Goal: Use online tool/utility: Utilize a website feature to perform a specific function

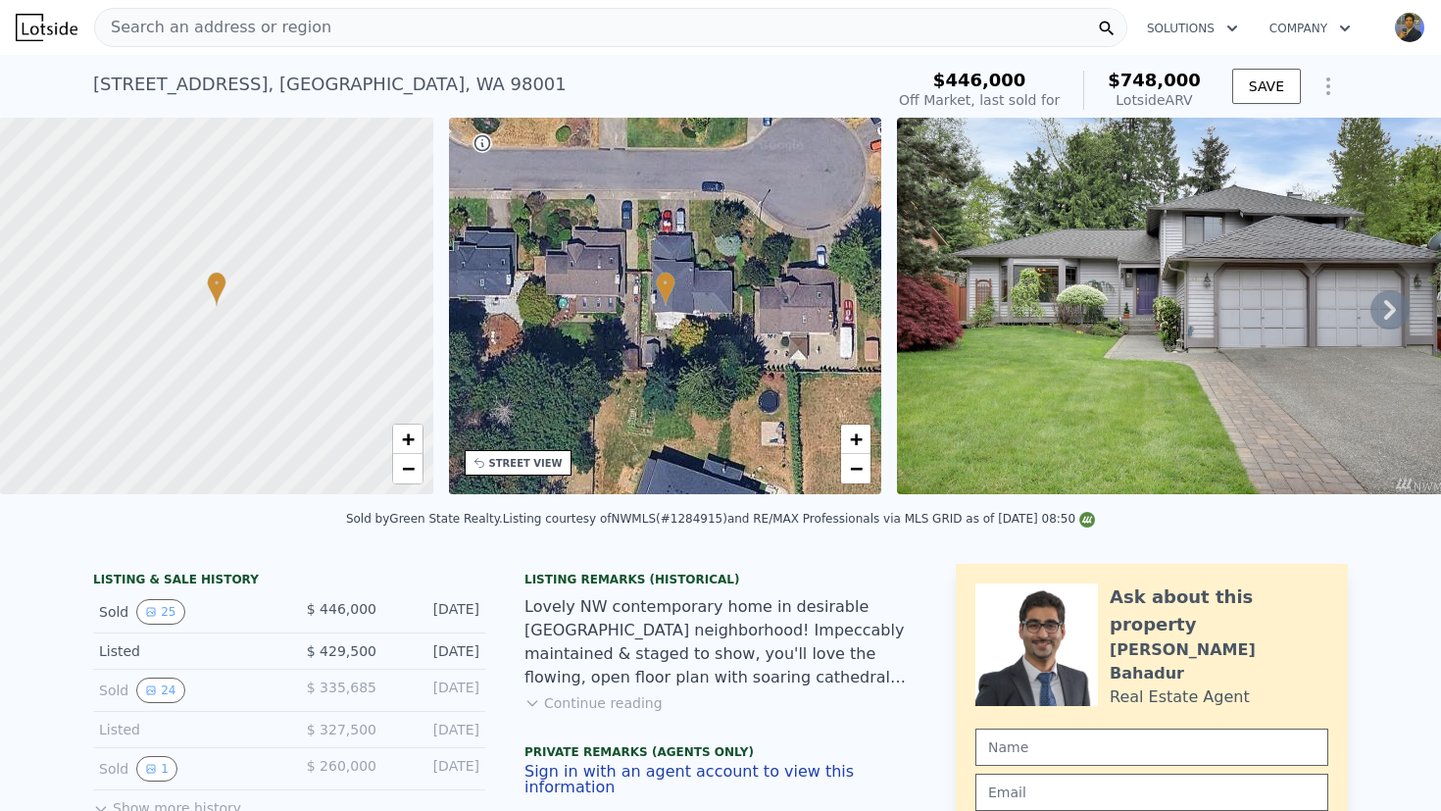
click at [590, 81] on div "[STREET_ADDRESS] Sold [DATE] for $446k (~ARV $748k )" at bounding box center [484, 90] width 782 height 55
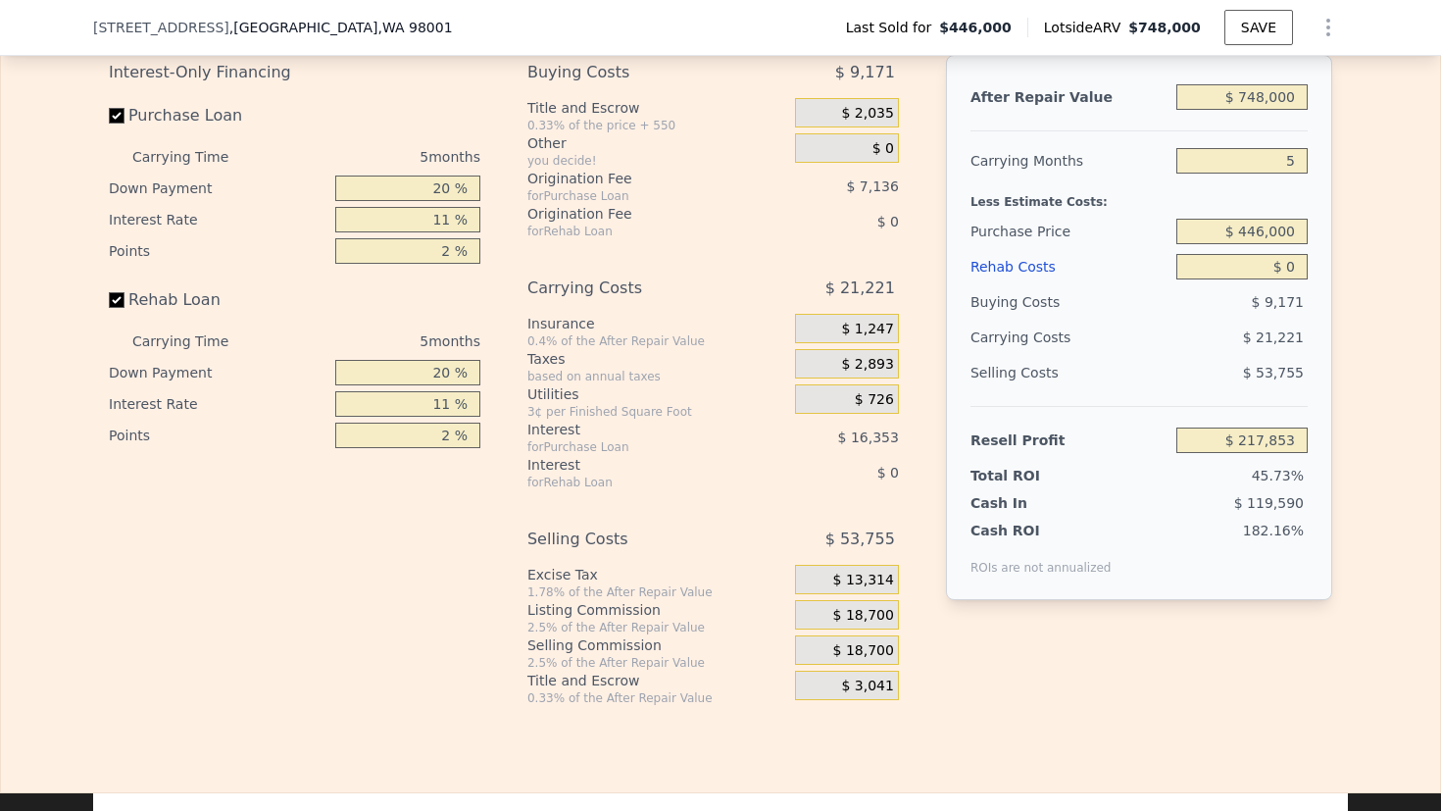
scroll to position [3164, 0]
click at [1282, 108] on input "$ 748,000" at bounding box center [1241, 94] width 131 height 25
click at [1262, 172] on input "5" at bounding box center [1241, 158] width 131 height 25
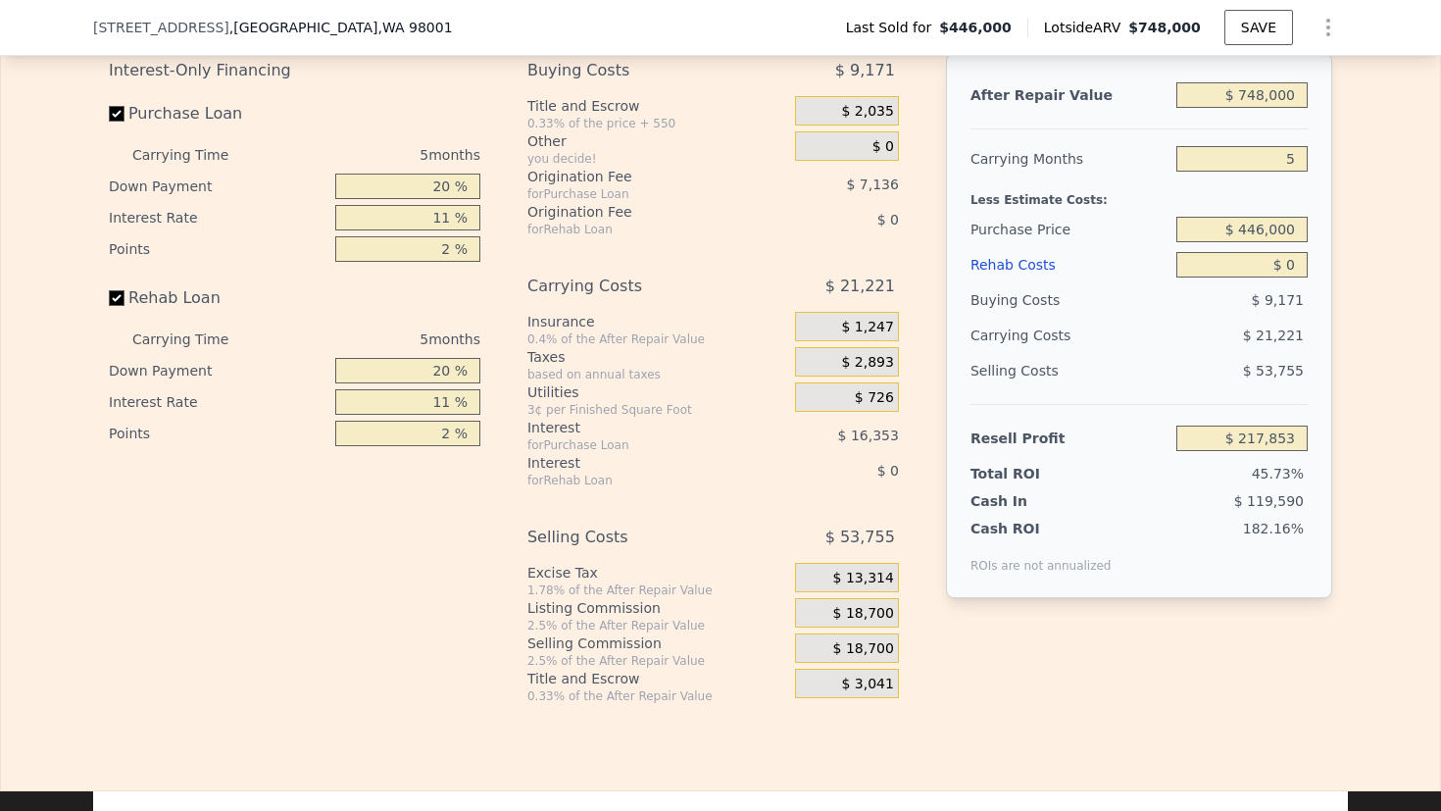
click at [1262, 172] on input "5" at bounding box center [1241, 158] width 131 height 25
type input "3"
type input "$ 226,342"
type input "3"
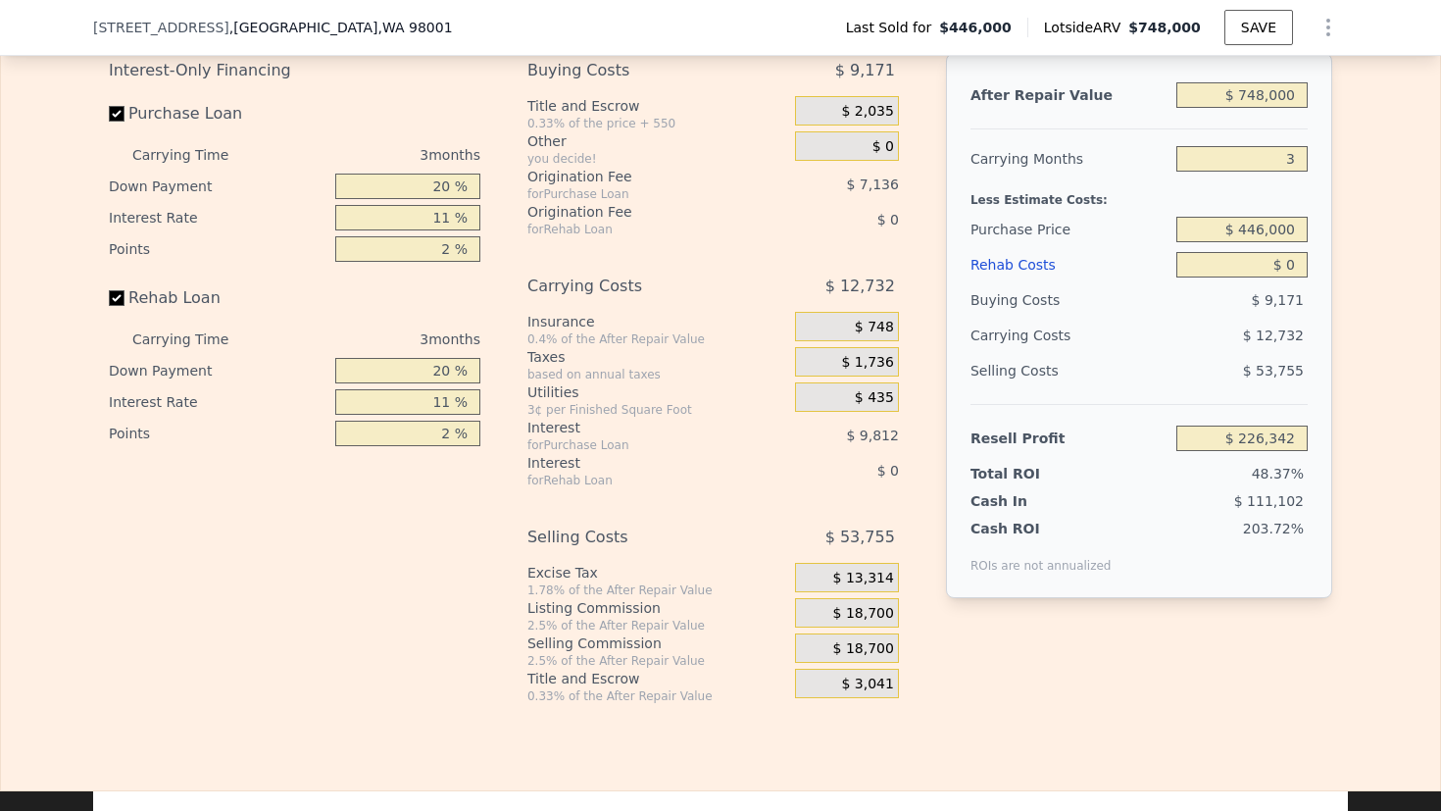
click at [1340, 218] on div "Edit the assumptions in yellow boxes. Input profit to calculate an offer price.…" at bounding box center [720, 339] width 1255 height 729
click at [1234, 242] on input "$ 446,000" at bounding box center [1241, 229] width 131 height 25
click at [1373, 314] on div "Edit the assumptions in yellow boxes. Input profit to calculate an offer price.…" at bounding box center [720, 339] width 1439 height 729
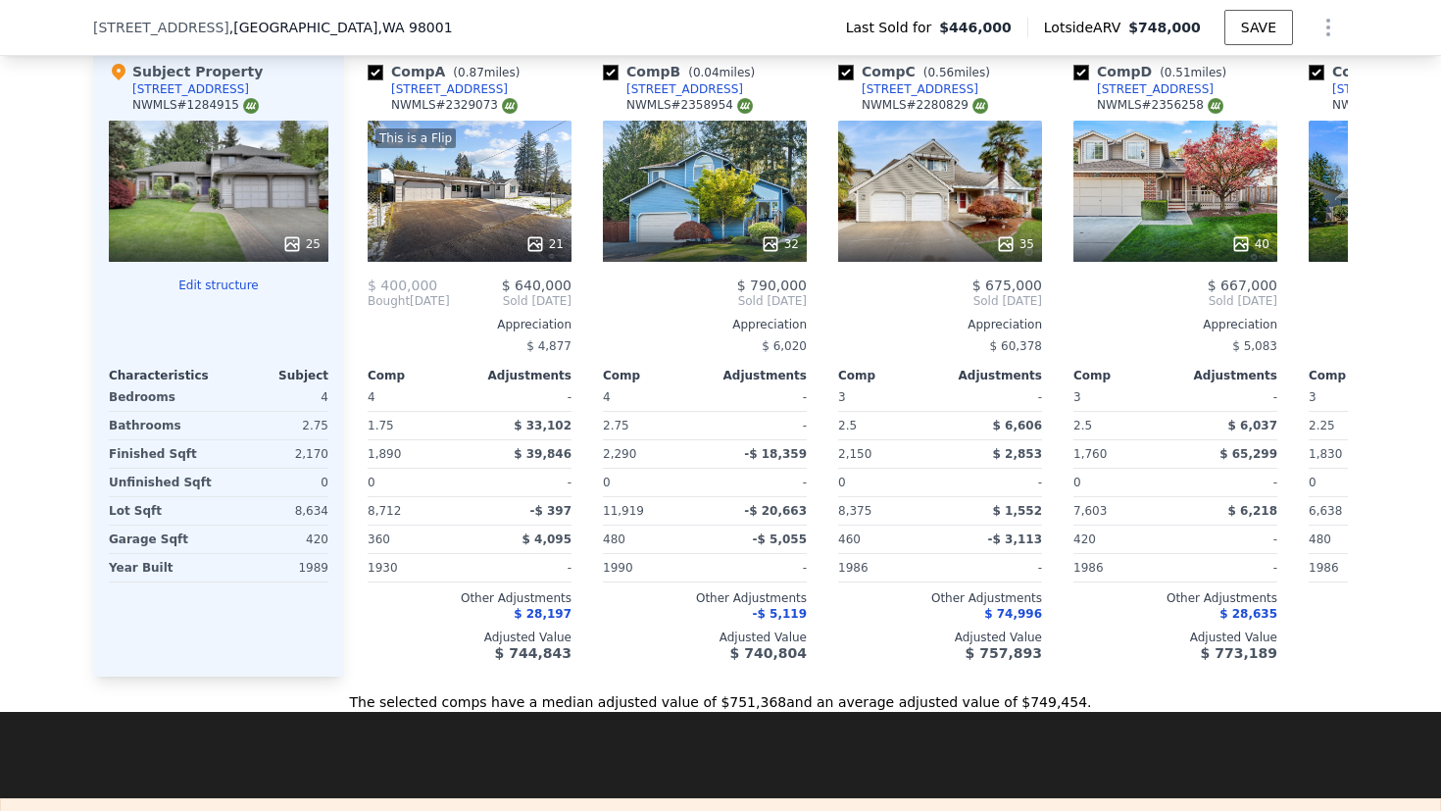
scroll to position [2216, 0]
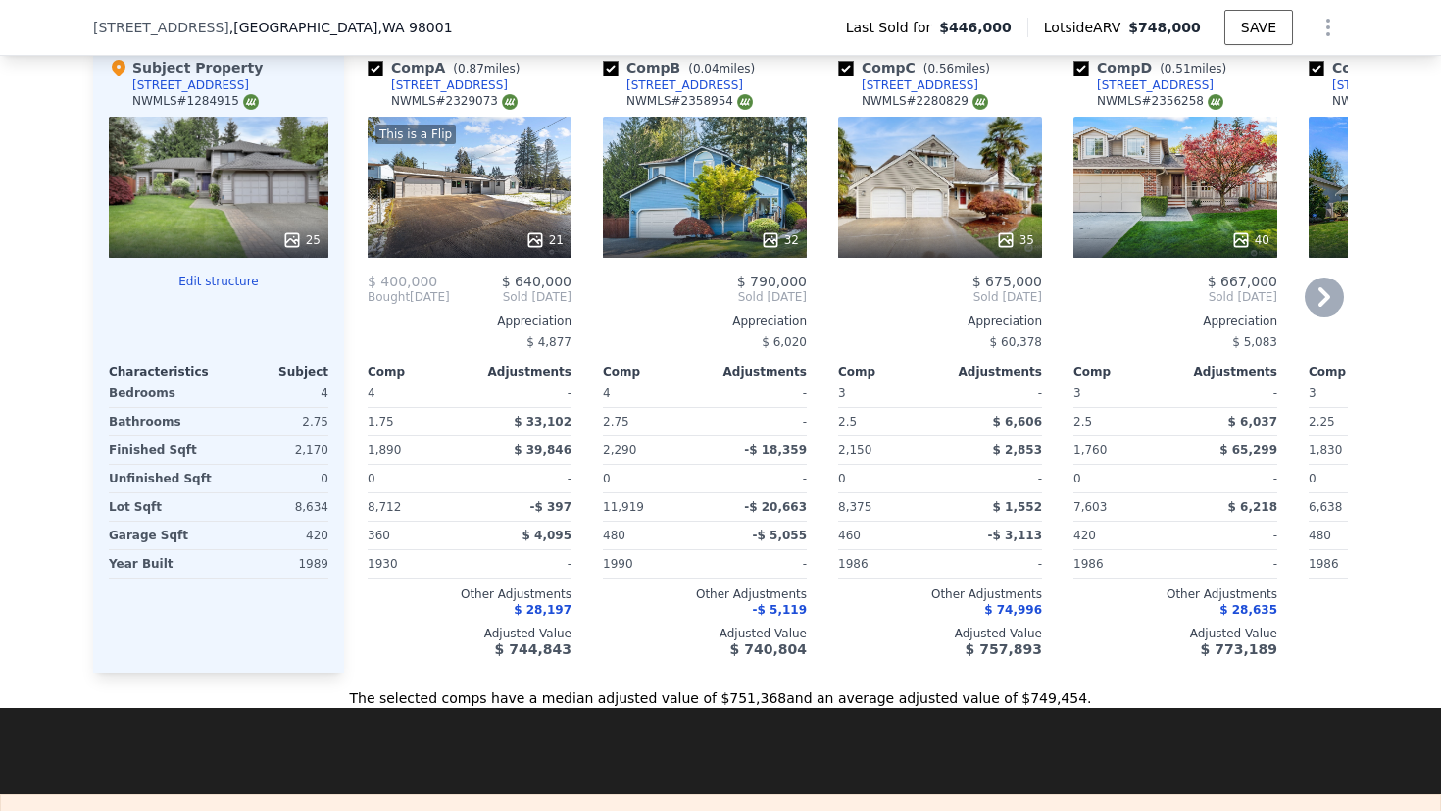
click at [1320, 317] on icon at bounding box center [1324, 296] width 39 height 39
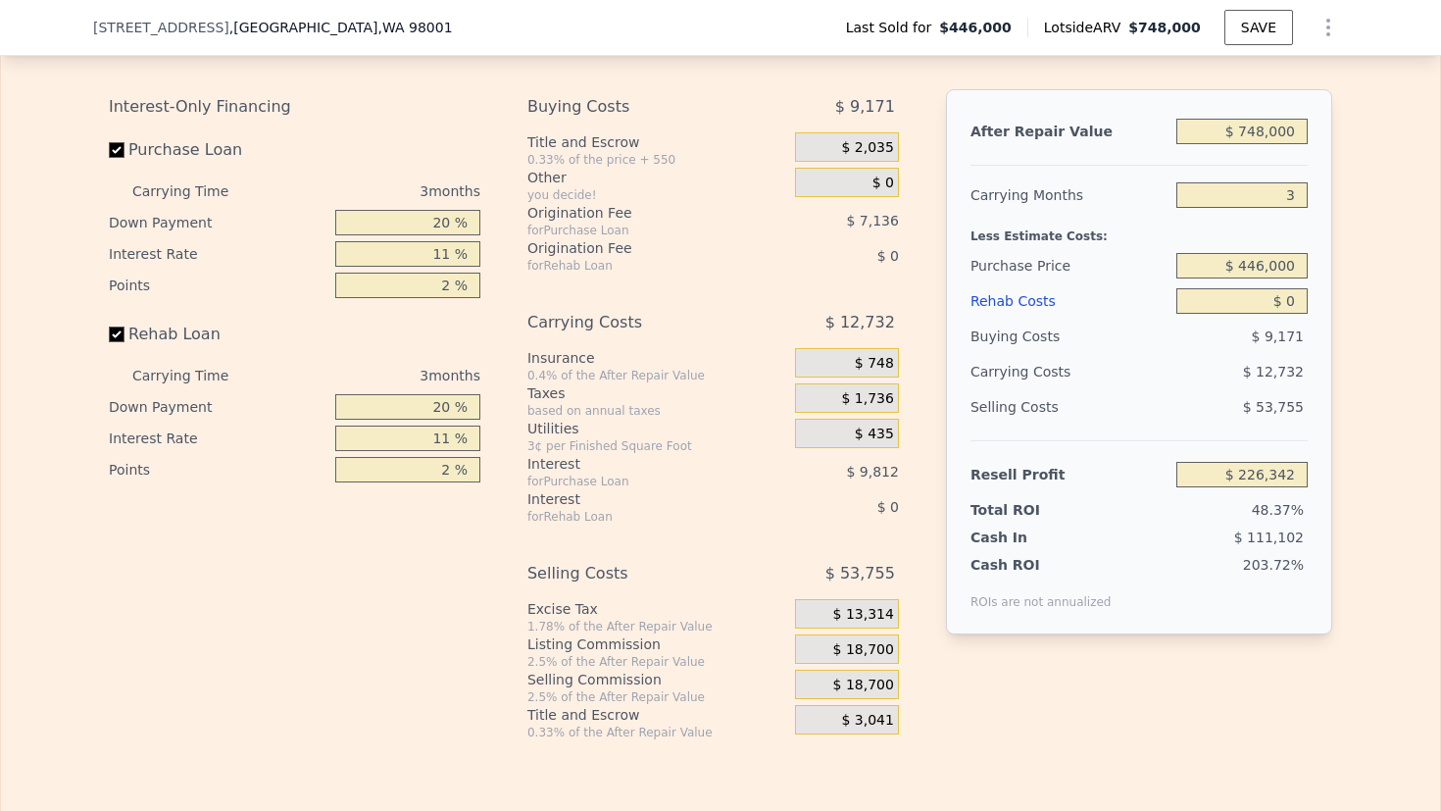
scroll to position [3121, 0]
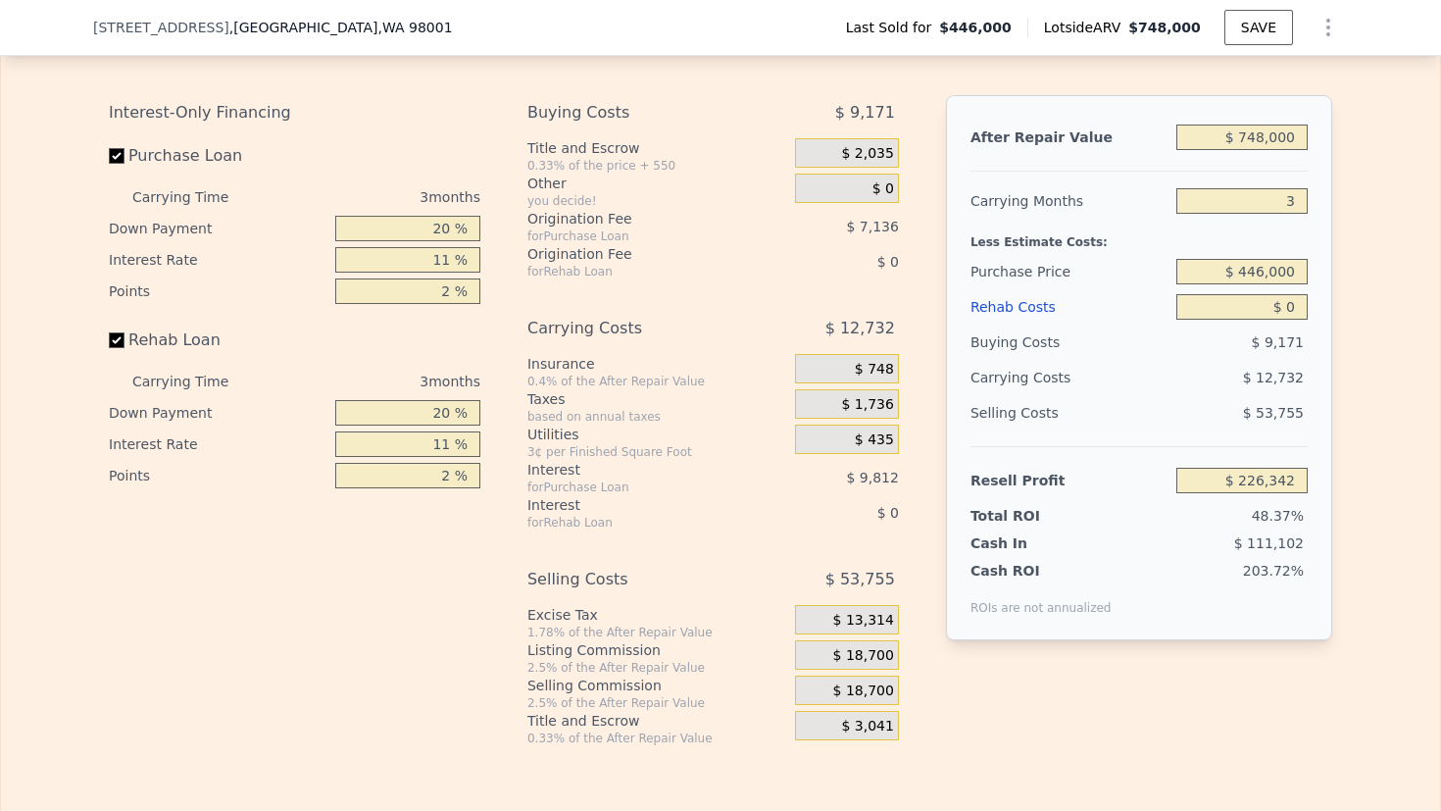
click at [1259, 150] on input "$ 748,000" at bounding box center [1241, 137] width 131 height 25
type input "$ 7"
type input "-$ 467,698"
type input "$ 75"
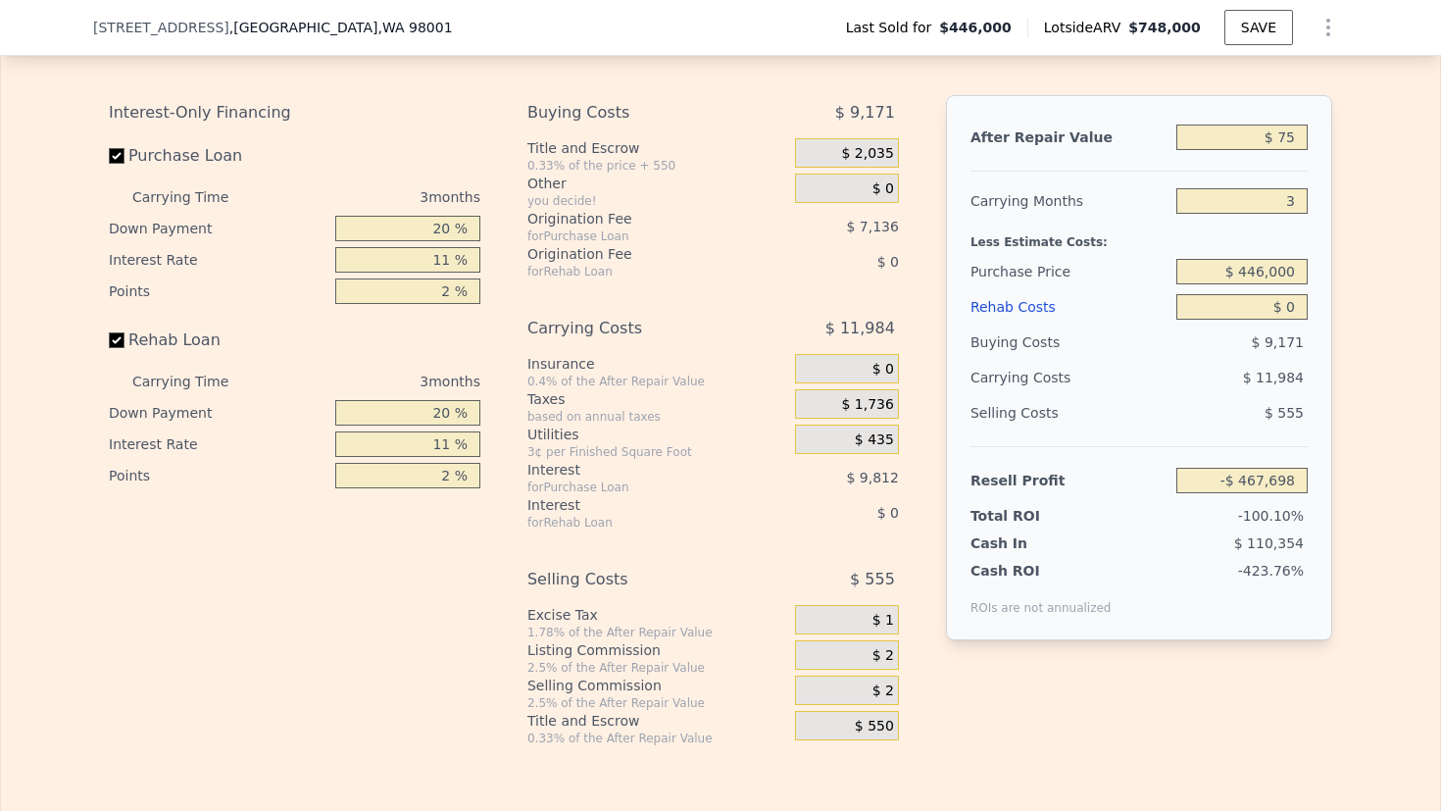
type input "-$ 467,635"
type input "$ 750"
type input "-$ 467,009"
type input "$ 7,500"
type input "-$ 460,748"
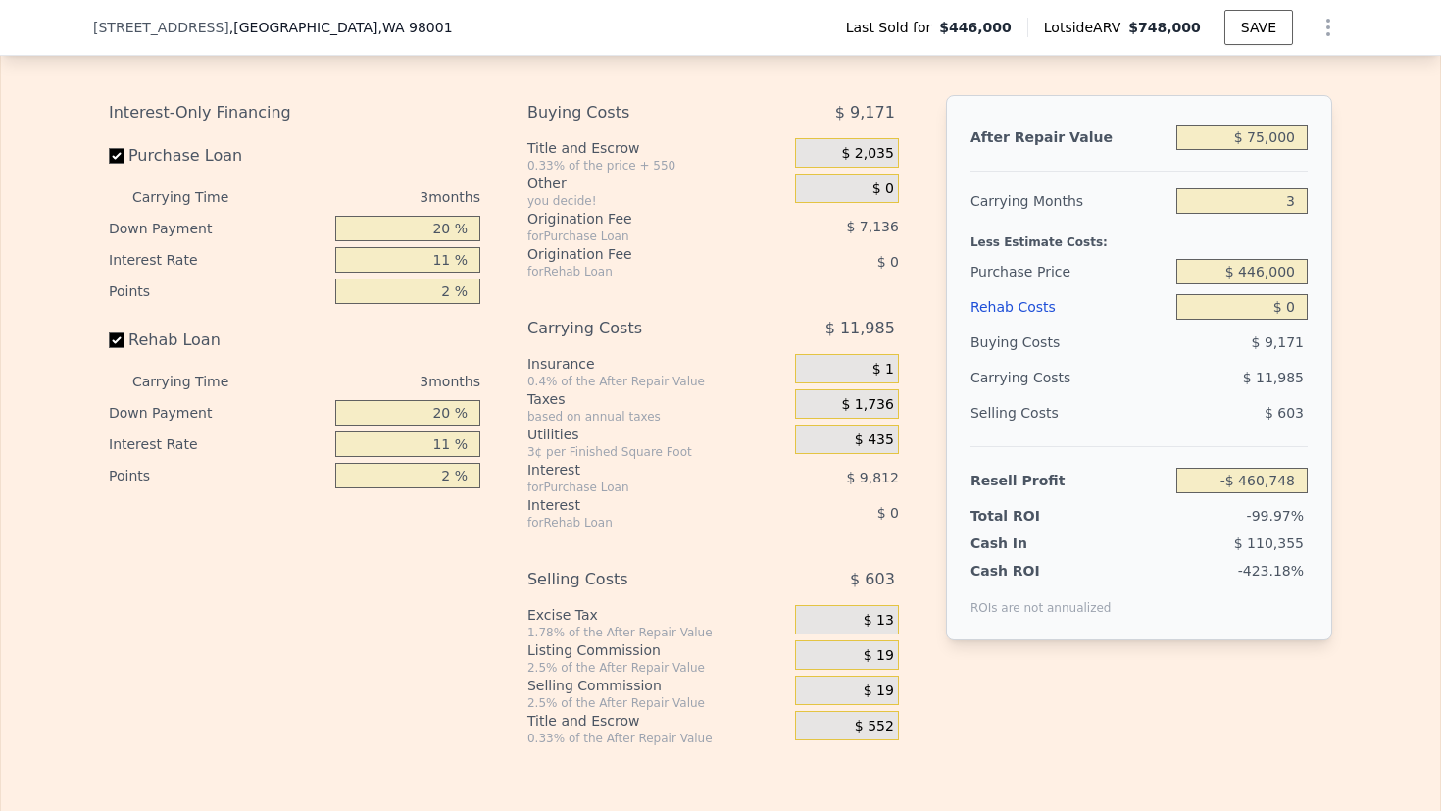
type input "$ 750,000"
type input "$ 228,197"
type input "$ 750,000"
click at [1410, 247] on div "Edit the assumptions in yellow boxes. Input profit to calculate an offer price.…" at bounding box center [720, 381] width 1439 height 729
click at [977, 219] on div "Carrying Months" at bounding box center [1070, 200] width 198 height 35
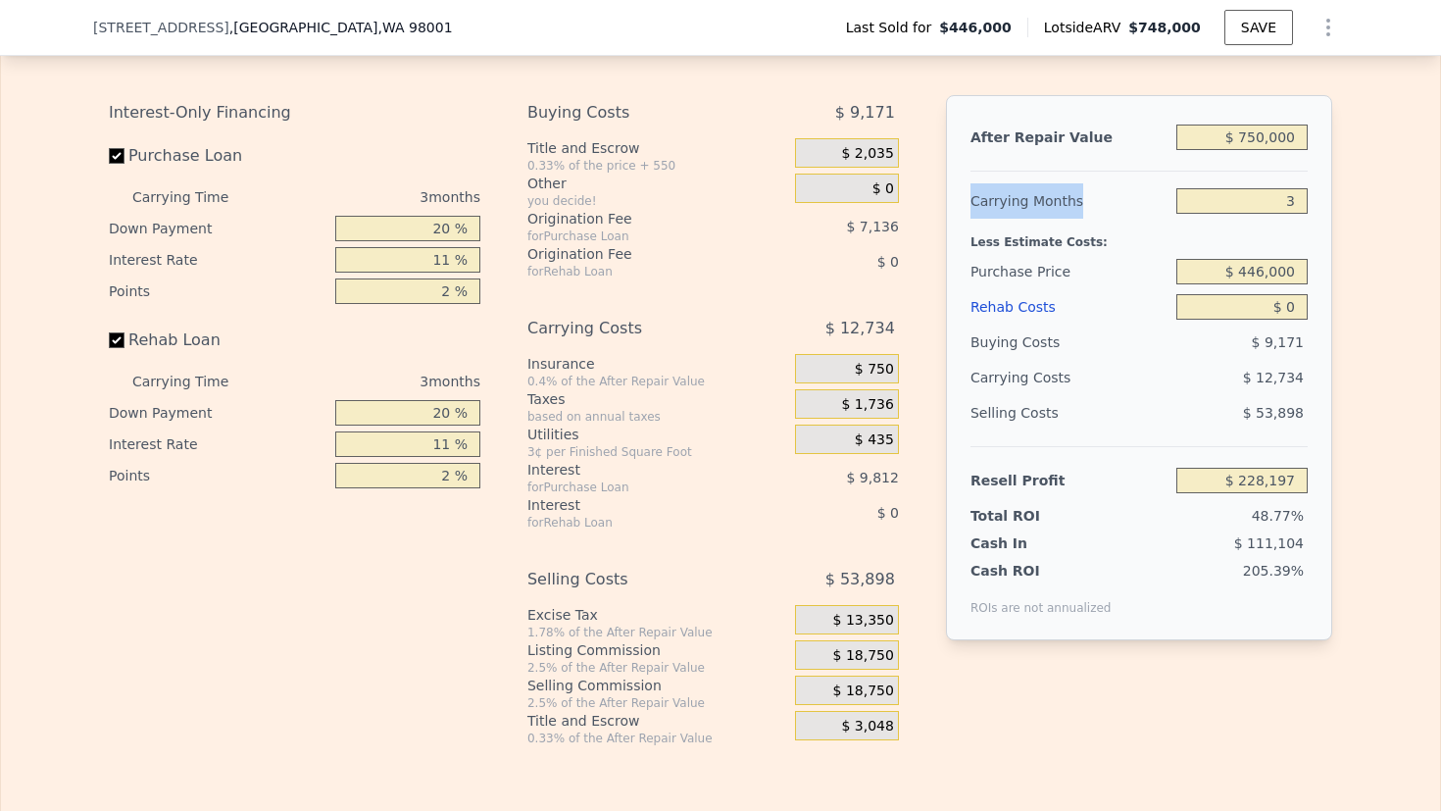
drag, startPoint x: 977, startPoint y: 226, endPoint x: 1044, endPoint y: 229, distance: 66.7
click at [1044, 219] on div "Carrying Months" at bounding box center [1070, 200] width 198 height 35
click at [1265, 214] on input "3" at bounding box center [1241, 200] width 131 height 25
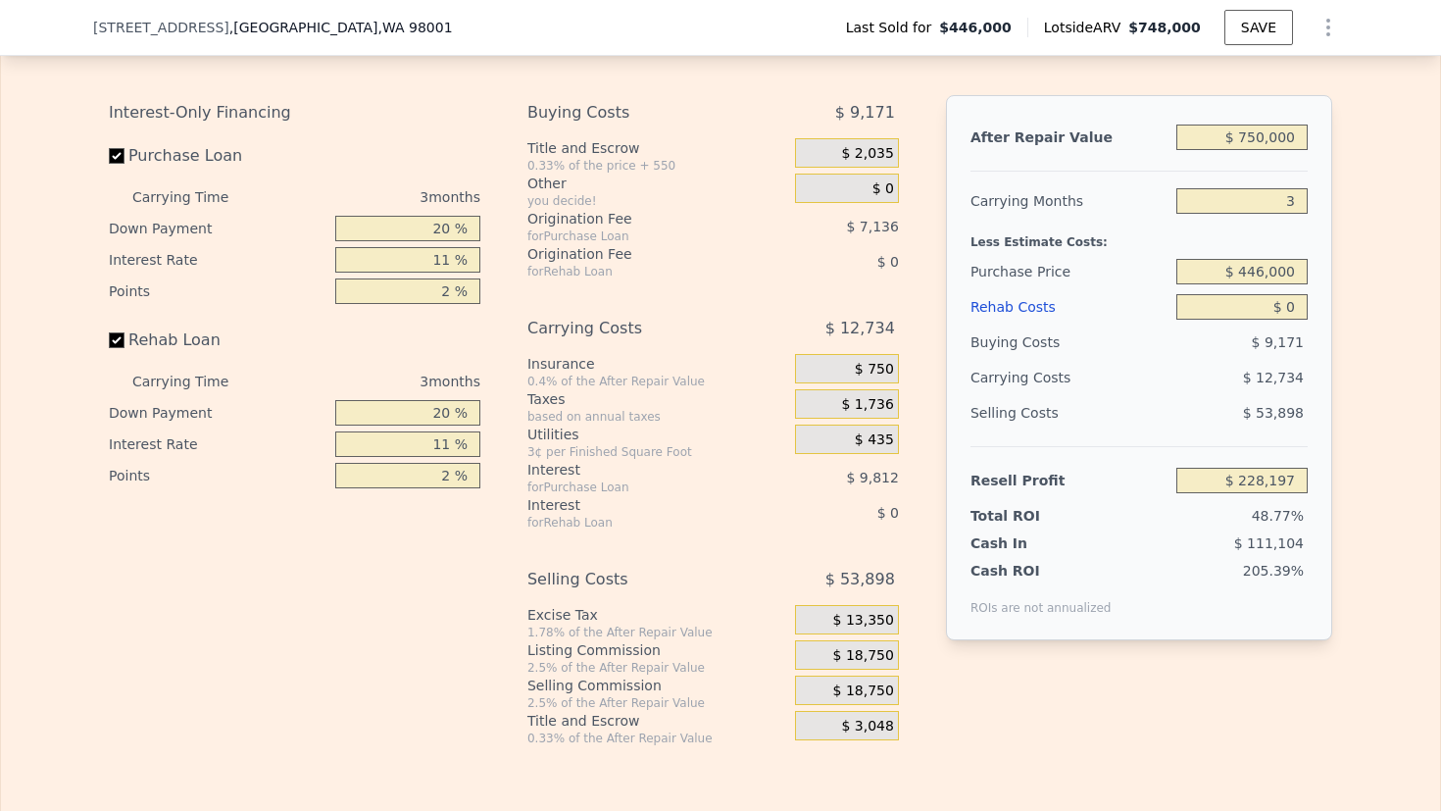
type input "4"
type input "$ 223,952"
type input "4"
click at [1330, 242] on div "Edit the assumptions in yellow boxes. Input profit to calculate an offer price.…" at bounding box center [720, 381] width 1255 height 729
click at [1272, 284] on input "$ 446,000" at bounding box center [1241, 271] width 131 height 25
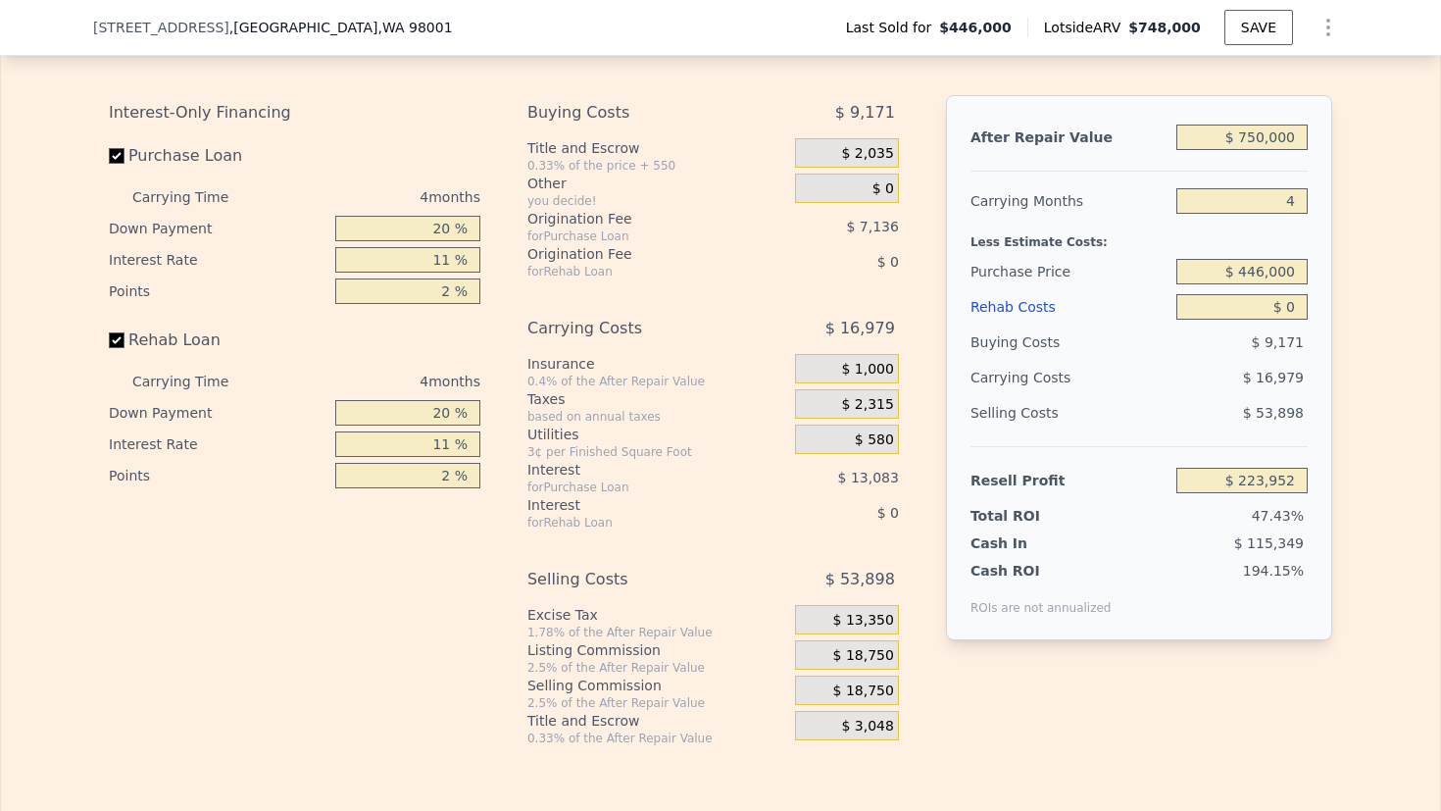
click at [1272, 284] on input "$ 446,000" at bounding box center [1241, 271] width 131 height 25
click at [1279, 284] on input "$ 446,000" at bounding box center [1241, 271] width 131 height 25
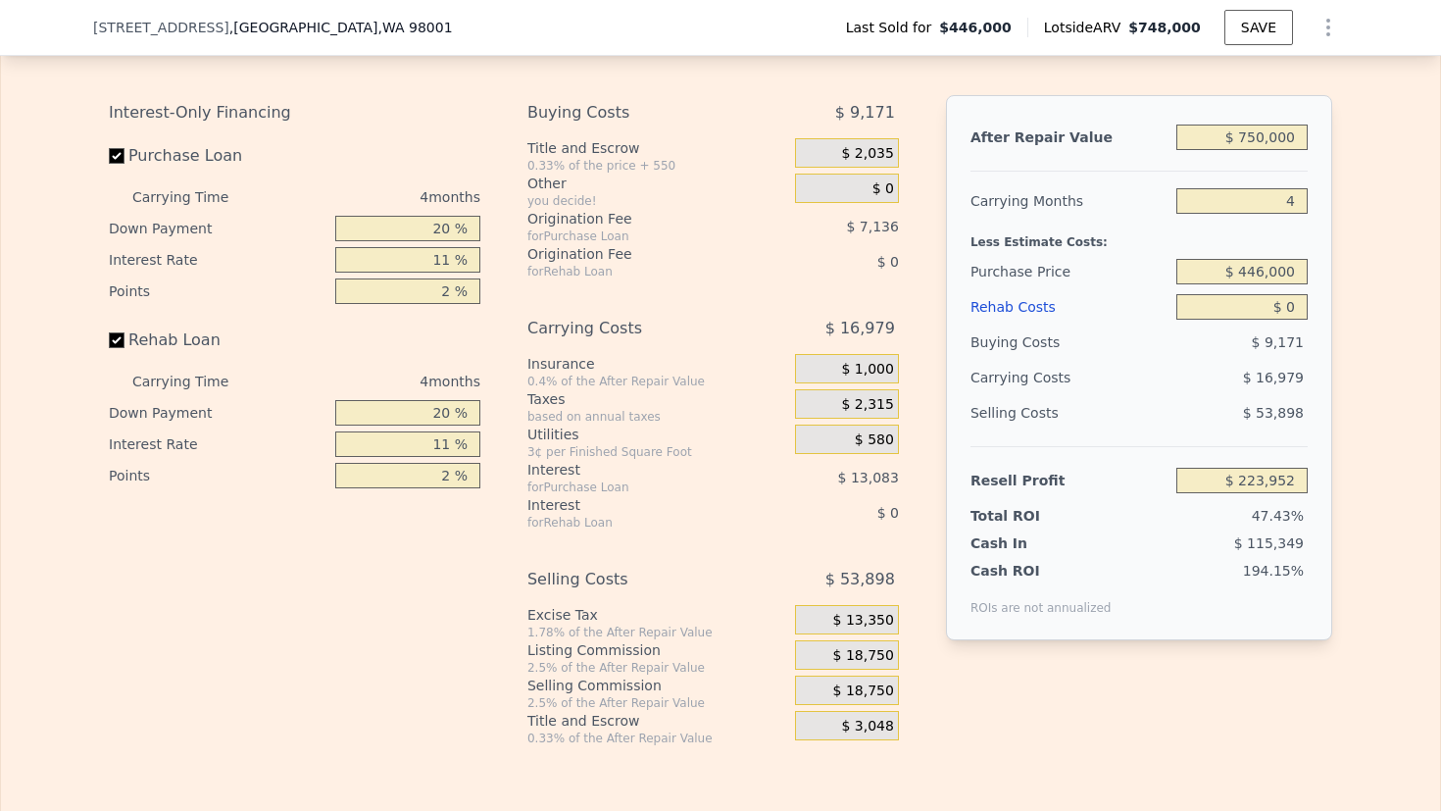
click at [1279, 284] on input "$ 446,000" at bounding box center [1241, 271] width 131 height 25
click at [1283, 284] on input "$ 446,000" at bounding box center [1241, 271] width 131 height 25
click at [1252, 284] on input "$ 446,000" at bounding box center [1241, 271] width 131 height 25
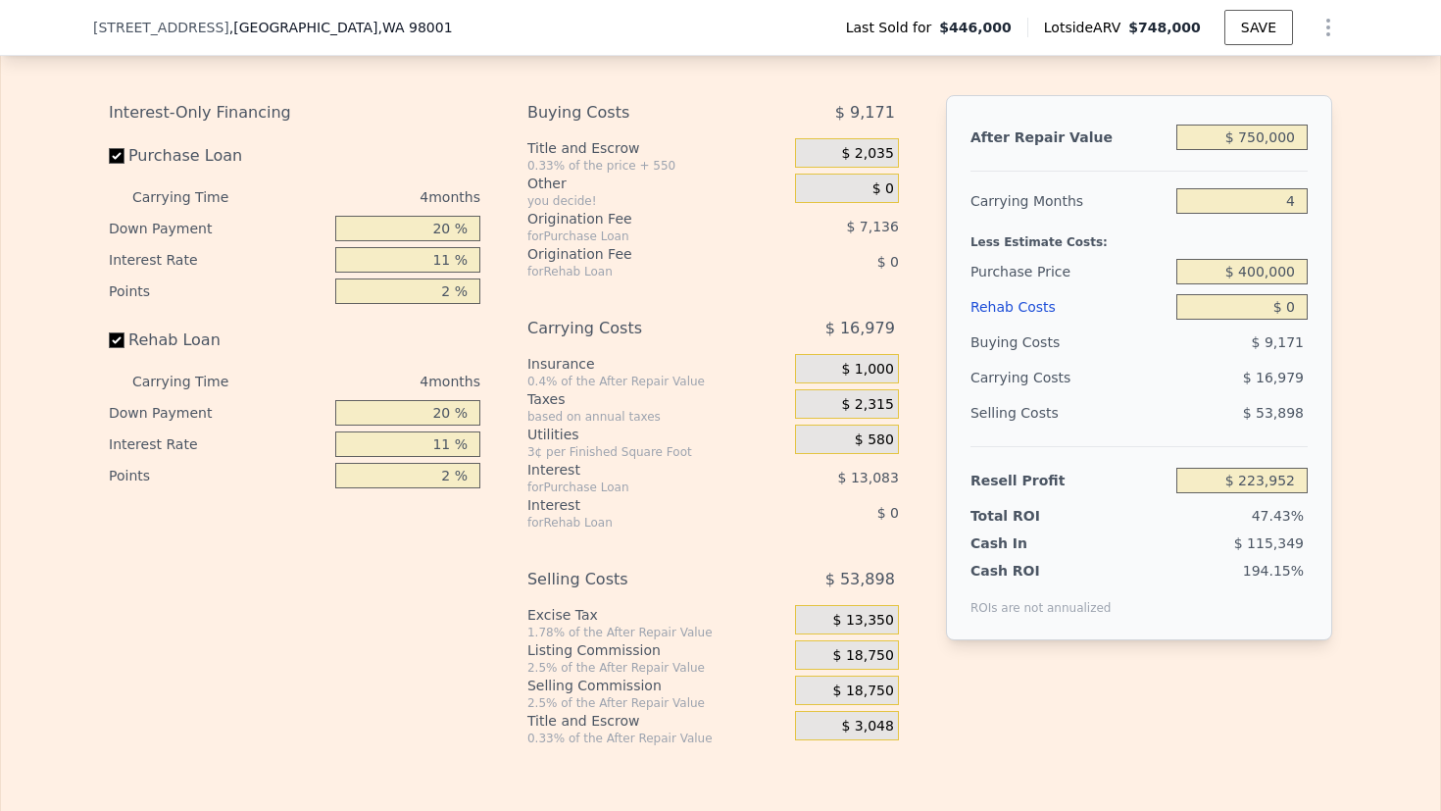
type input "$ 400,000"
click at [1351, 309] on div "Edit the assumptions in yellow boxes. Input profit to calculate an offer price.…" at bounding box center [720, 381] width 1439 height 729
type input "$ 272,193"
click at [1018, 324] on div "Rehab Costs" at bounding box center [1070, 306] width 198 height 35
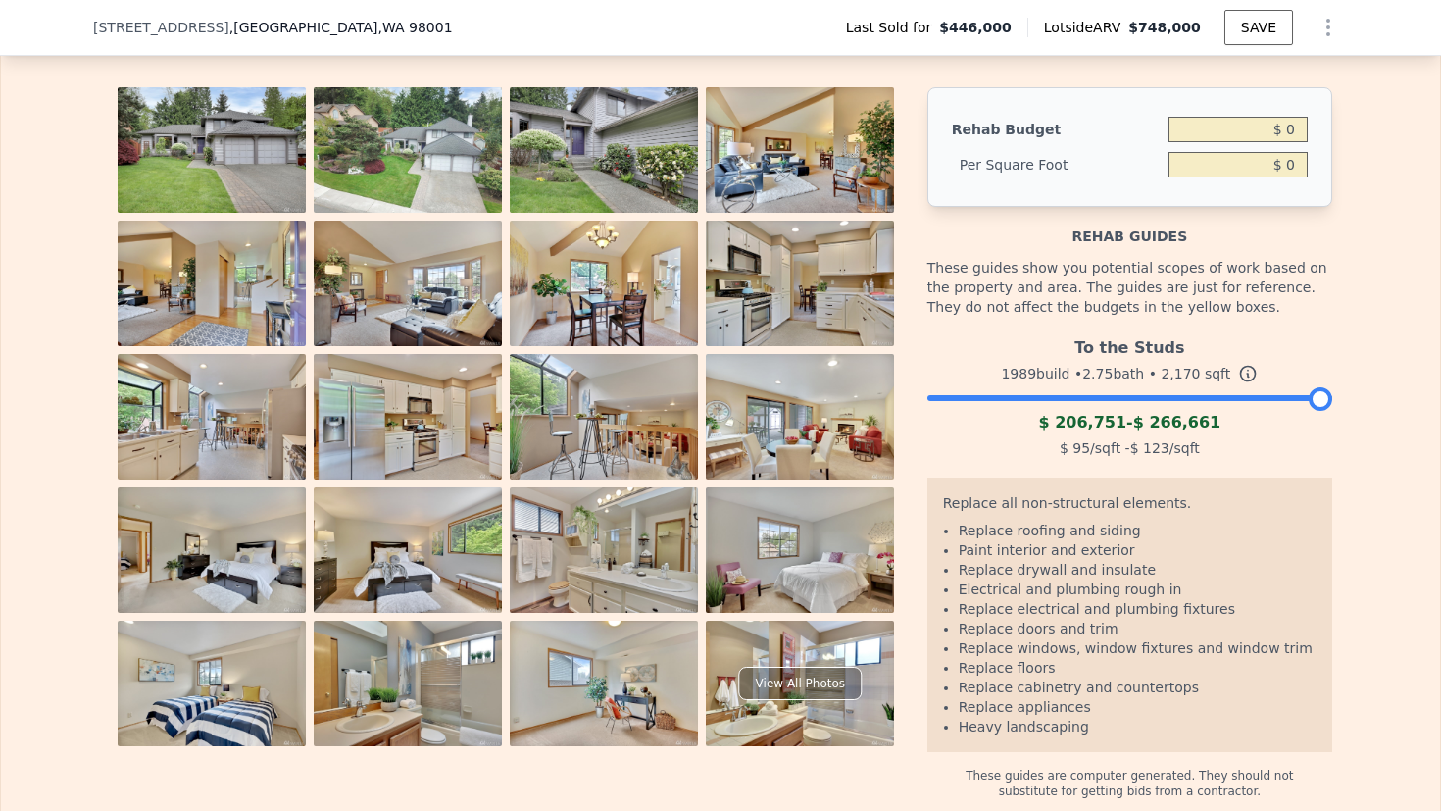
drag, startPoint x: 1308, startPoint y: 419, endPoint x: 1308, endPoint y: 389, distance: 29.4
click at [1308, 389] on div "To the Studs 1989 build • 2.75 bath • 2,170 sqft $ 206,751 - $ 266,661 $ 95 /sq…" at bounding box center [1129, 394] width 405 height 133
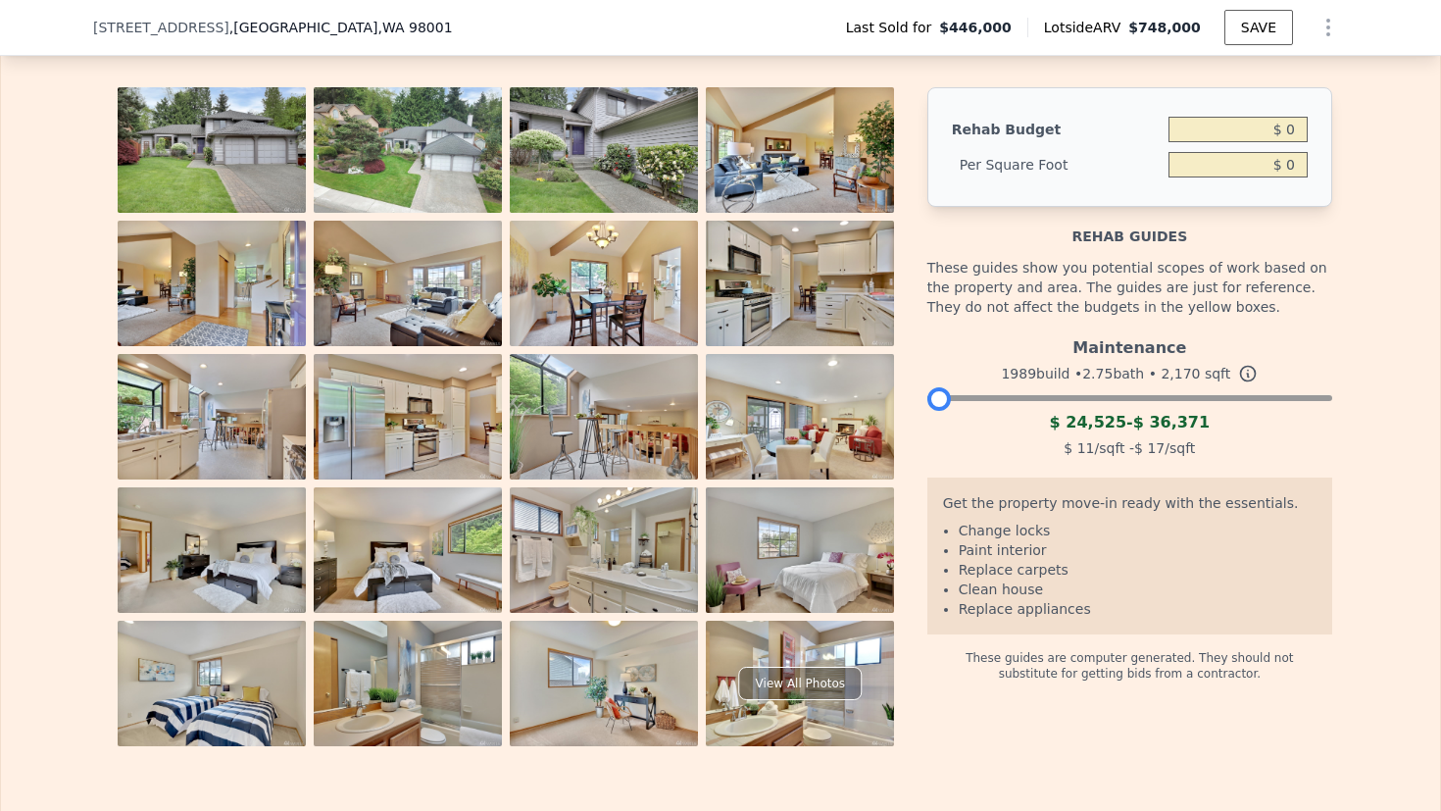
drag, startPoint x: 1313, startPoint y: 423, endPoint x: 903, endPoint y: 436, distance: 410.0
click at [903, 436] on div "View All Photos Rehab Budget $ 0 Per Square Foot $ 0 Rehab guides These guides …" at bounding box center [720, 416] width 1223 height 659
click at [1071, 431] on span "$ 24,525" at bounding box center [1088, 422] width 76 height 19
click at [1116, 431] on span "$ 24,525" at bounding box center [1088, 422] width 76 height 19
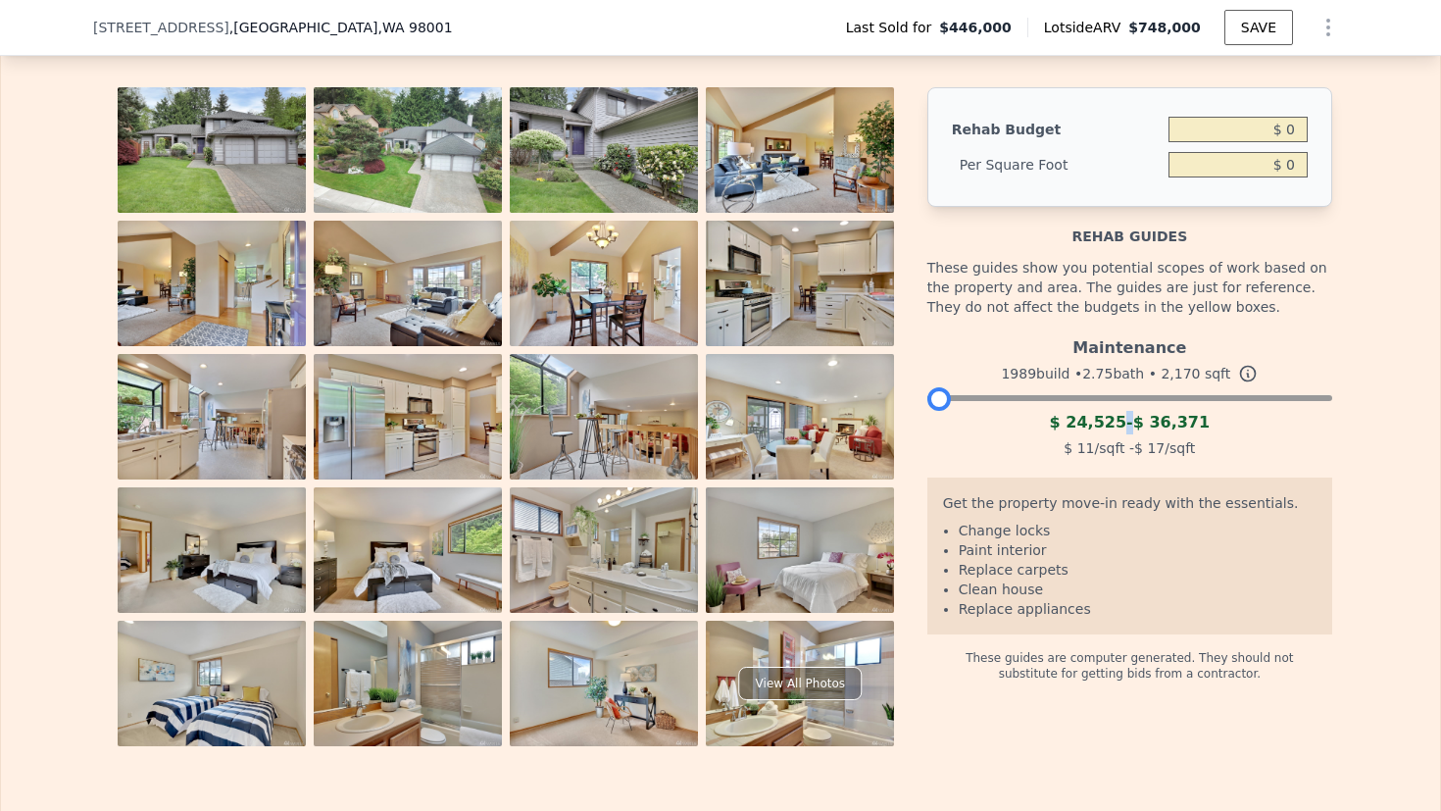
click at [1116, 431] on span "$ 24,525" at bounding box center [1088, 422] width 76 height 19
click at [1112, 431] on span "$ 24,525" at bounding box center [1088, 422] width 76 height 19
click at [1108, 431] on span "$ 24,525" at bounding box center [1088, 422] width 76 height 19
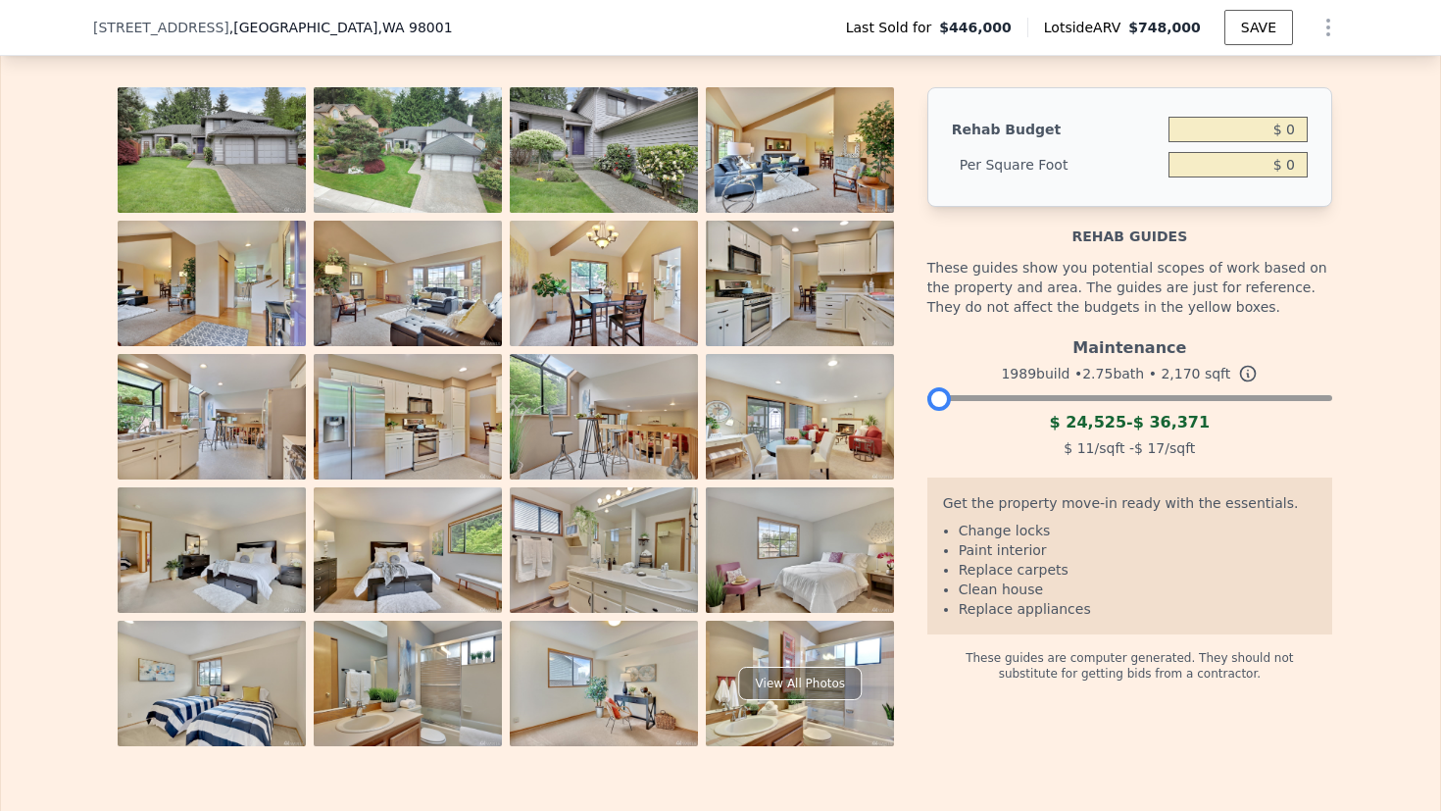
click at [1108, 431] on span "$ 24,525" at bounding box center [1088, 422] width 76 height 19
click at [977, 459] on div "$ 11 /sqft - $ 17 /sqft" at bounding box center [1129, 447] width 405 height 27
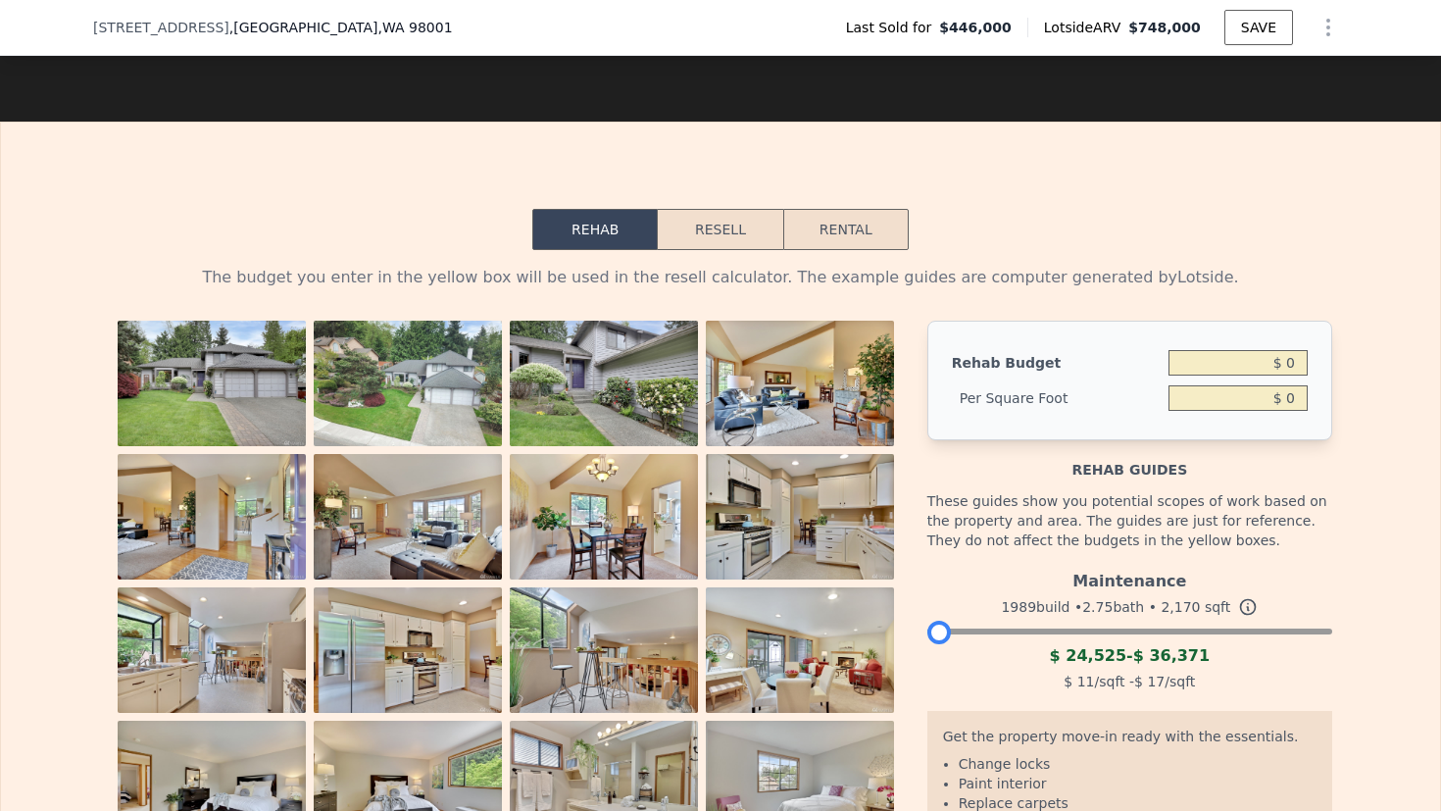
scroll to position [2877, 0]
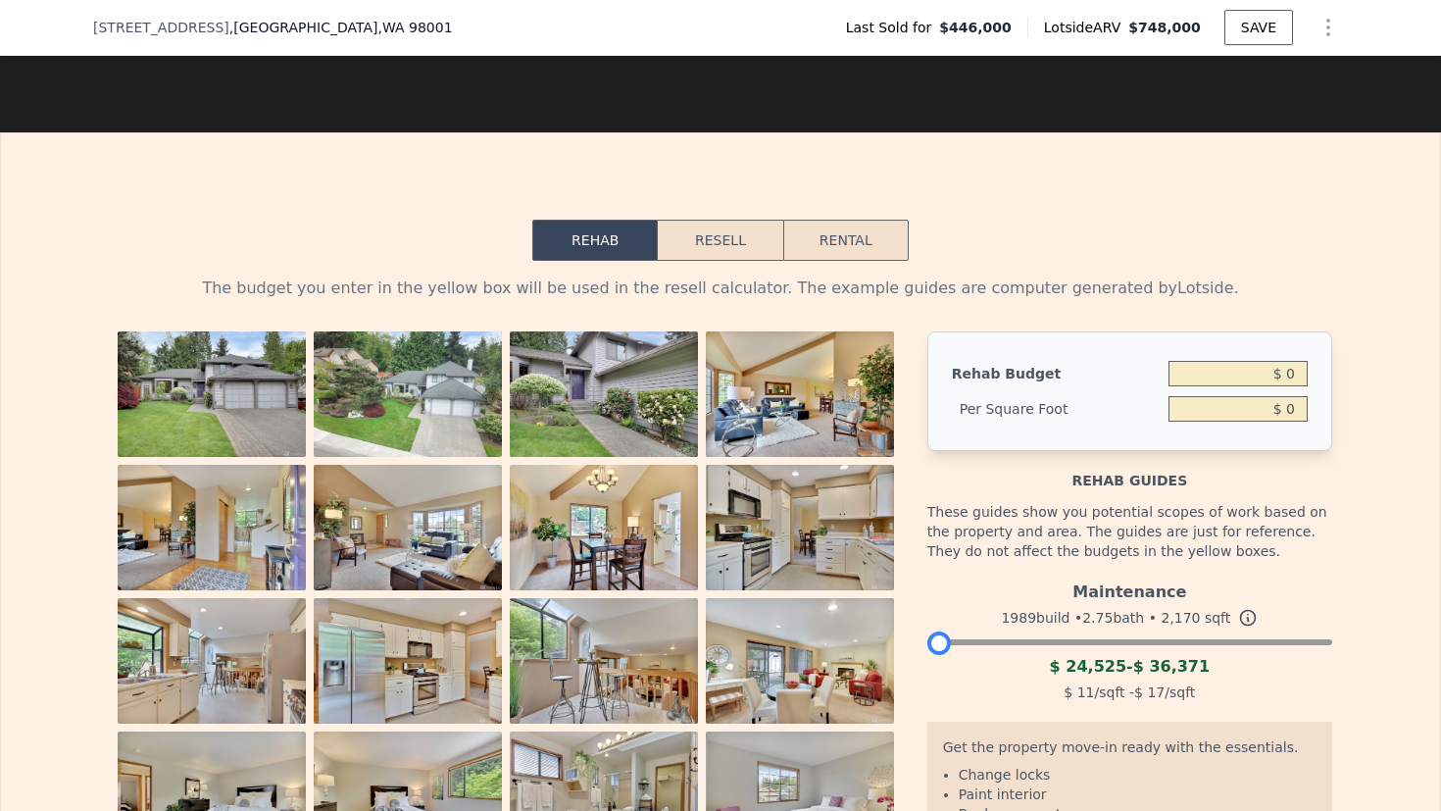
click at [675, 261] on button "Resell" at bounding box center [720, 240] width 125 height 41
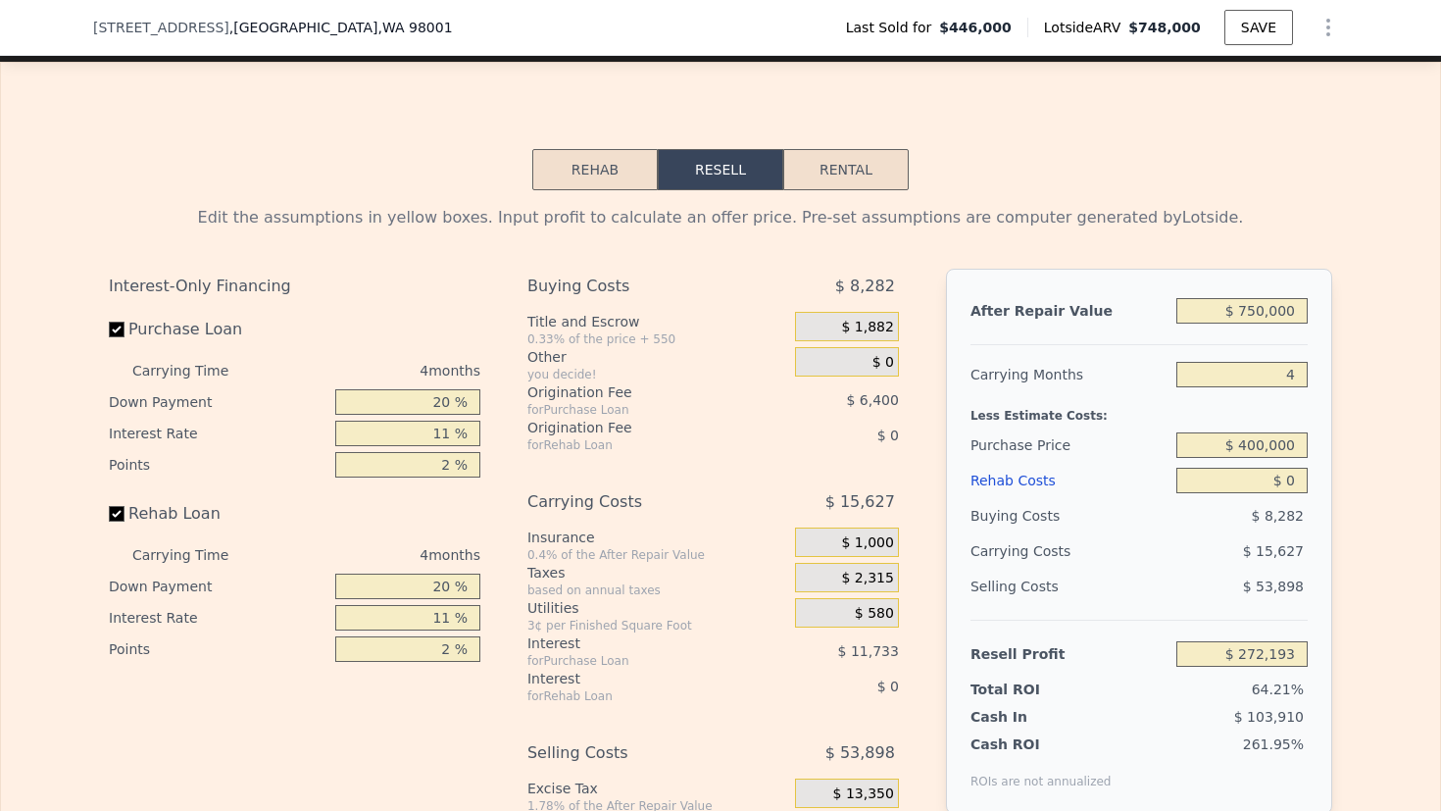
scroll to position [2949, 0]
click at [578, 189] on button "Rehab" at bounding box center [594, 168] width 125 height 41
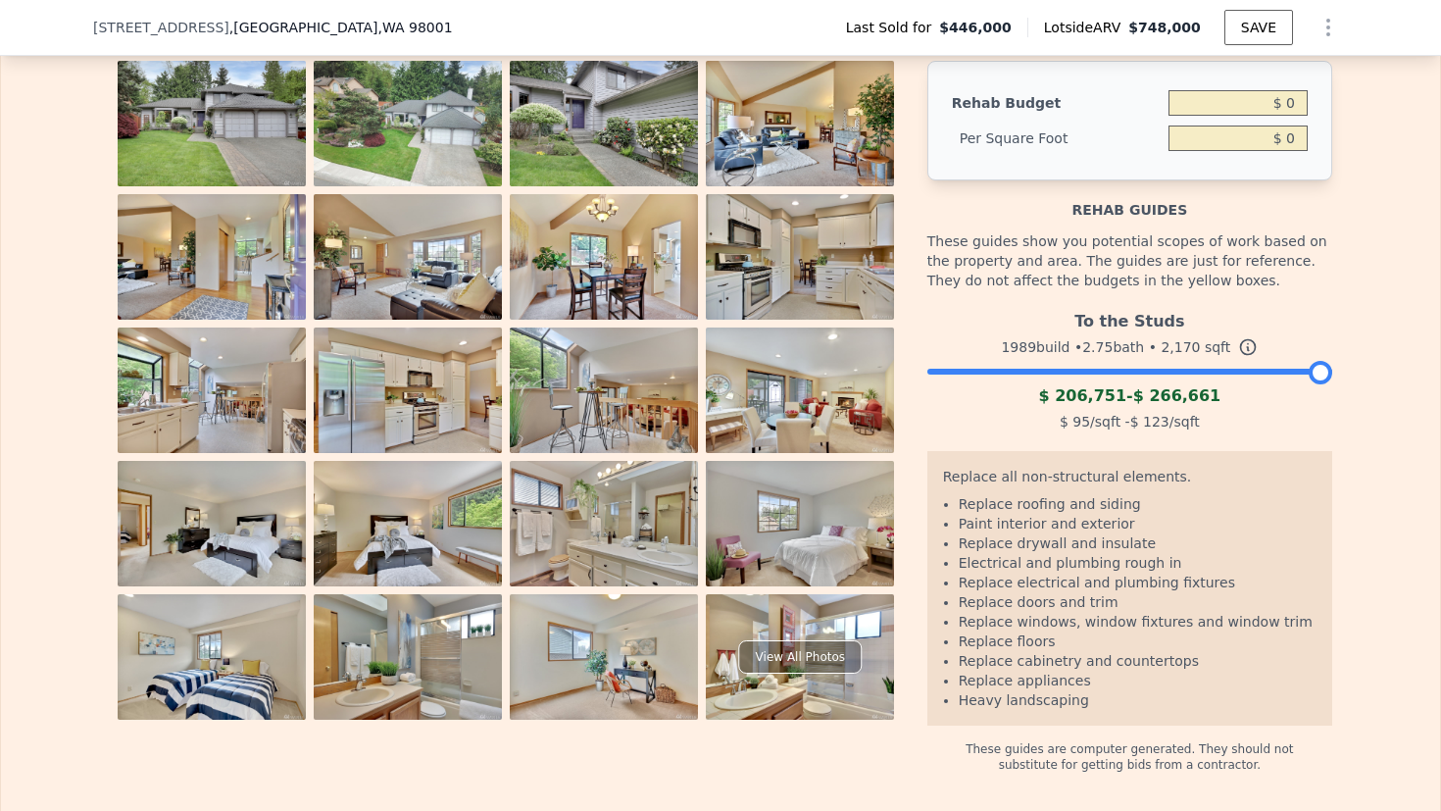
scroll to position [3145, 0]
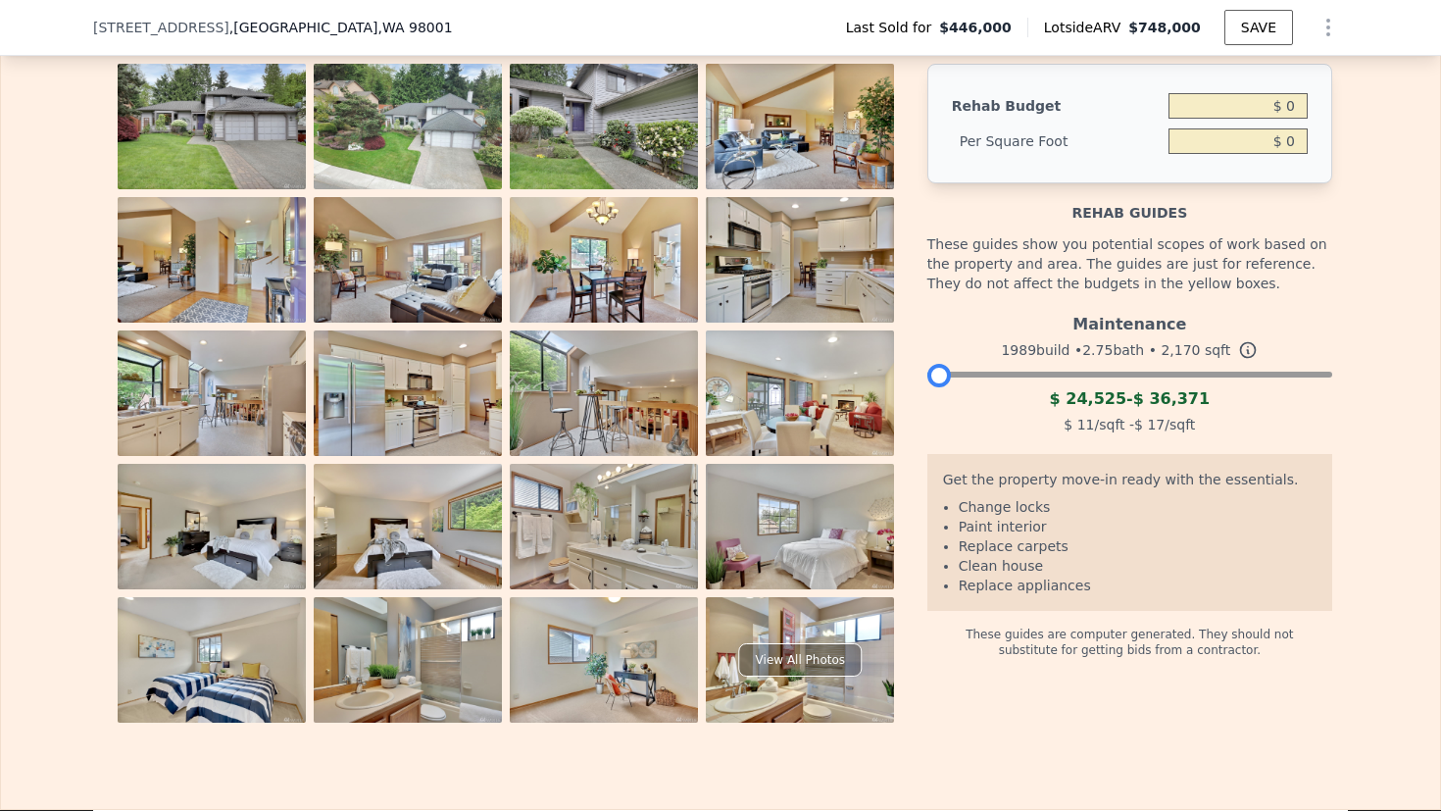
drag, startPoint x: 1310, startPoint y: 398, endPoint x: 865, endPoint y: 397, distance: 445.1
click at [865, 398] on div "View All Photos Rehab Budget $ 0 Per Square Foot $ 0 Rehab guides These guides …" at bounding box center [720, 393] width 1223 height 659
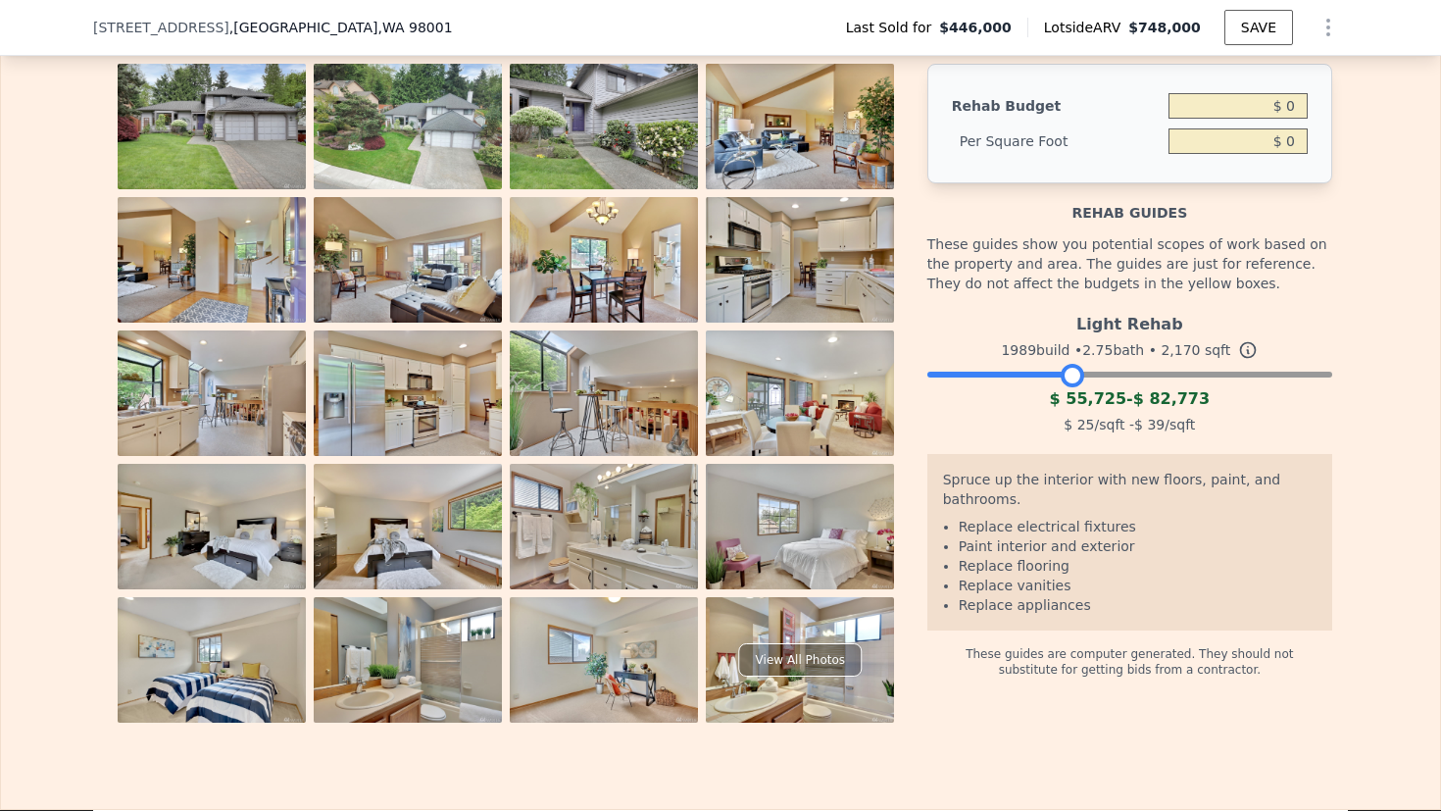
drag, startPoint x: 933, startPoint y: 400, endPoint x: 1067, endPoint y: 394, distance: 133.5
click at [1067, 387] on div at bounding box center [1073, 376] width 24 height 24
click at [1071, 408] on span "$ 55,725" at bounding box center [1088, 398] width 76 height 19
click at [1073, 408] on span "$ 55,725" at bounding box center [1088, 398] width 76 height 19
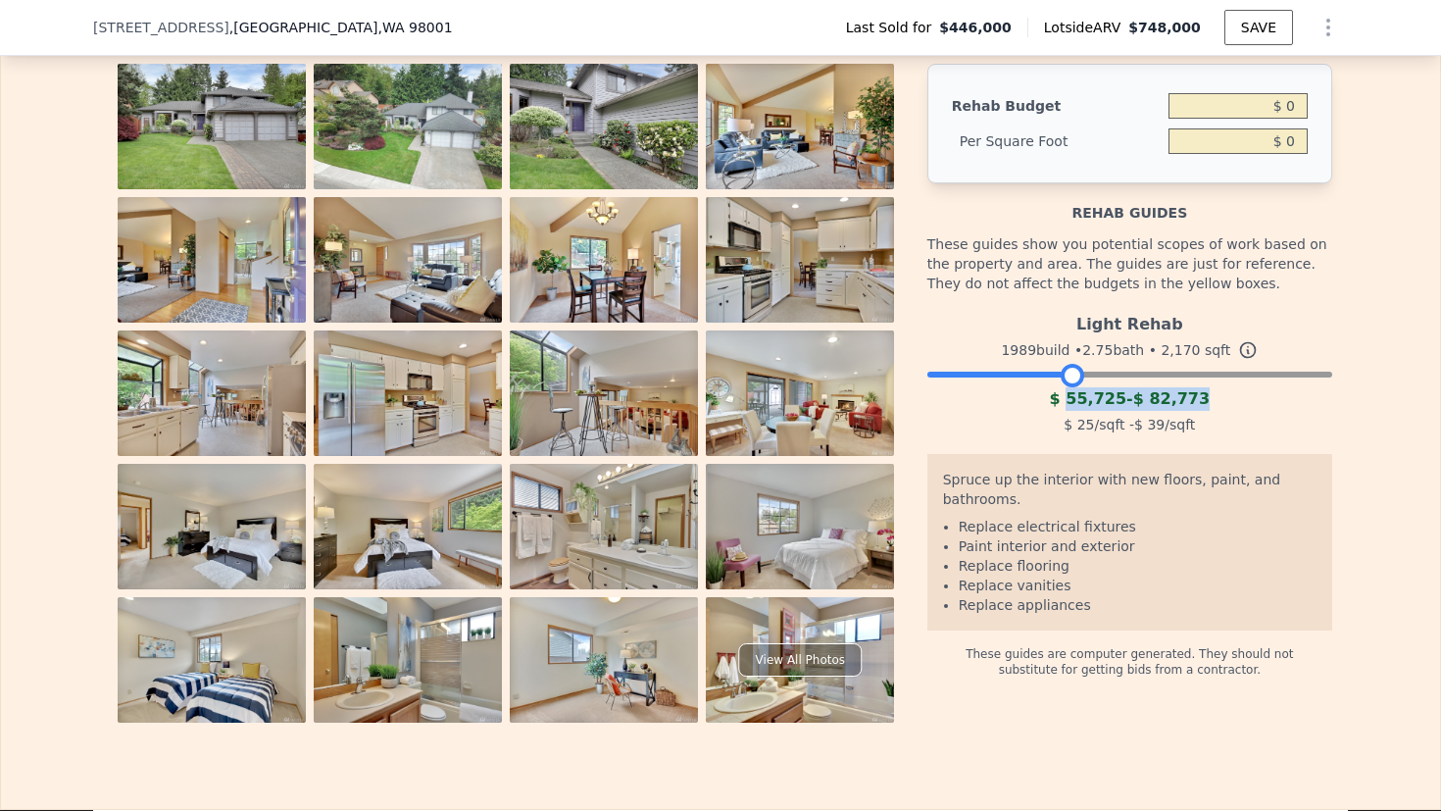
drag, startPoint x: 1073, startPoint y: 429, endPoint x: 1214, endPoint y: 429, distance: 141.2
click at [1214, 411] on div "$ 55,725 - $ 82,773" at bounding box center [1129, 399] width 405 height 24
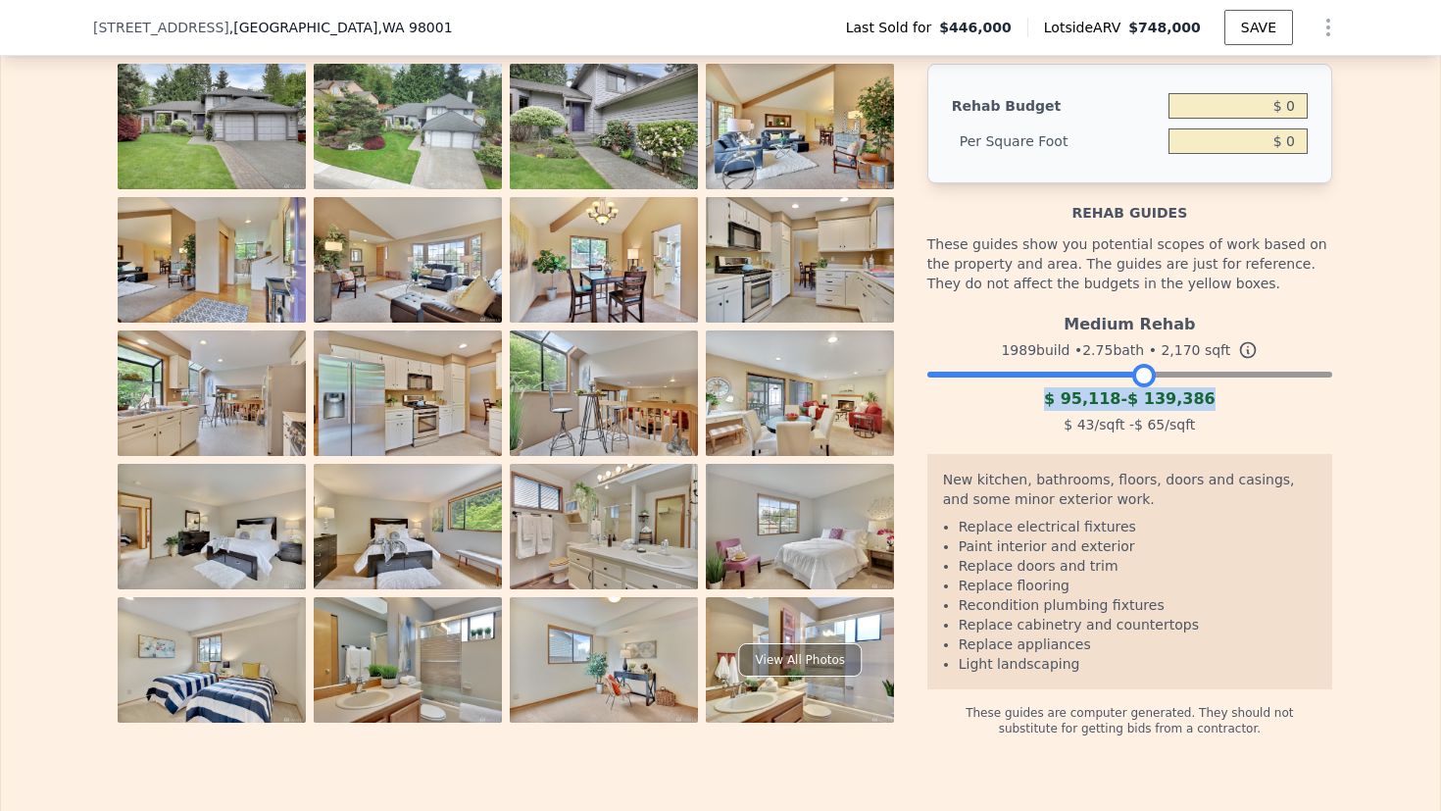
drag, startPoint x: 1070, startPoint y: 400, endPoint x: 1139, endPoint y: 401, distance: 69.6
click at [1139, 387] on div at bounding box center [1144, 376] width 24 height 24
click at [1233, 438] on div "$ 43 /sqft - $ 65 /sqft" at bounding box center [1129, 424] width 405 height 27
click at [1100, 336] on div "Medium Rehab" at bounding box center [1129, 320] width 405 height 31
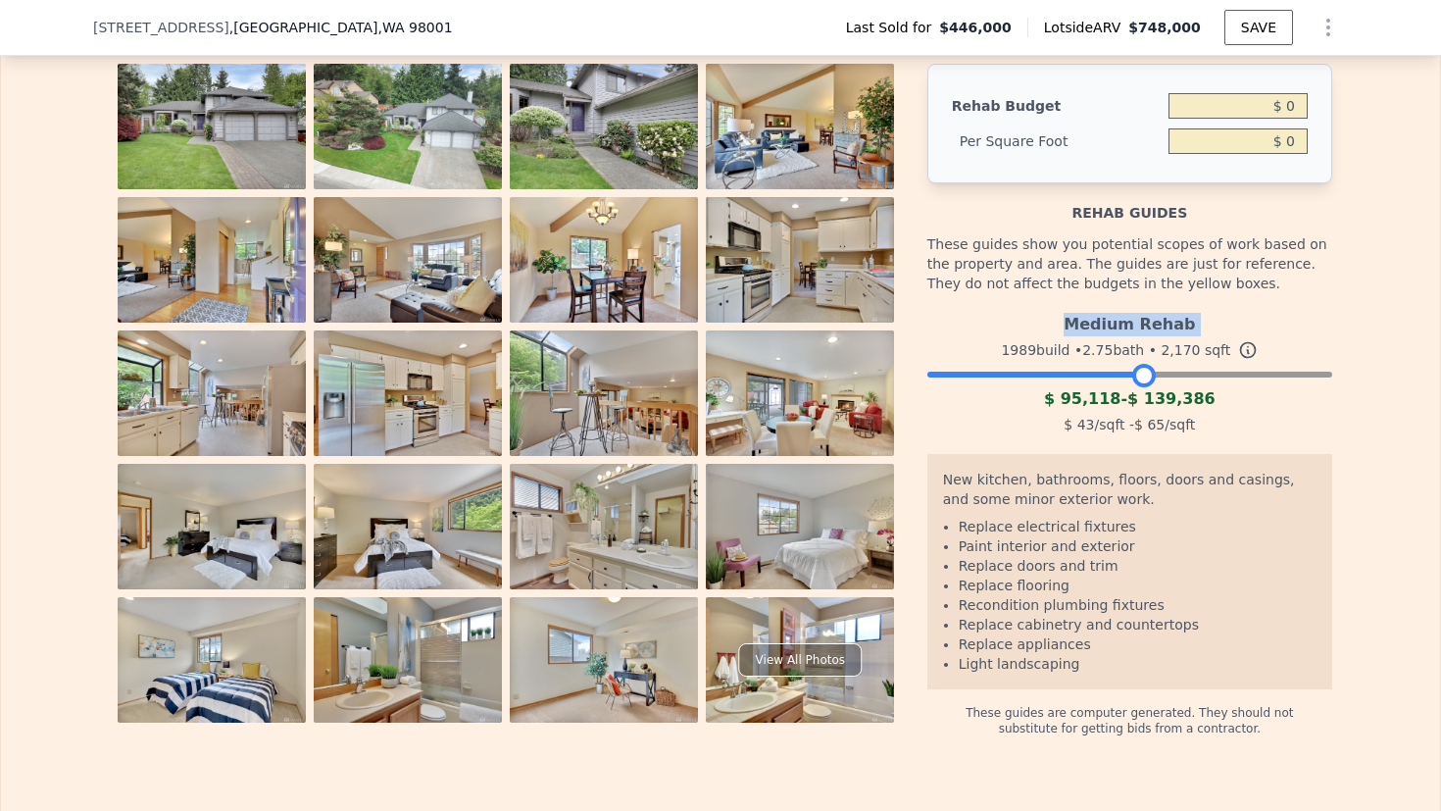
click at [1100, 336] on div "Medium Rehab" at bounding box center [1129, 320] width 405 height 31
click at [1067, 408] on span "$ 95,118" at bounding box center [1082, 398] width 76 height 19
drag, startPoint x: 1067, startPoint y: 424, endPoint x: 1162, endPoint y: 424, distance: 95.1
click at [1162, 411] on div "$ 95,118 - $ 139,386" at bounding box center [1129, 399] width 405 height 24
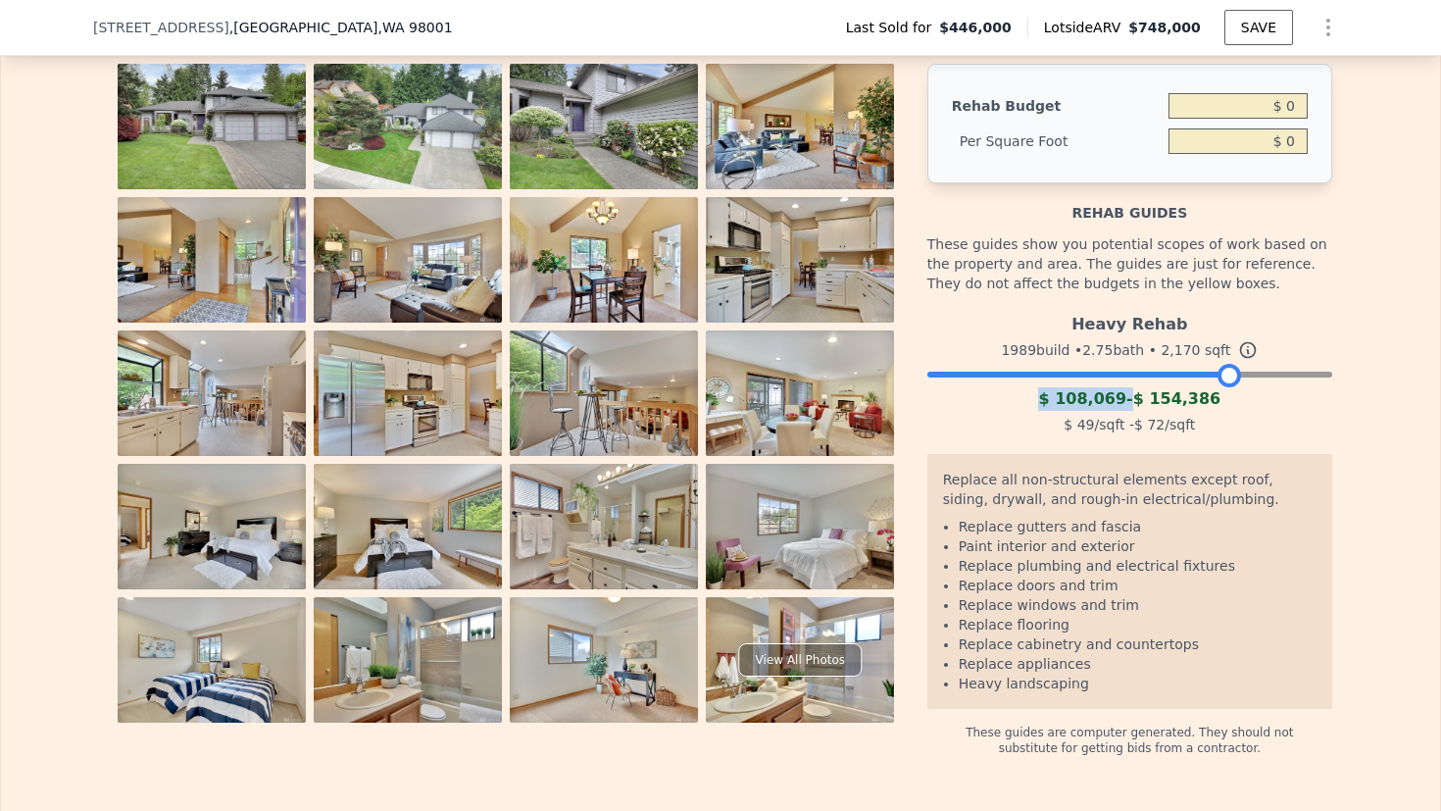
drag, startPoint x: 1141, startPoint y: 400, endPoint x: 1227, endPoint y: 406, distance: 86.5
click at [1227, 387] on div at bounding box center [1230, 376] width 24 height 24
click at [1207, 408] on span "$ 154,386" at bounding box center [1177, 398] width 88 height 19
click at [1072, 408] on span "$ 108,069" at bounding box center [1082, 398] width 88 height 19
drag, startPoint x: 1072, startPoint y: 425, endPoint x: 1138, endPoint y: 426, distance: 66.7
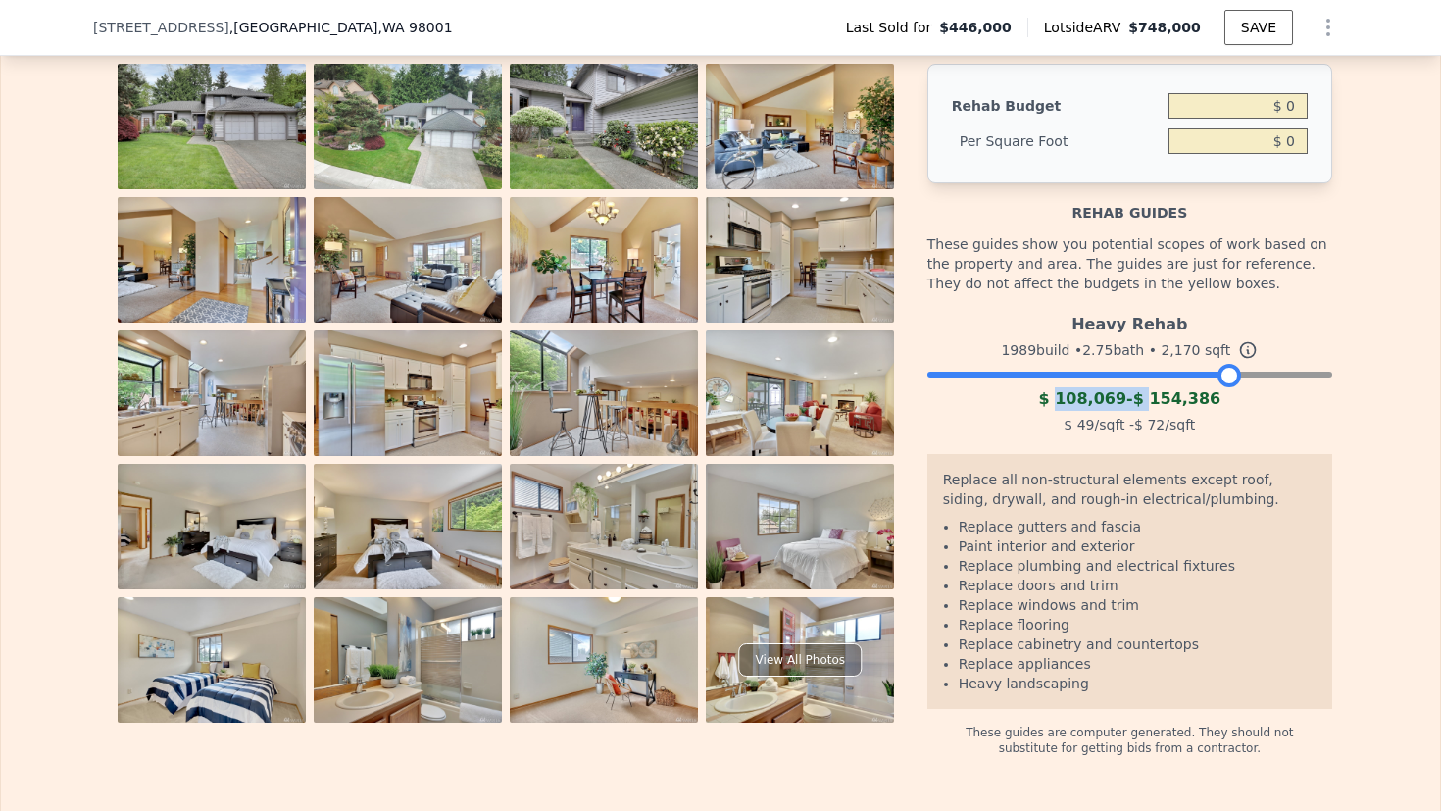
click at [1138, 411] on div "$ 108,069 - $ 154,386" at bounding box center [1129, 399] width 405 height 24
click at [964, 536] on li "Replace gutters and fascia" at bounding box center [1138, 527] width 358 height 20
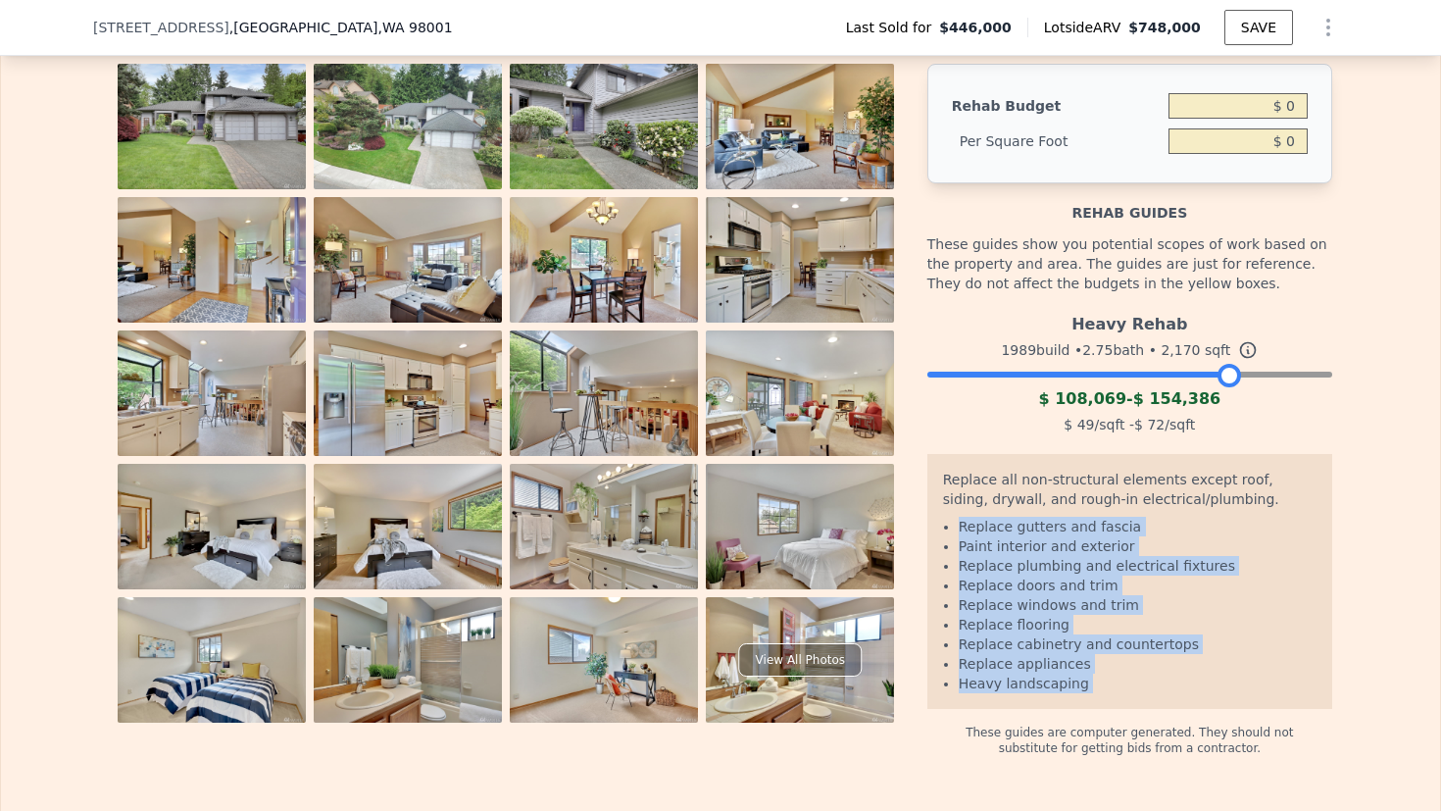
drag, startPoint x: 964, startPoint y: 549, endPoint x: 1114, endPoint y: 705, distance: 216.3
click at [1114, 693] on ul "Replace gutters and fascia Paint interior and exterior Replace plumbing and ele…" at bounding box center [1130, 605] width 374 height 176
drag, startPoint x: 1224, startPoint y: 406, endPoint x: 1324, endPoint y: 406, distance: 100.0
click at [1324, 406] on div "Heavy Rehab 1989 build • 2.75 bath • 2,170 sqft $ 108,069 - $ 154,386 $ 49 /sqf…" at bounding box center [1129, 371] width 405 height 133
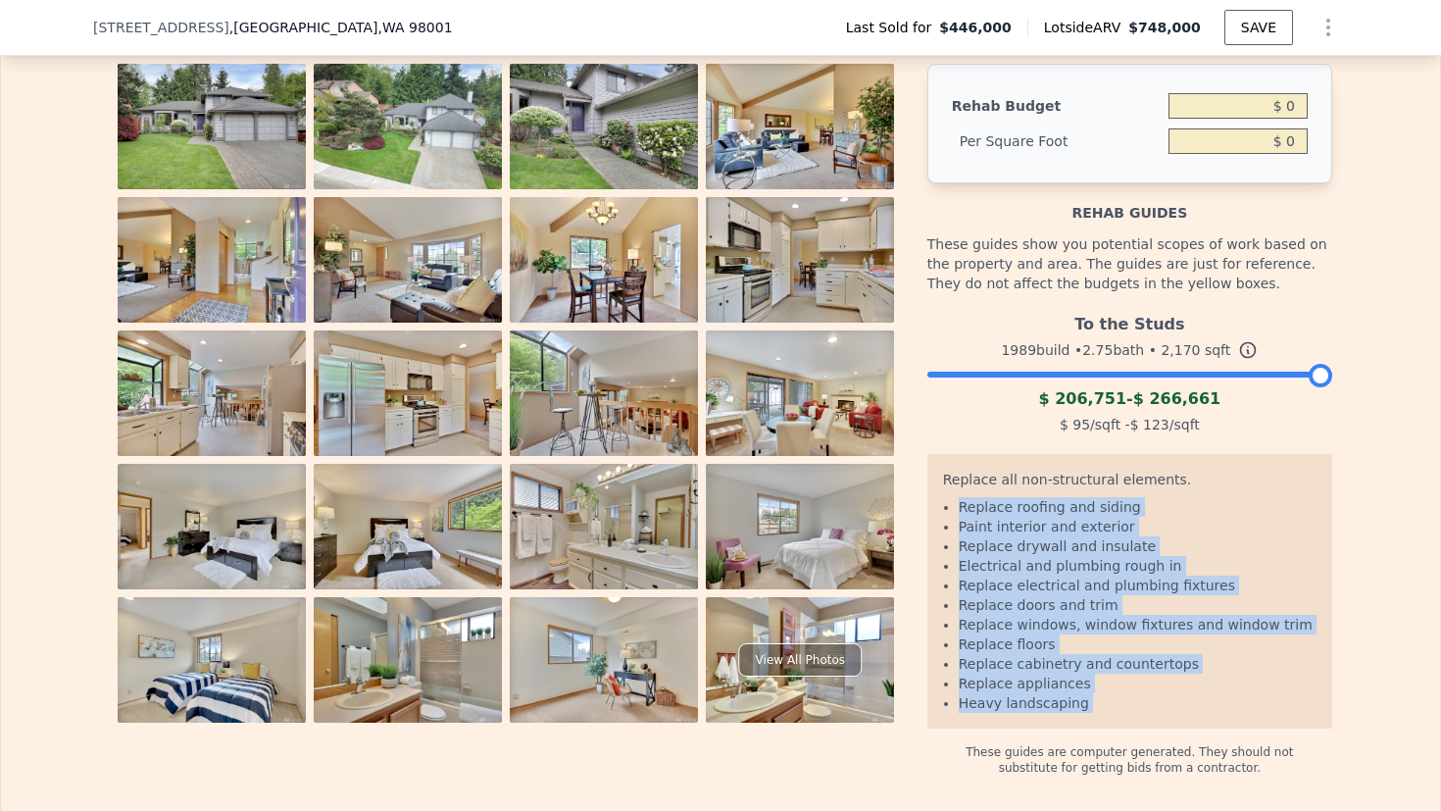
click at [1162, 375] on div at bounding box center [1129, 370] width 405 height 12
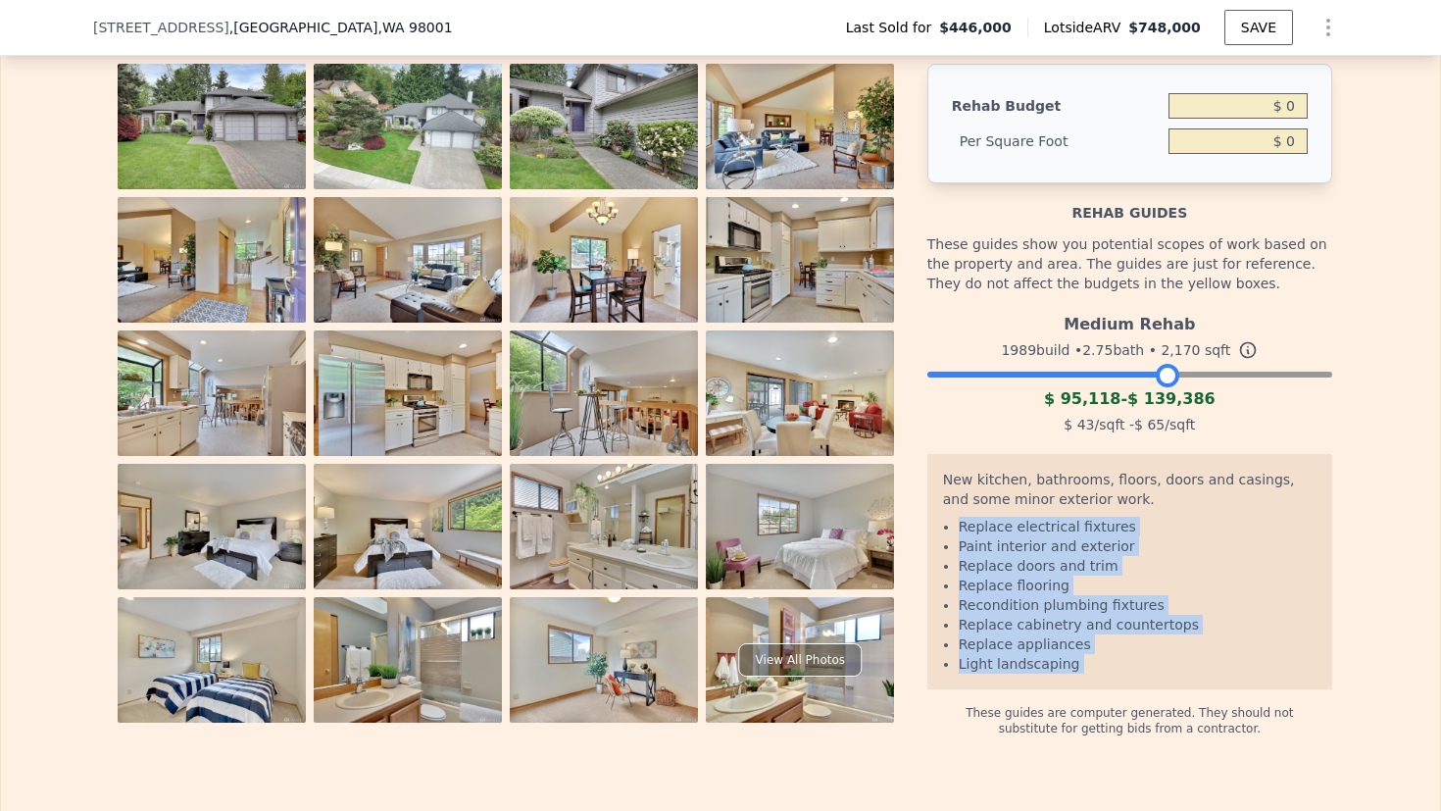
click at [1018, 375] on div at bounding box center [1129, 370] width 405 height 12
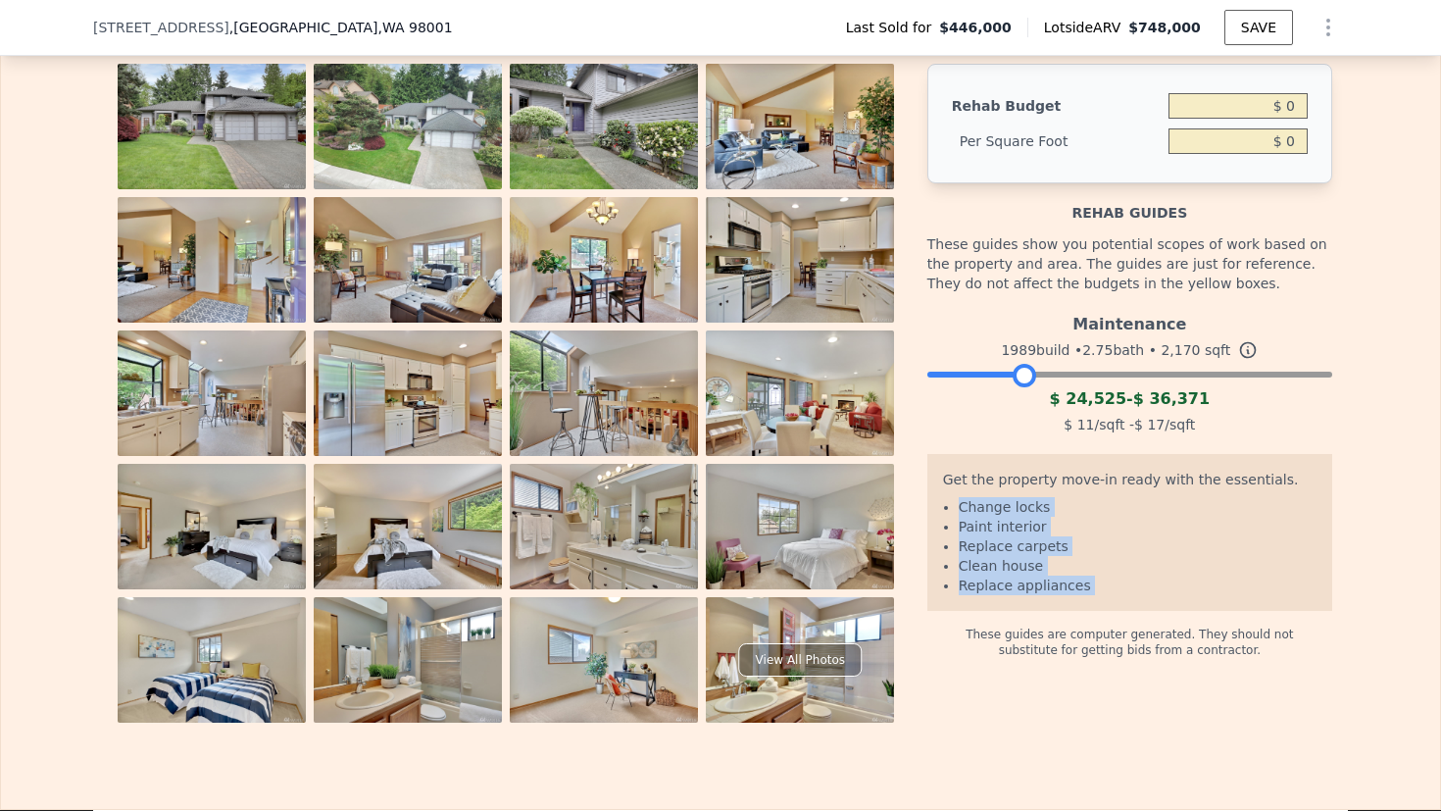
click at [1073, 403] on div "Maintenance 1989 build • 2.75 bath • 2,170 sqft $ 24,525 - $ 36,371 $ 11 /sqft …" at bounding box center [1129, 371] width 405 height 133
click at [1110, 403] on div "Maintenance 1989 build • 2.75 bath • 2,170 sqft $ 24,525 - $ 36,371 $ 11 /sqft …" at bounding box center [1129, 371] width 405 height 133
click at [1099, 403] on div "Maintenance 1989 build • 2.75 bath • 2,170 sqft $ 24,525 - $ 36,371 $ 11 /sqft …" at bounding box center [1129, 371] width 405 height 133
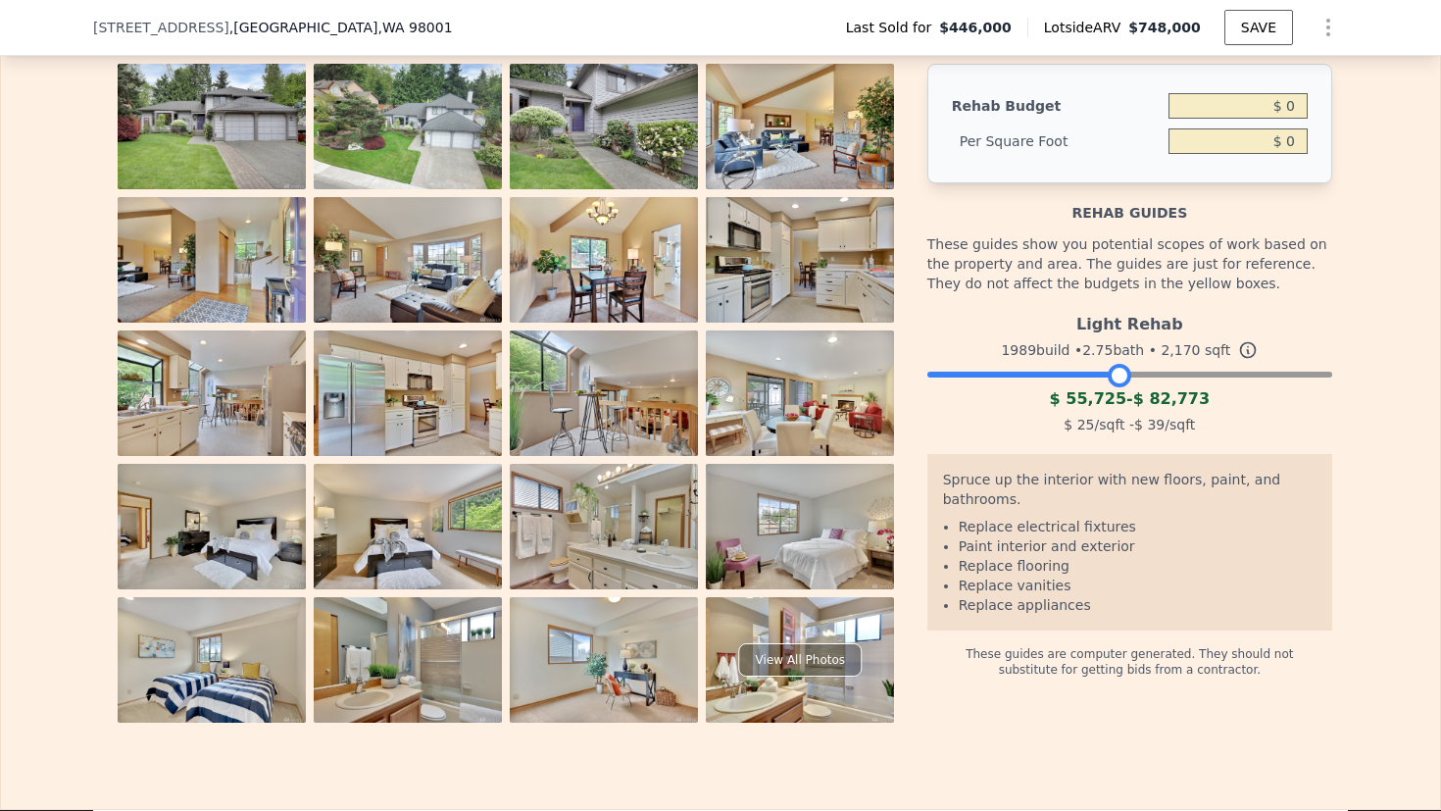
drag, startPoint x: 1026, startPoint y: 403, endPoint x: 1121, endPoint y: 412, distance: 94.5
click at [1121, 413] on div "Light Rehab 1989 build • 2.75 bath • 2,170 sqft $ 55,725 - $ 82,773 $ 25 /sqft …" at bounding box center [1129, 371] width 405 height 133
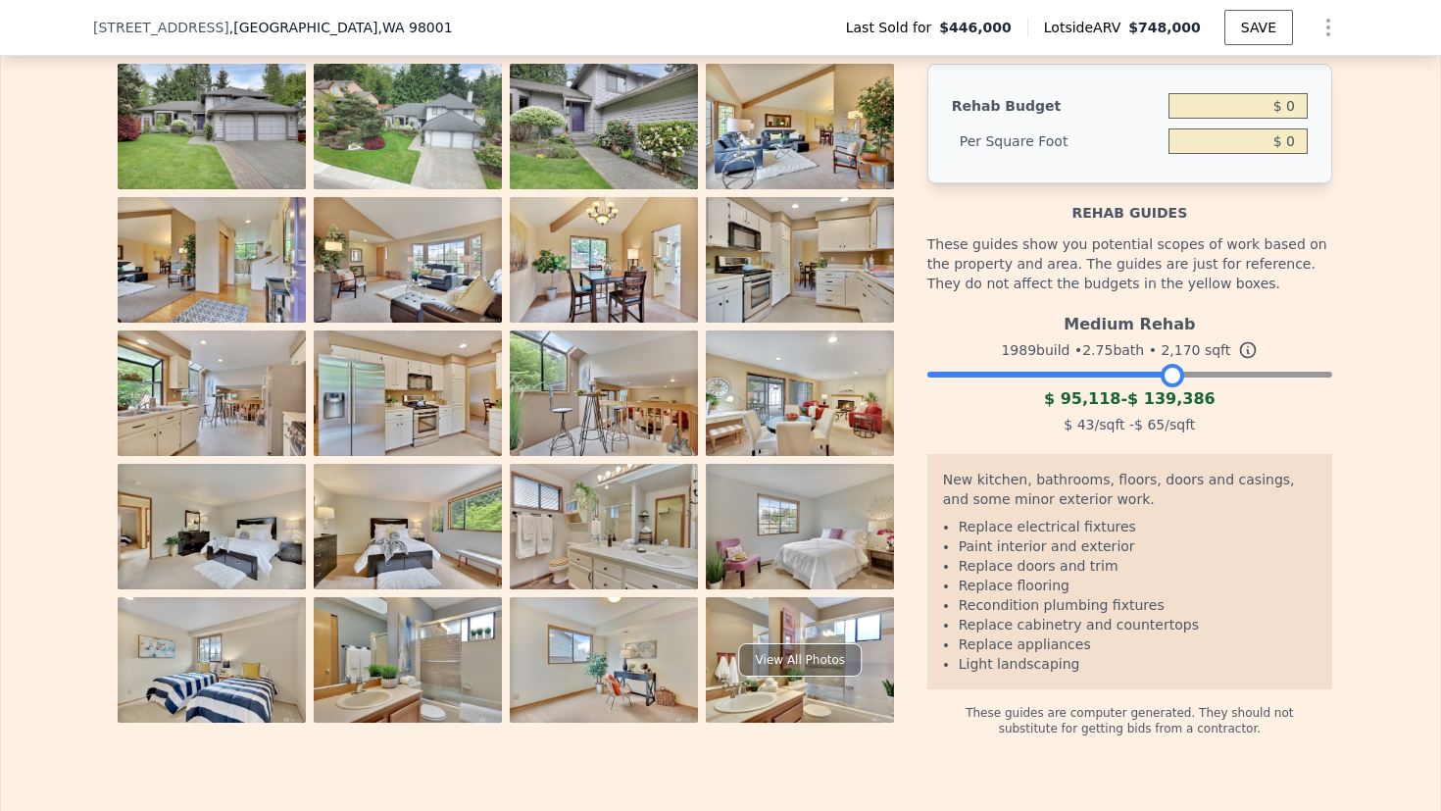
drag, startPoint x: 1115, startPoint y: 406, endPoint x: 1179, endPoint y: 403, distance: 64.8
click at [1179, 387] on div at bounding box center [1173, 376] width 24 height 24
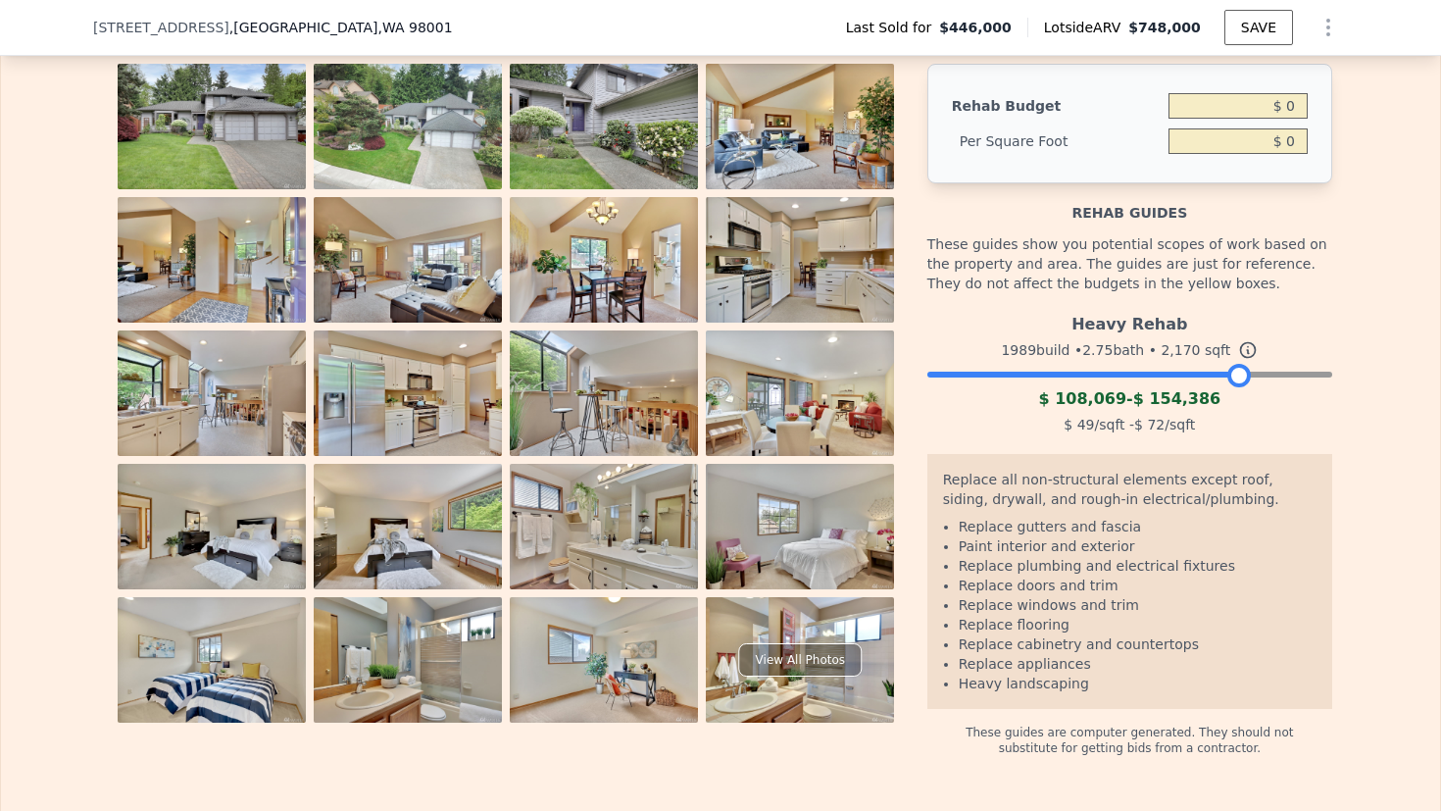
drag, startPoint x: 1179, startPoint y: 408, endPoint x: 1234, endPoint y: 406, distance: 54.9
click at [1234, 387] on div at bounding box center [1239, 376] width 24 height 24
drag, startPoint x: 1241, startPoint y: 405, endPoint x: 1361, endPoint y: 404, distance: 119.6
click at [1361, 405] on div "The budget you enter in the yellow box will be used in the resell calculator. T…" at bounding box center [720, 374] width 1439 height 763
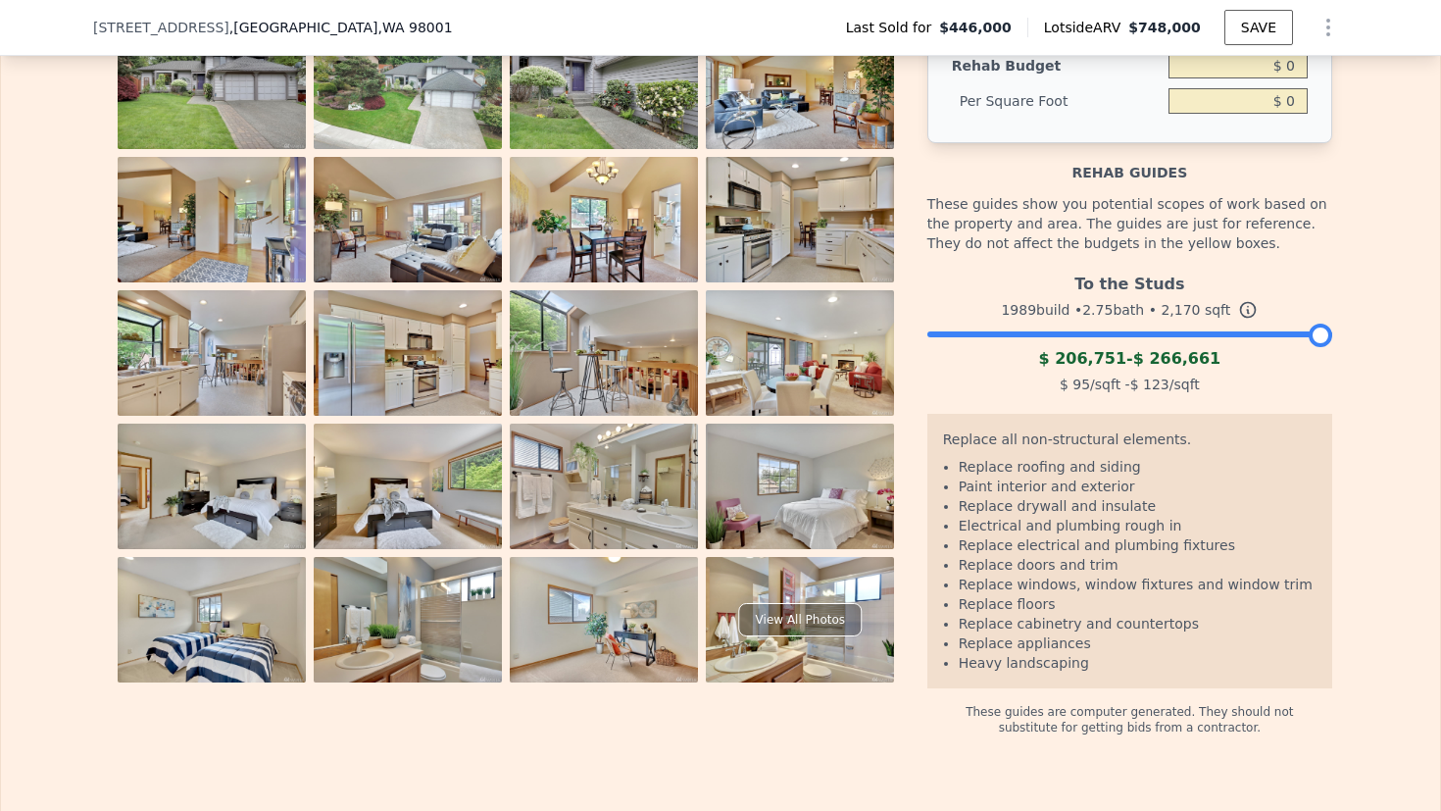
scroll to position [3174, 0]
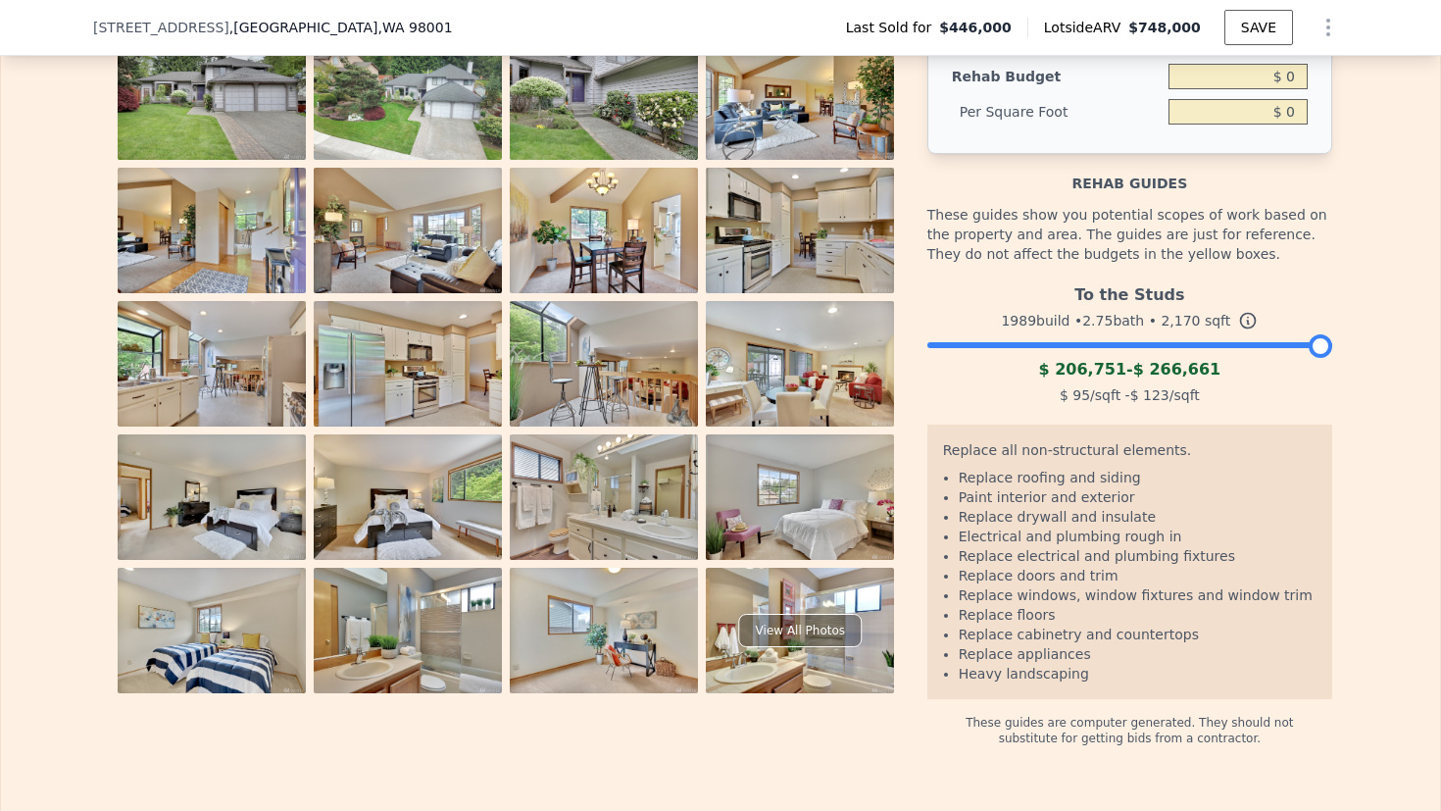
click at [964, 487] on li "Replace roofing and siding" at bounding box center [1138, 478] width 358 height 20
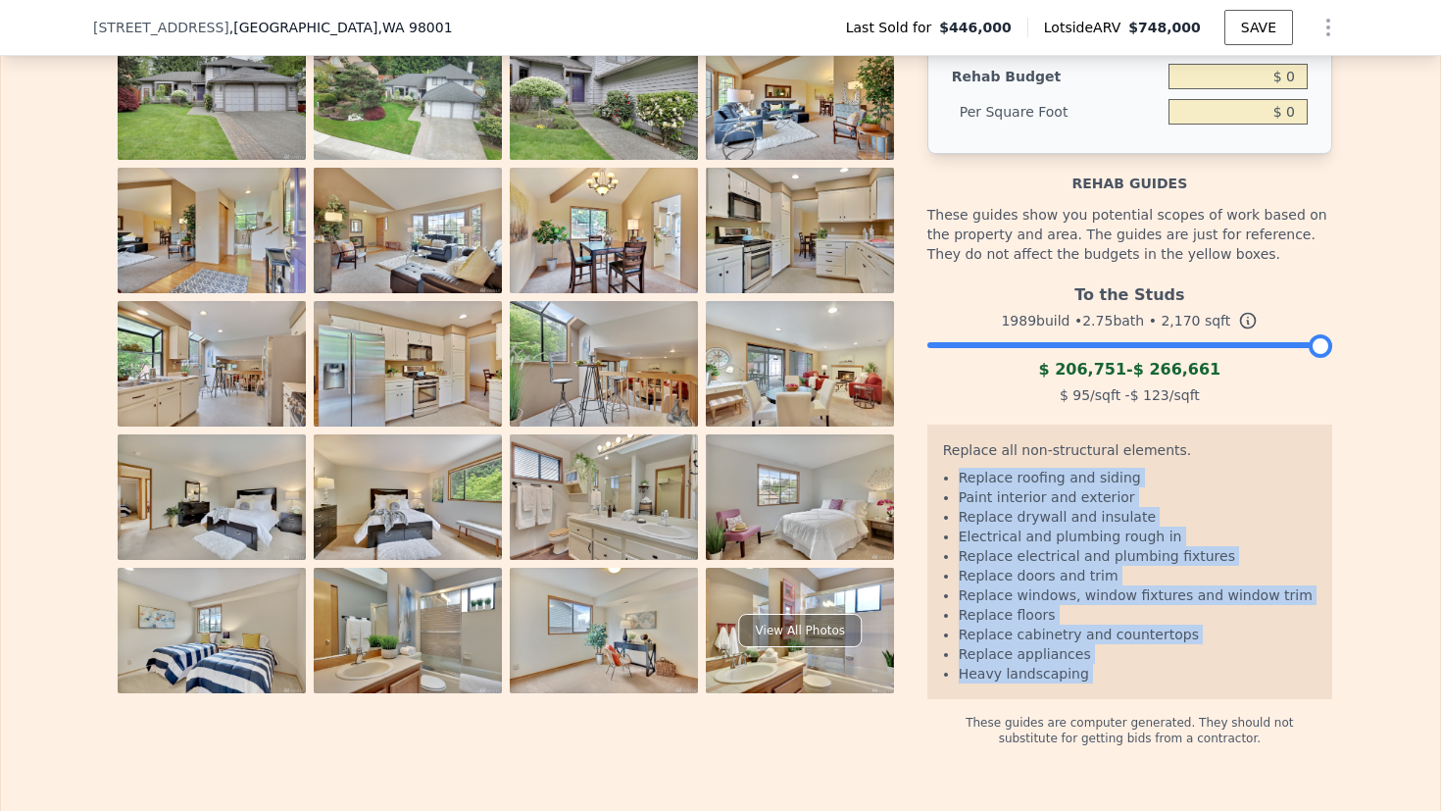
drag, startPoint x: 964, startPoint y: 509, endPoint x: 1110, endPoint y: 706, distance: 245.3
click at [1110, 683] on ul "Replace roofing and siding Paint interior and exterior Replace drywall and insu…" at bounding box center [1130, 576] width 374 height 216
click at [1132, 624] on li "Replace floors" at bounding box center [1138, 615] width 358 height 20
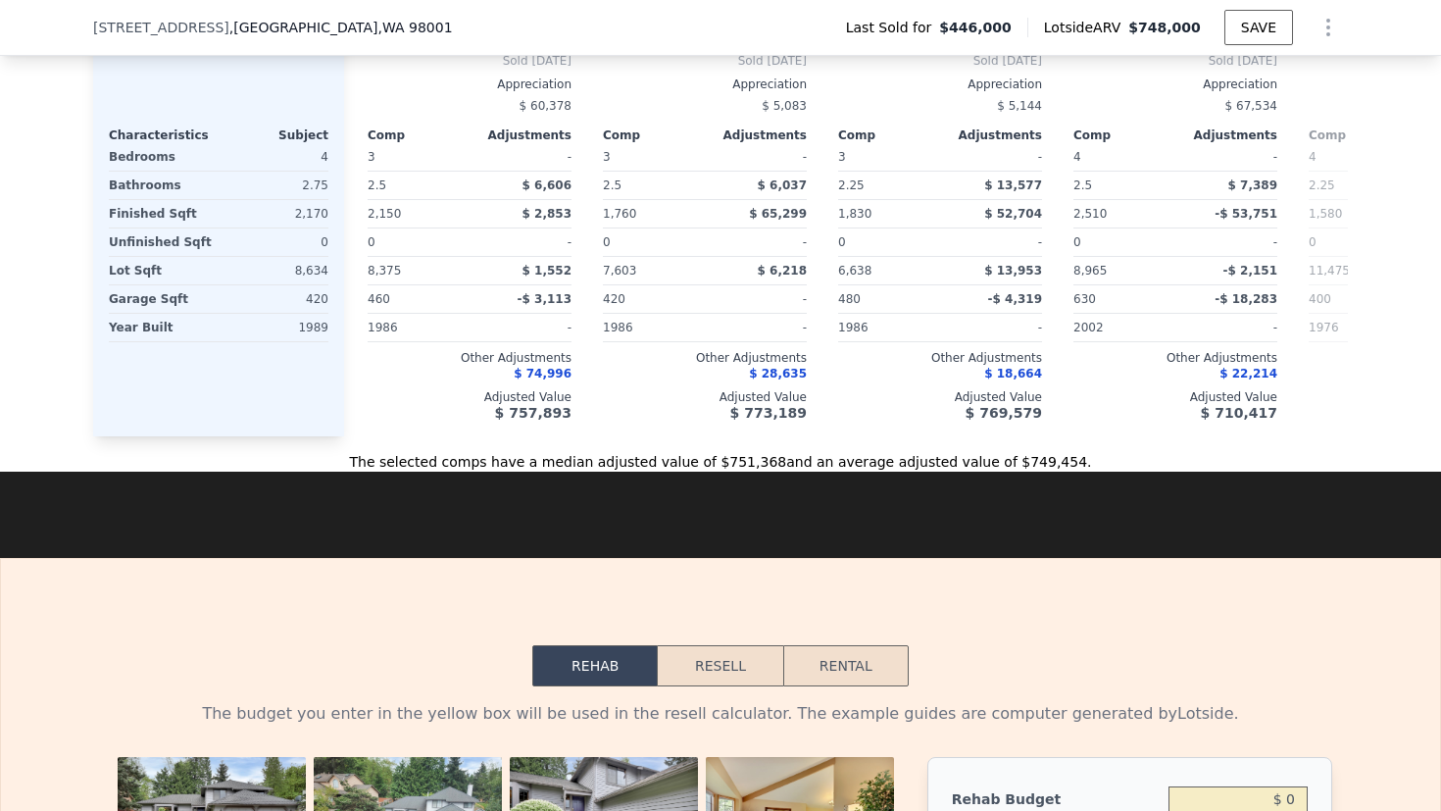
scroll to position [2451, 0]
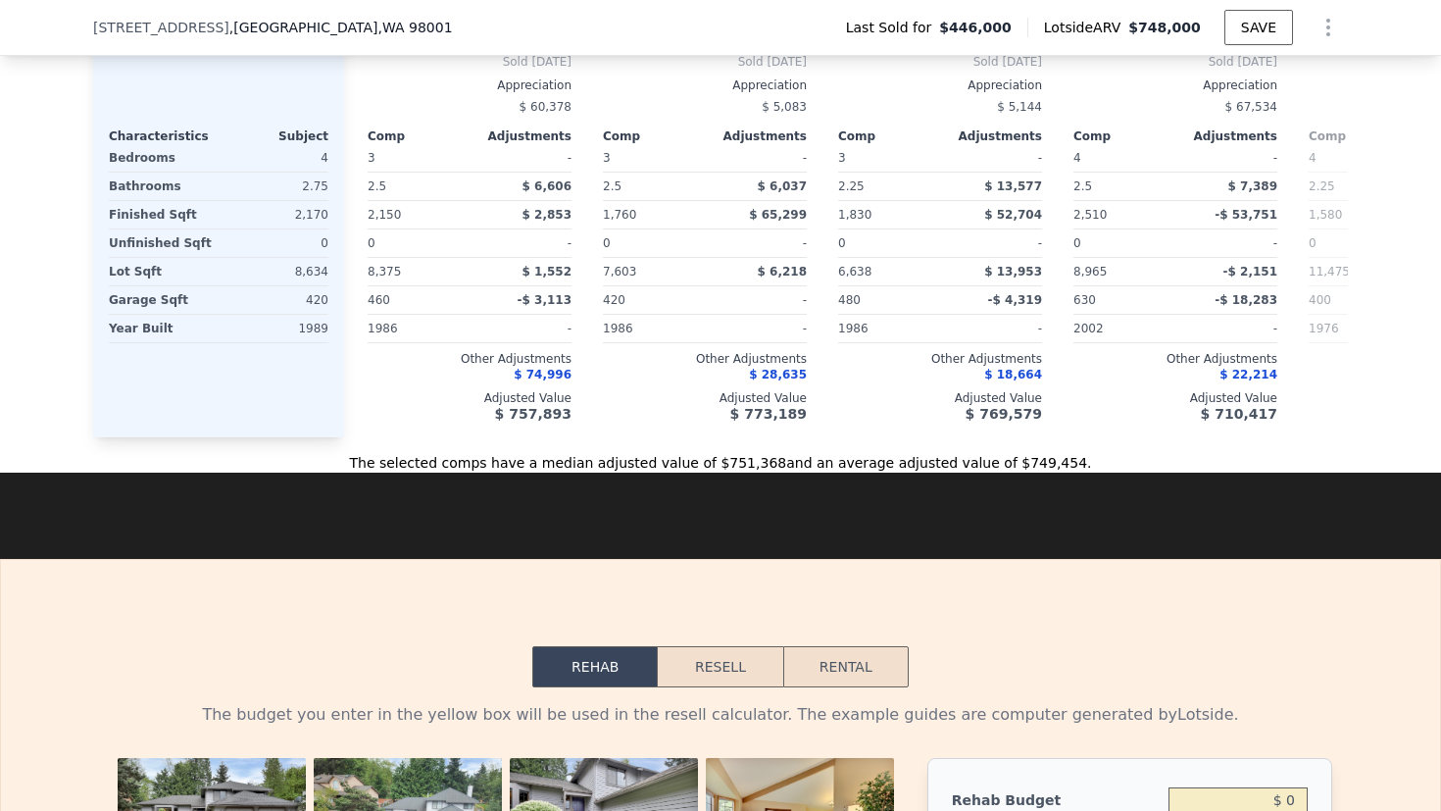
click at [961, 422] on div "$ 769,579" at bounding box center [940, 414] width 204 height 16
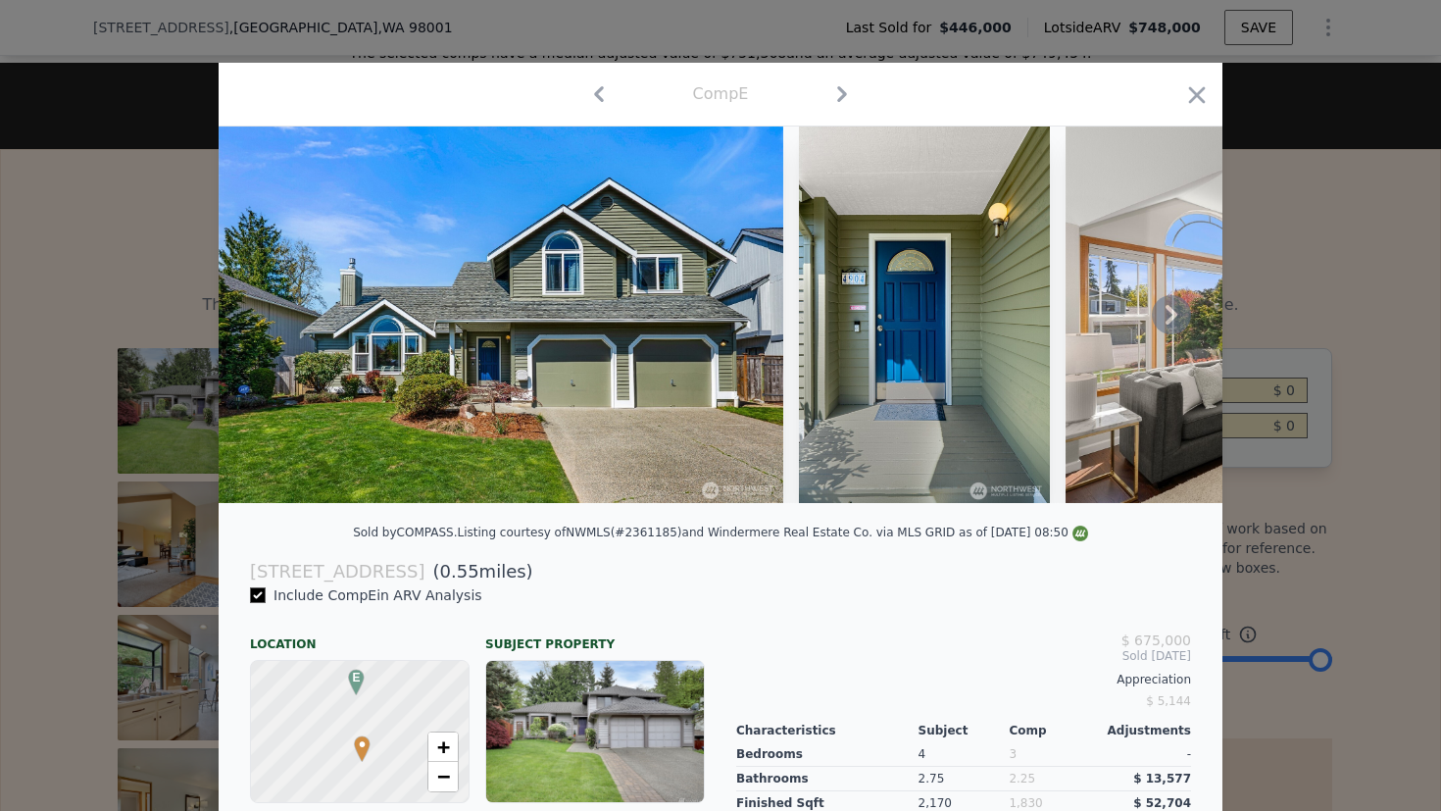
scroll to position [95, 0]
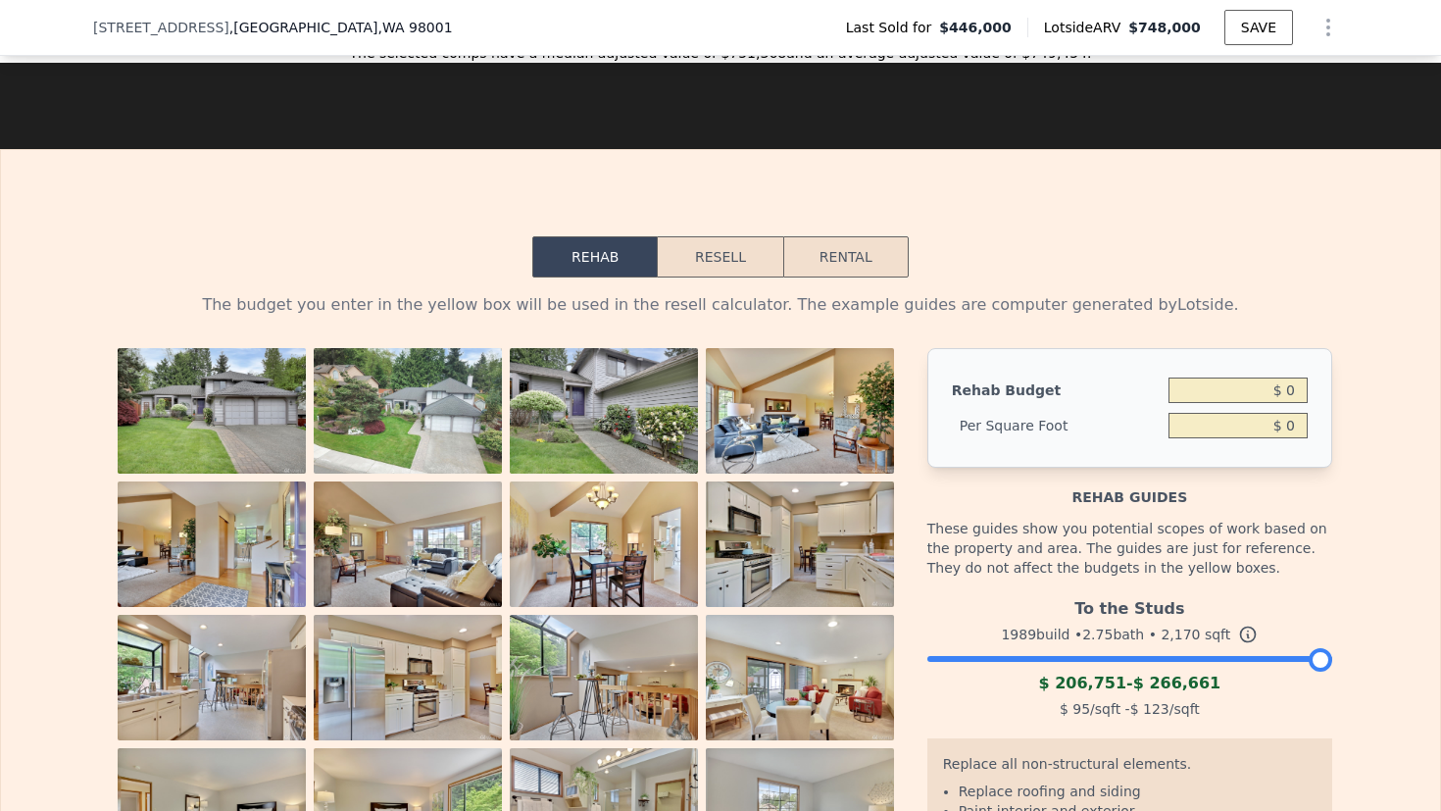
click at [734, 277] on button "Resell" at bounding box center [720, 256] width 125 height 41
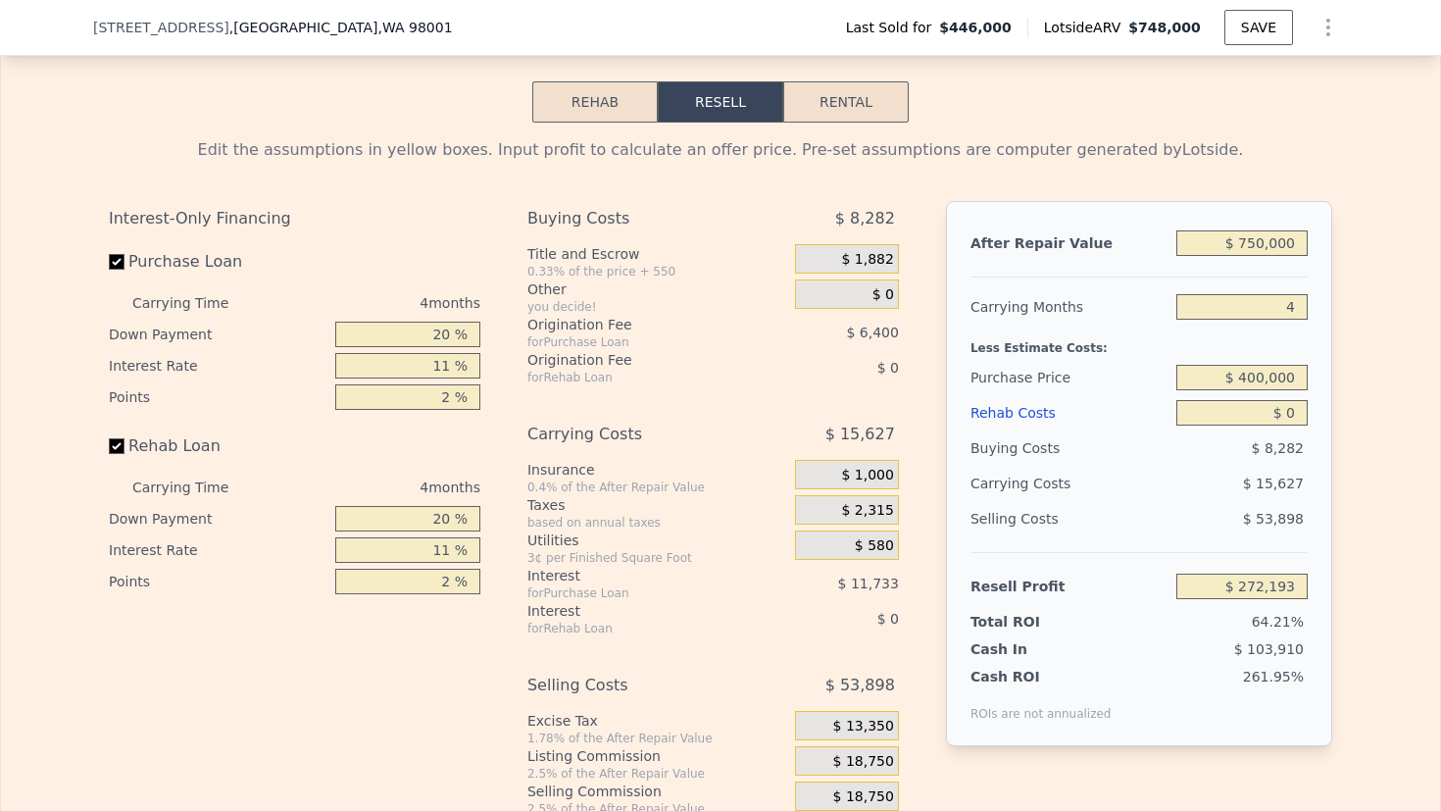
scroll to position [3043, 0]
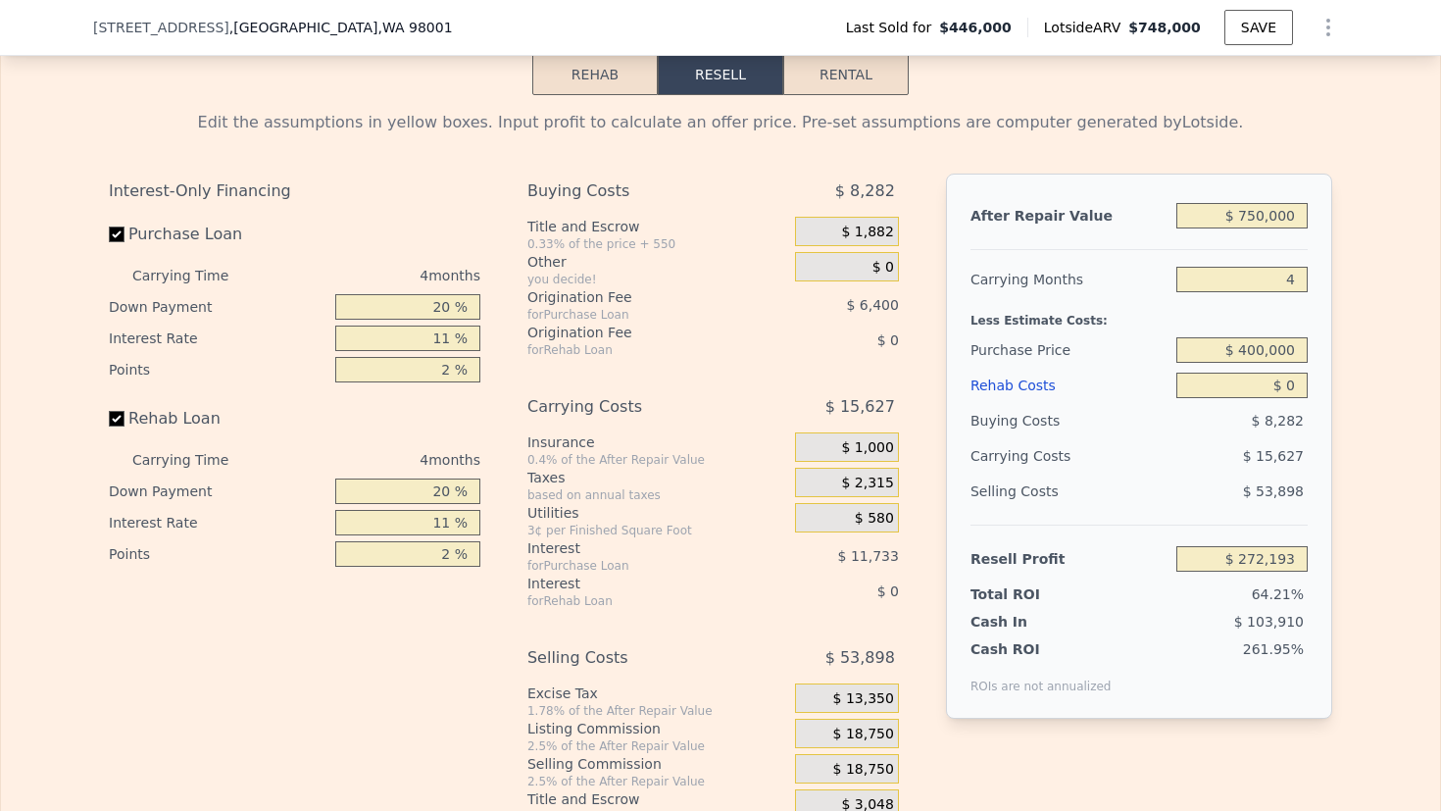
click at [1297, 398] on input "$ 0" at bounding box center [1241, 385] width 131 height 25
type input "$ 1,000"
type input "$ 271,149"
type input "$ 10,000"
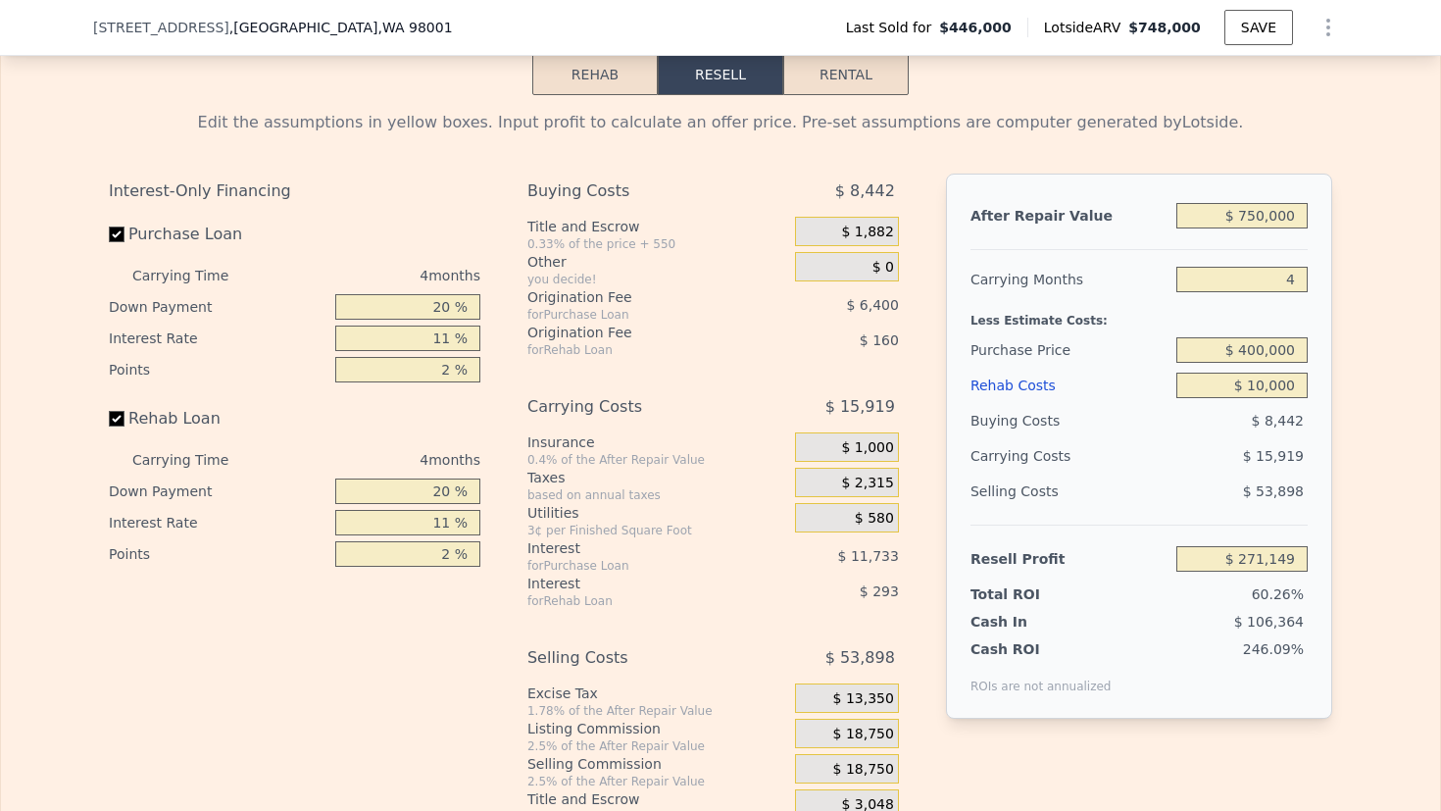
type input "$ 261,741"
type input "$ 100,000"
type input "$ 167,661"
type input "$ 100,000"
click at [1331, 436] on div "Edit the assumptions in yellow boxes. Input profit to calculate an offer price.…" at bounding box center [720, 459] width 1255 height 729
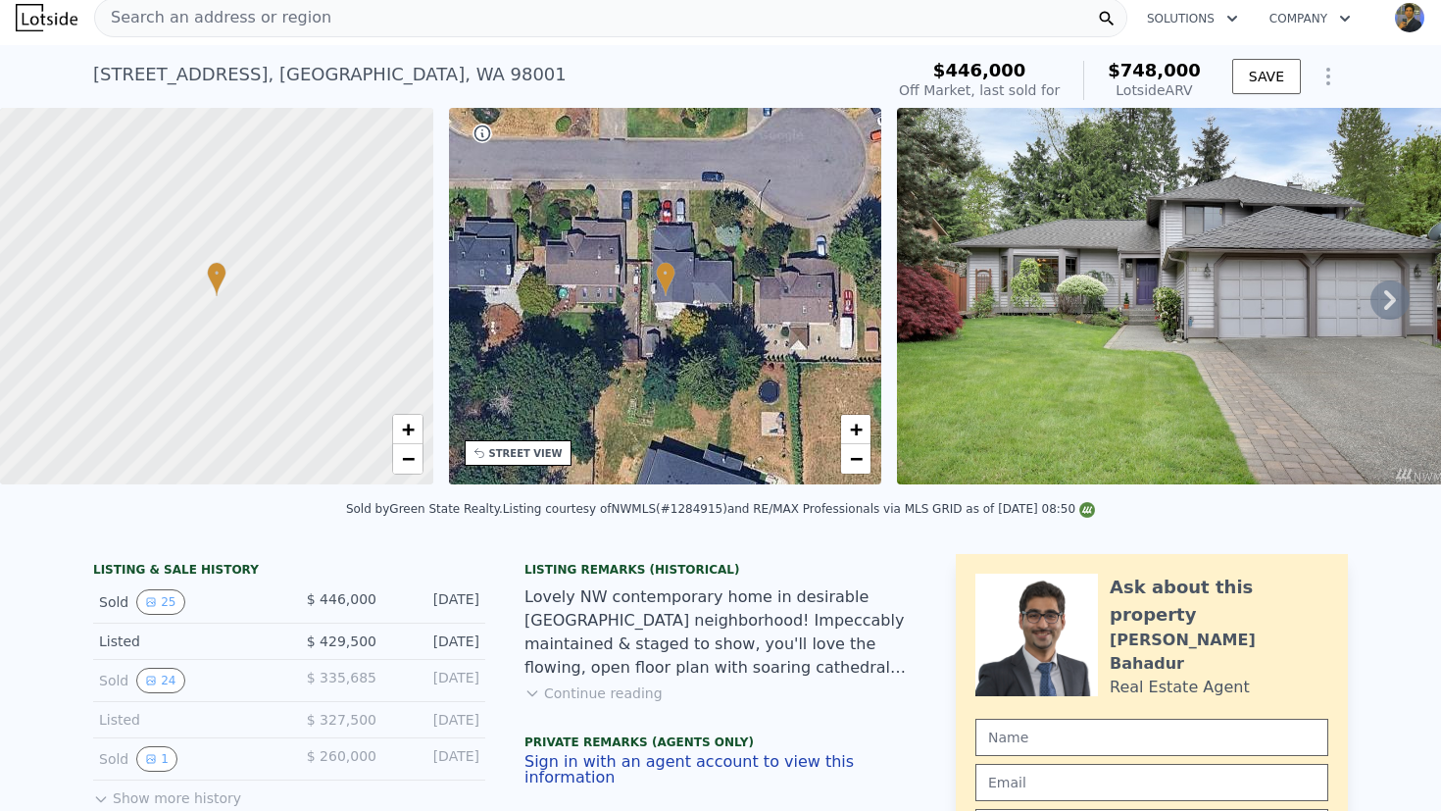
scroll to position [0, 0]
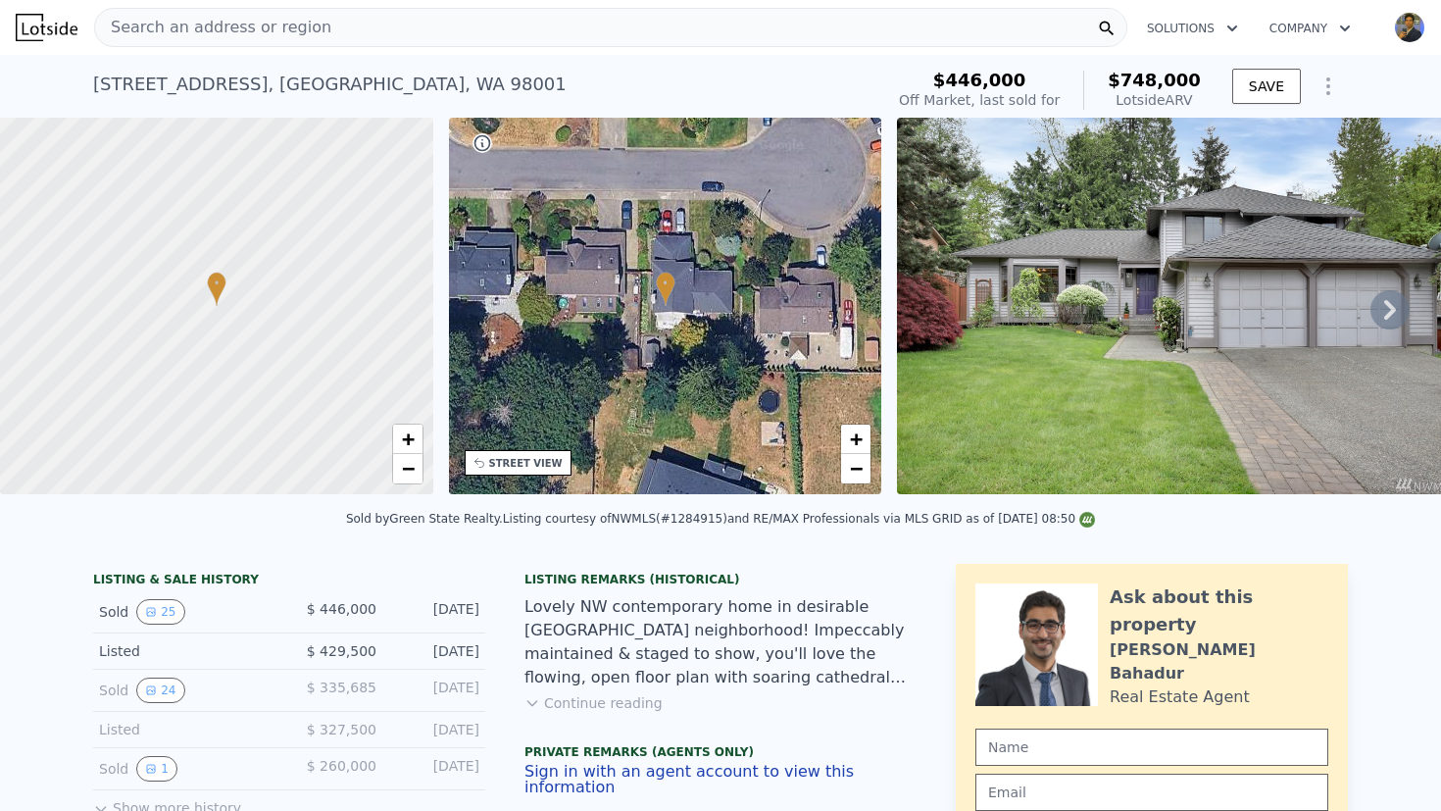
click at [445, 35] on div "Search an address or region" at bounding box center [610, 27] width 1033 height 39
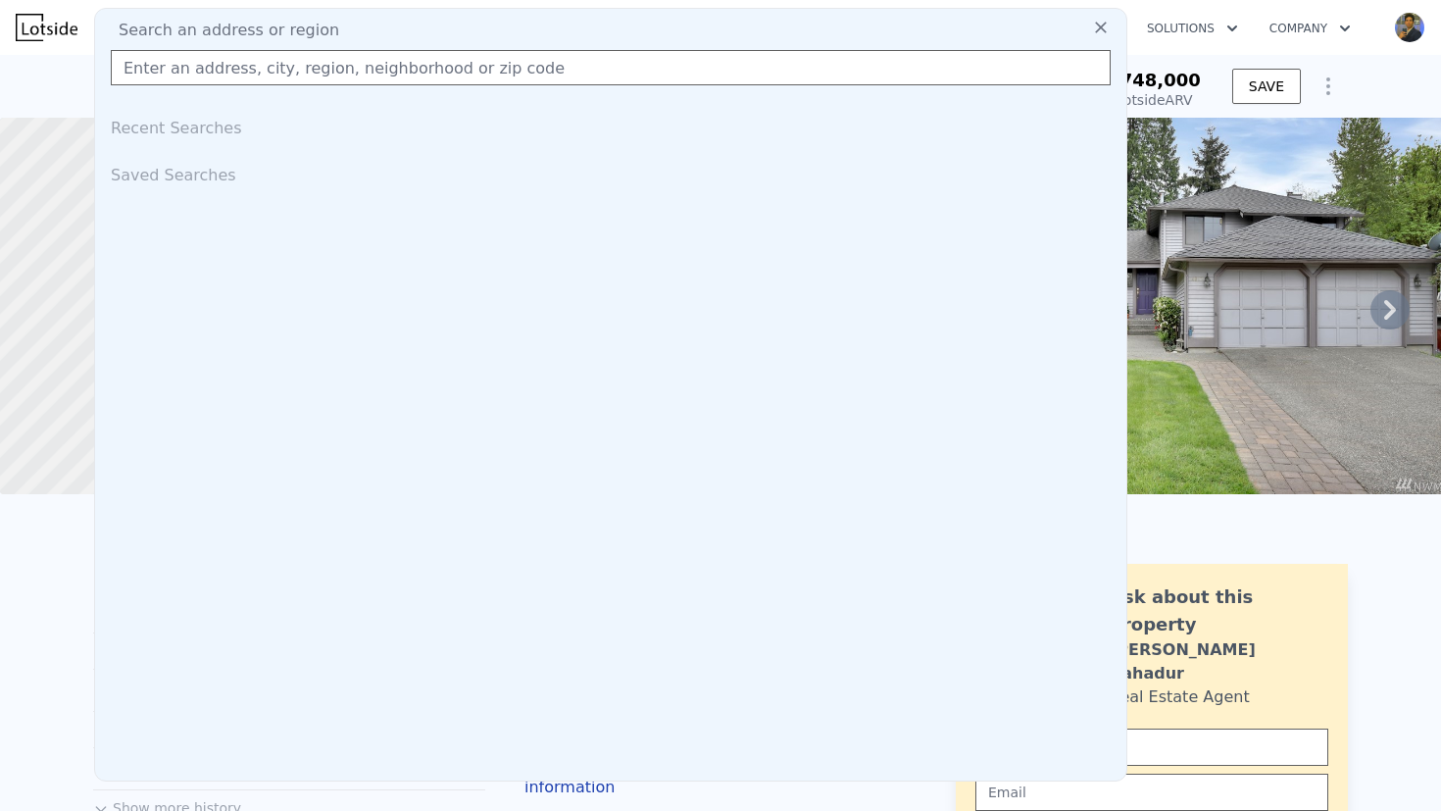
type input "[STREET_ADDRESS]"
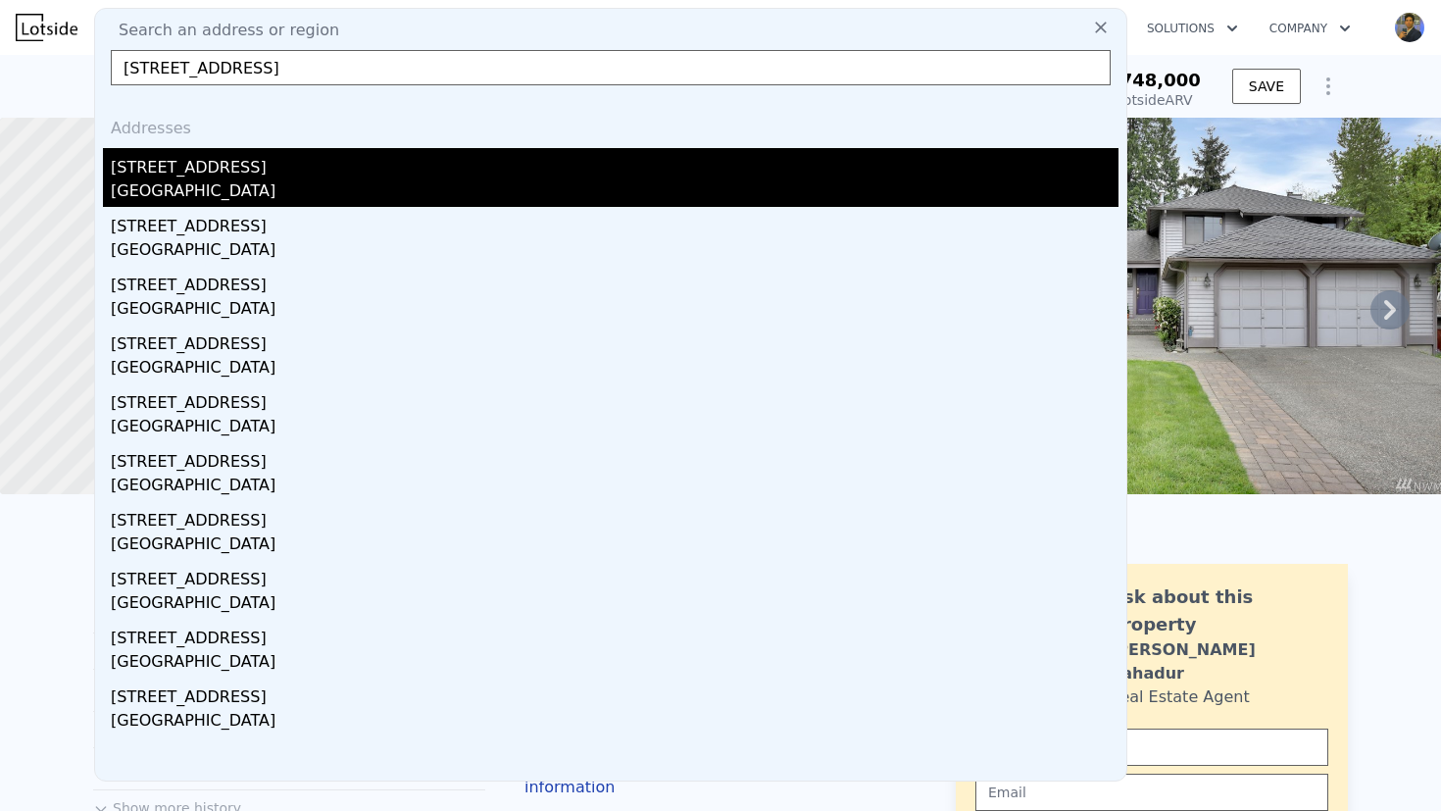
click at [306, 182] on div "[GEOGRAPHIC_DATA]" at bounding box center [615, 192] width 1008 height 27
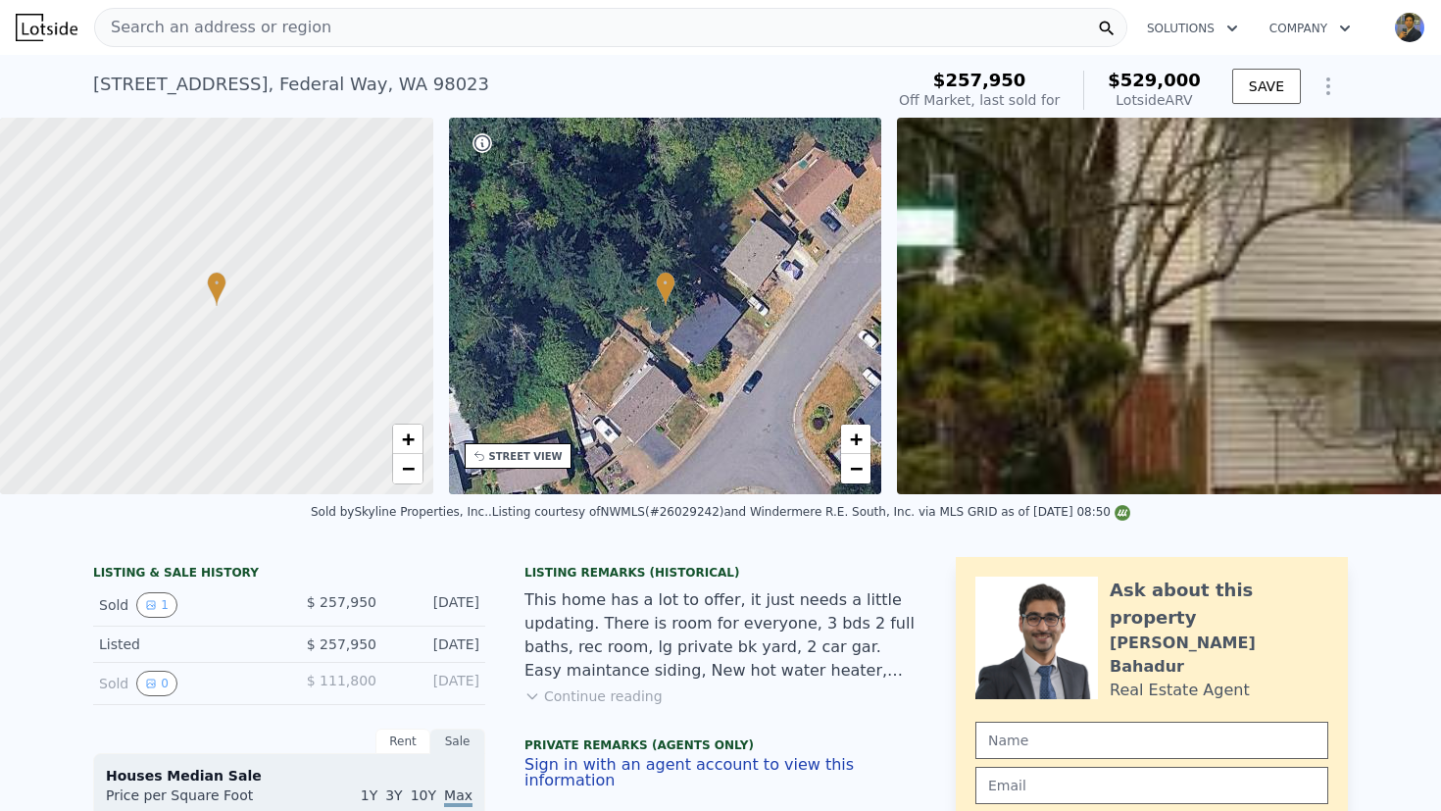
click at [1158, 84] on span "$529,000" at bounding box center [1154, 80] width 93 height 21
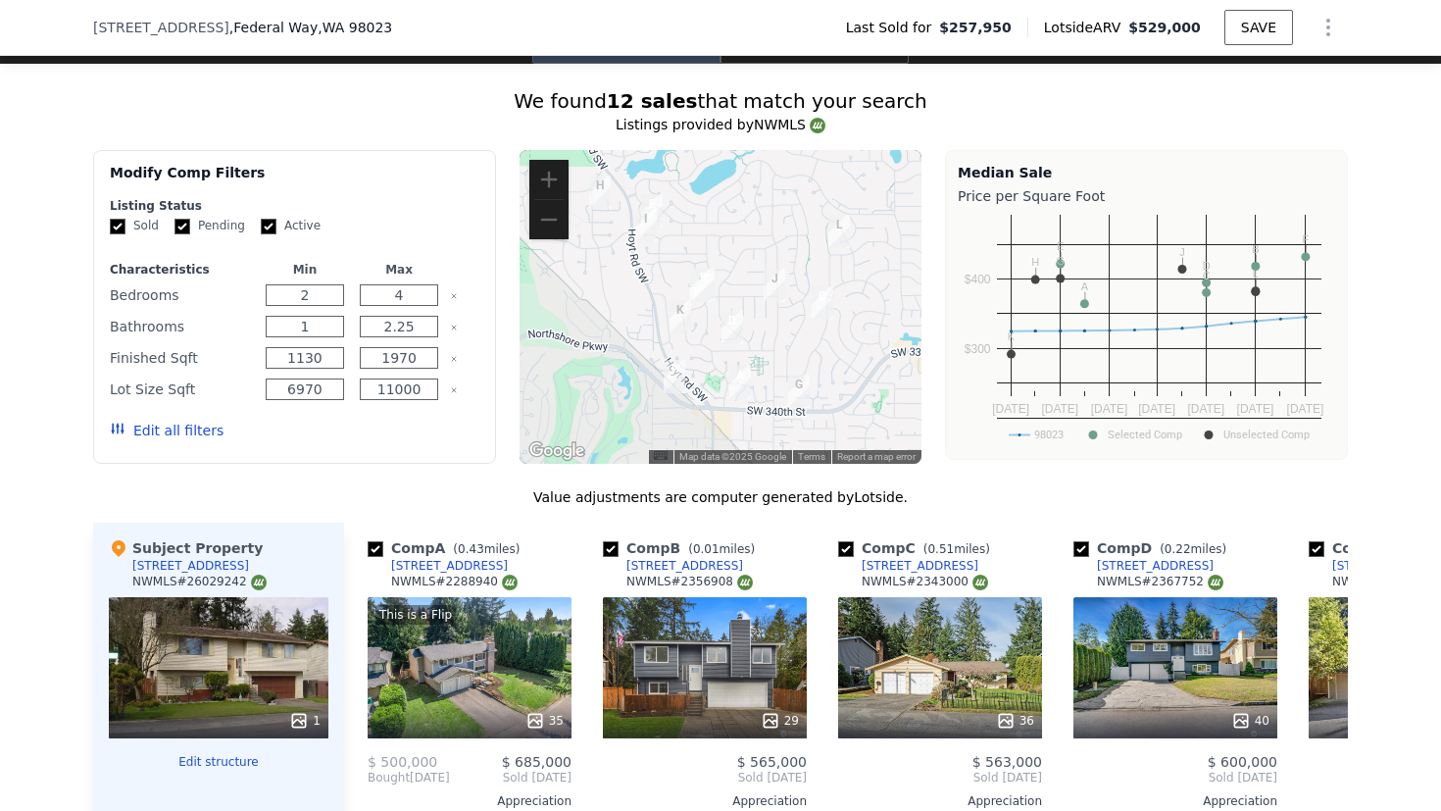
scroll to position [1626, 0]
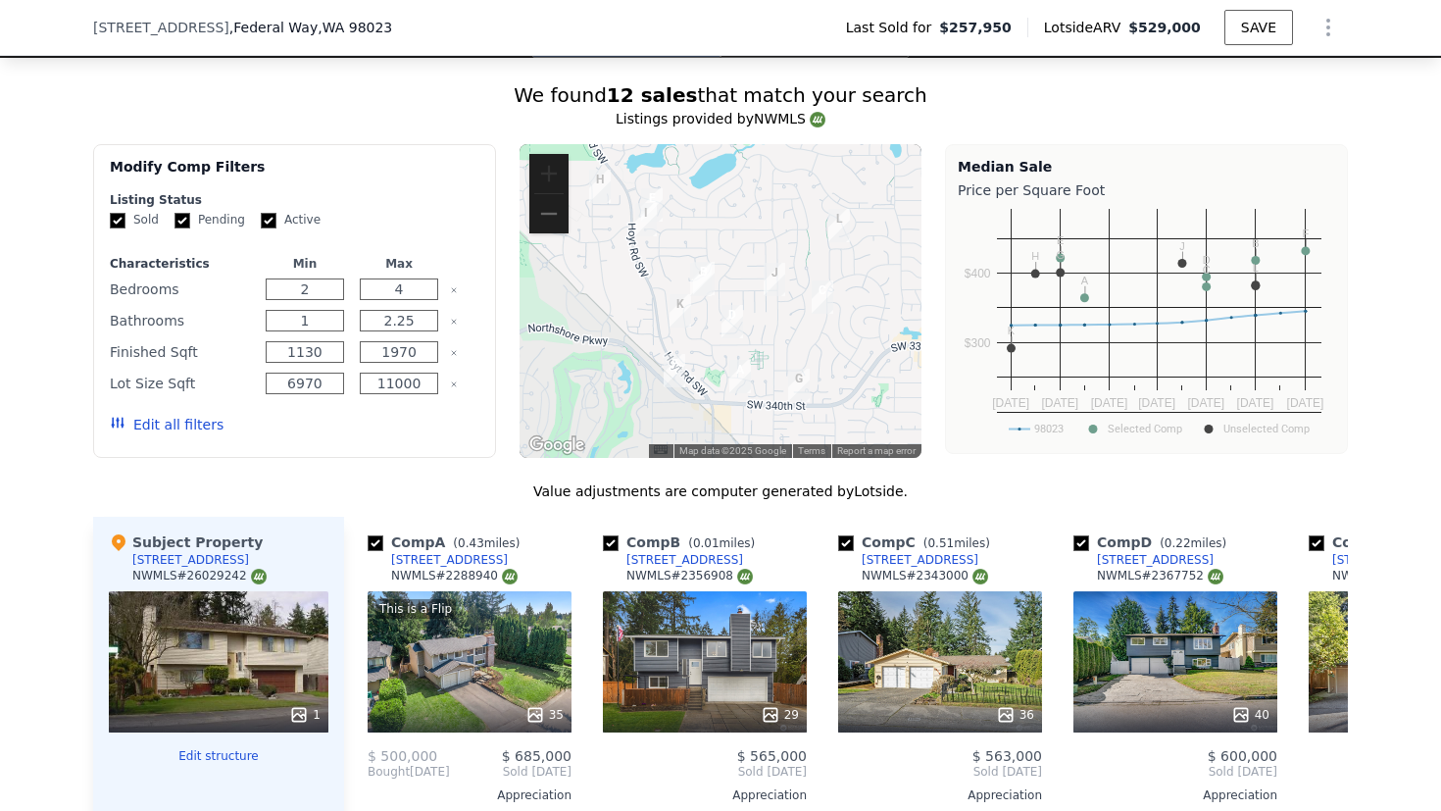
click at [556, 188] on button "Zoom in" at bounding box center [548, 173] width 39 height 39
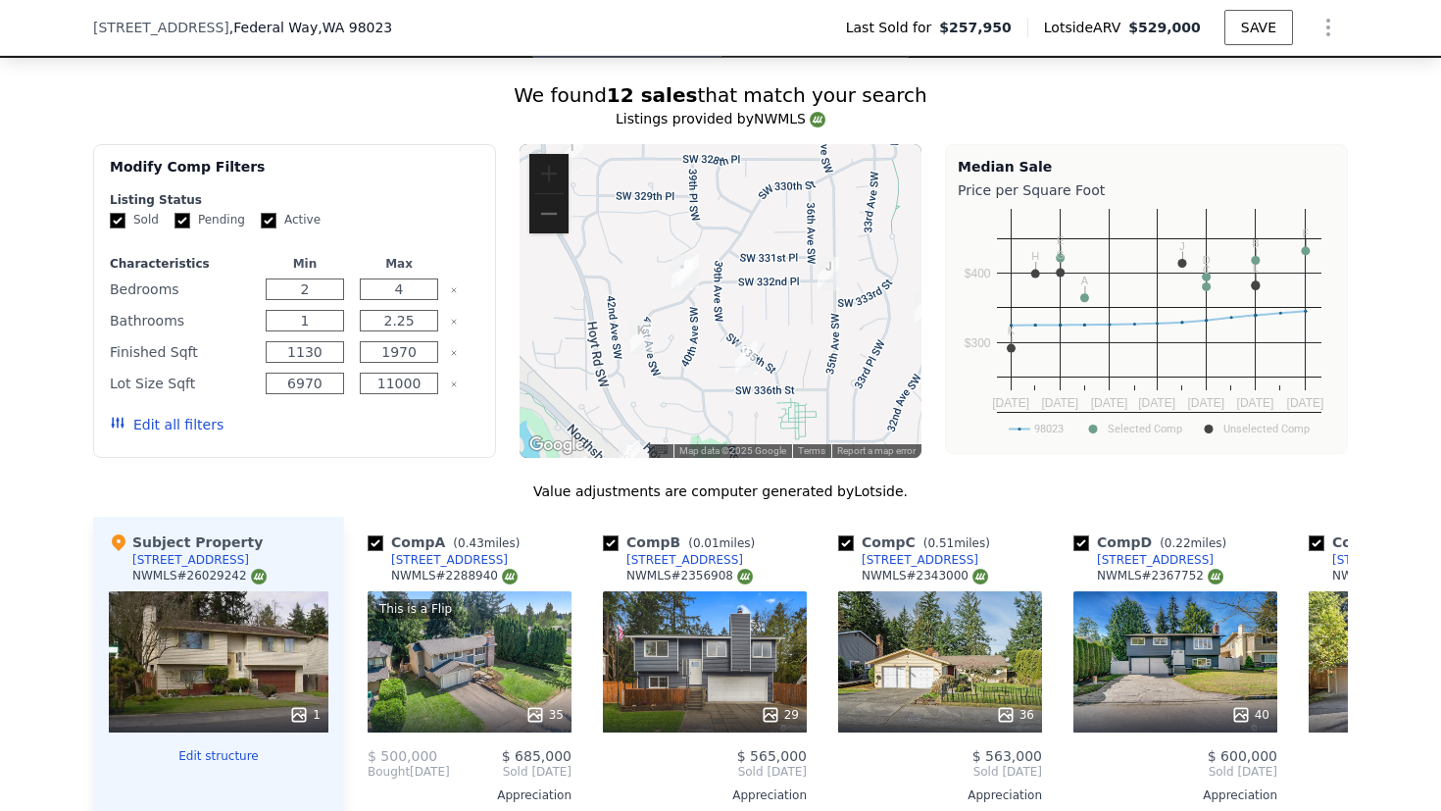
click at [536, 190] on button "Zoom in" at bounding box center [548, 173] width 39 height 39
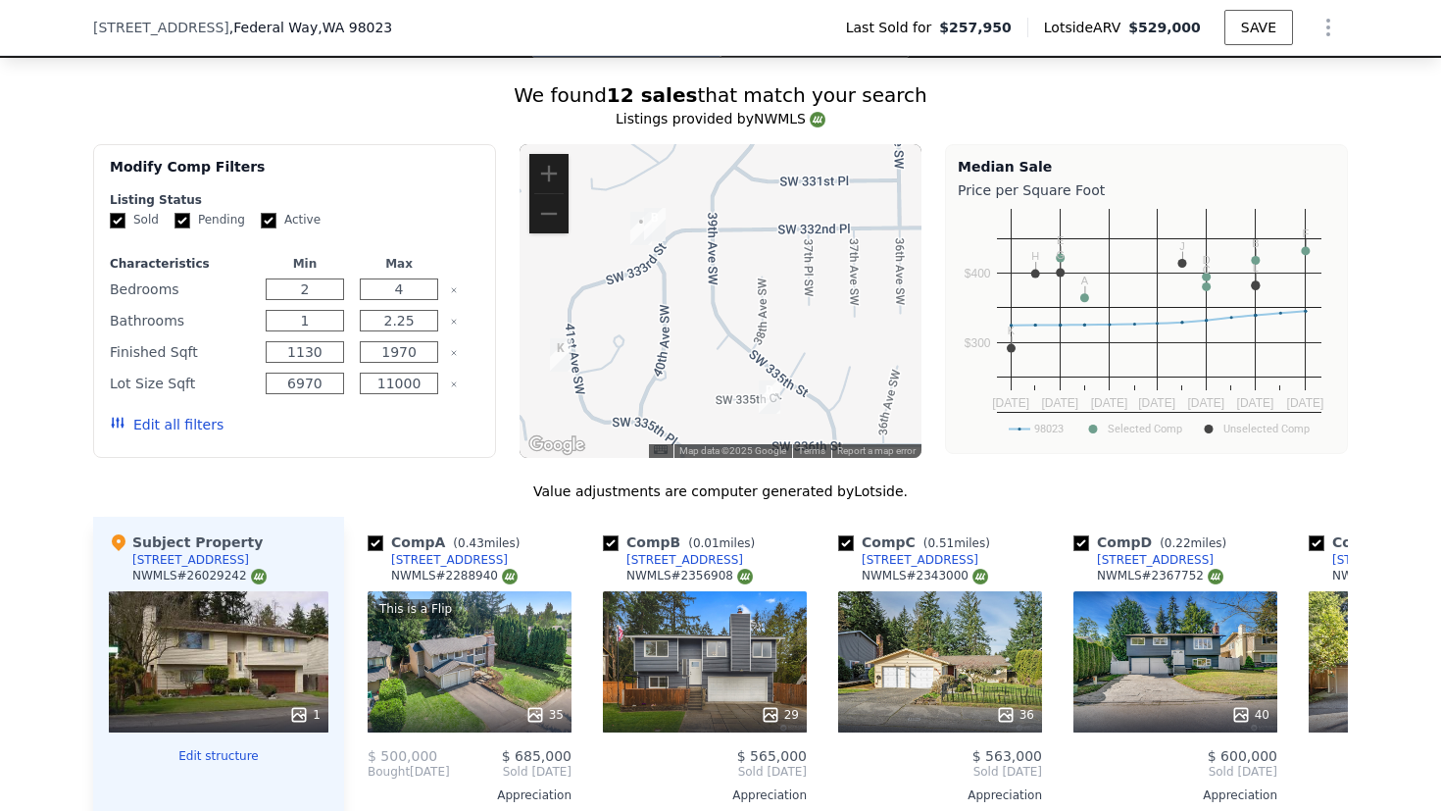
drag, startPoint x: 690, startPoint y: 342, endPoint x: 683, endPoint y: 299, distance: 43.7
click at [683, 299] on div at bounding box center [721, 301] width 403 height 314
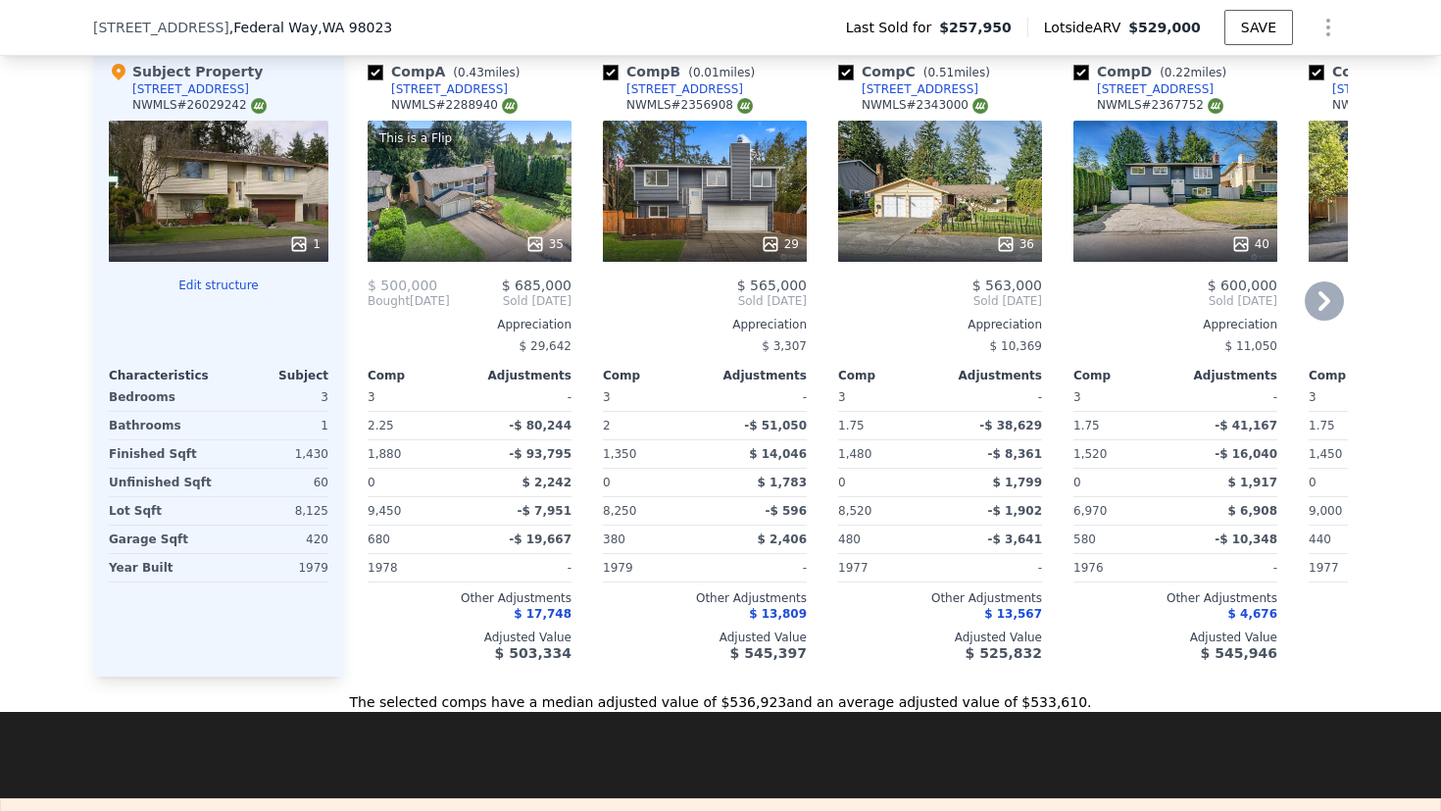
scroll to position [2076, 0]
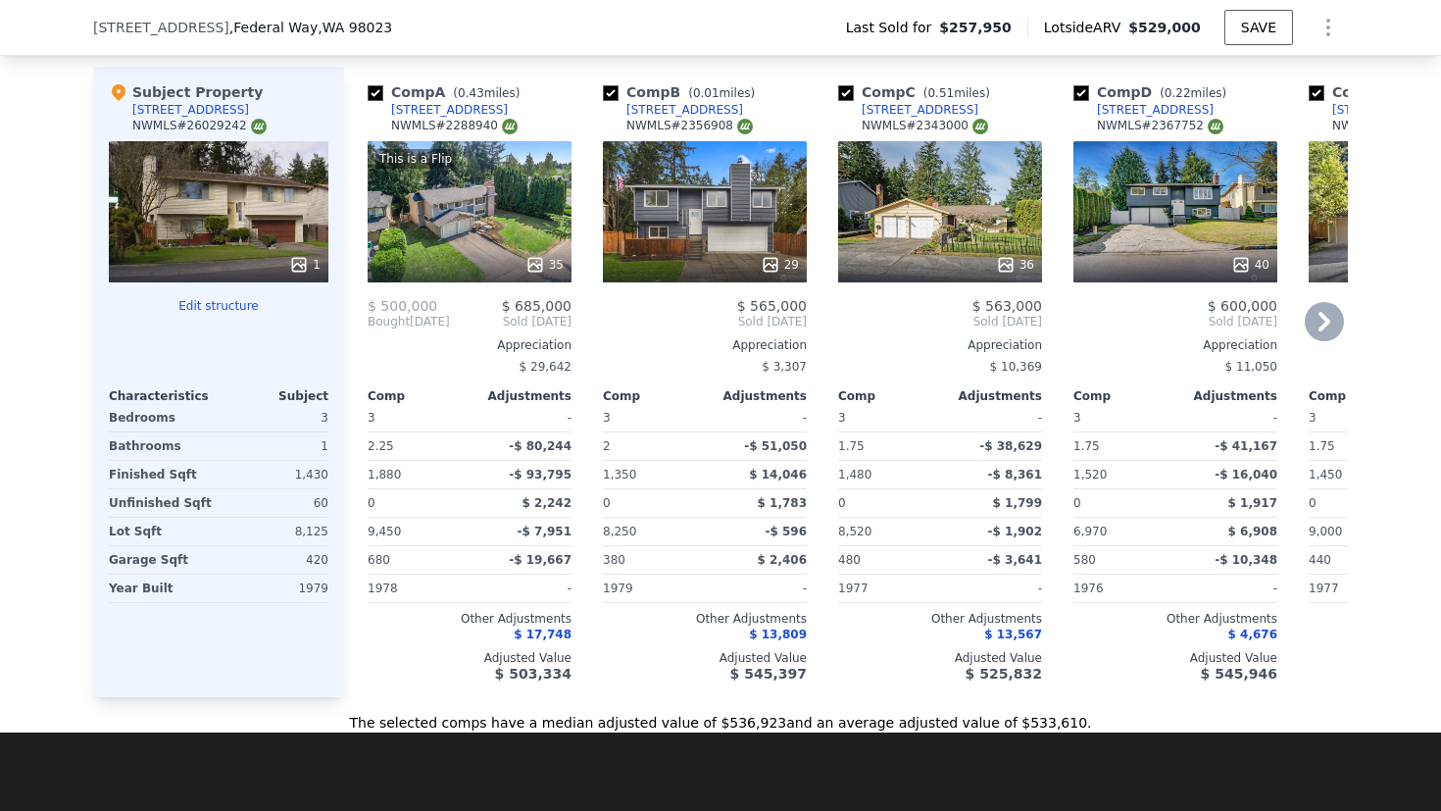
click at [542, 641] on span "$ 17,748" at bounding box center [543, 634] width 58 height 14
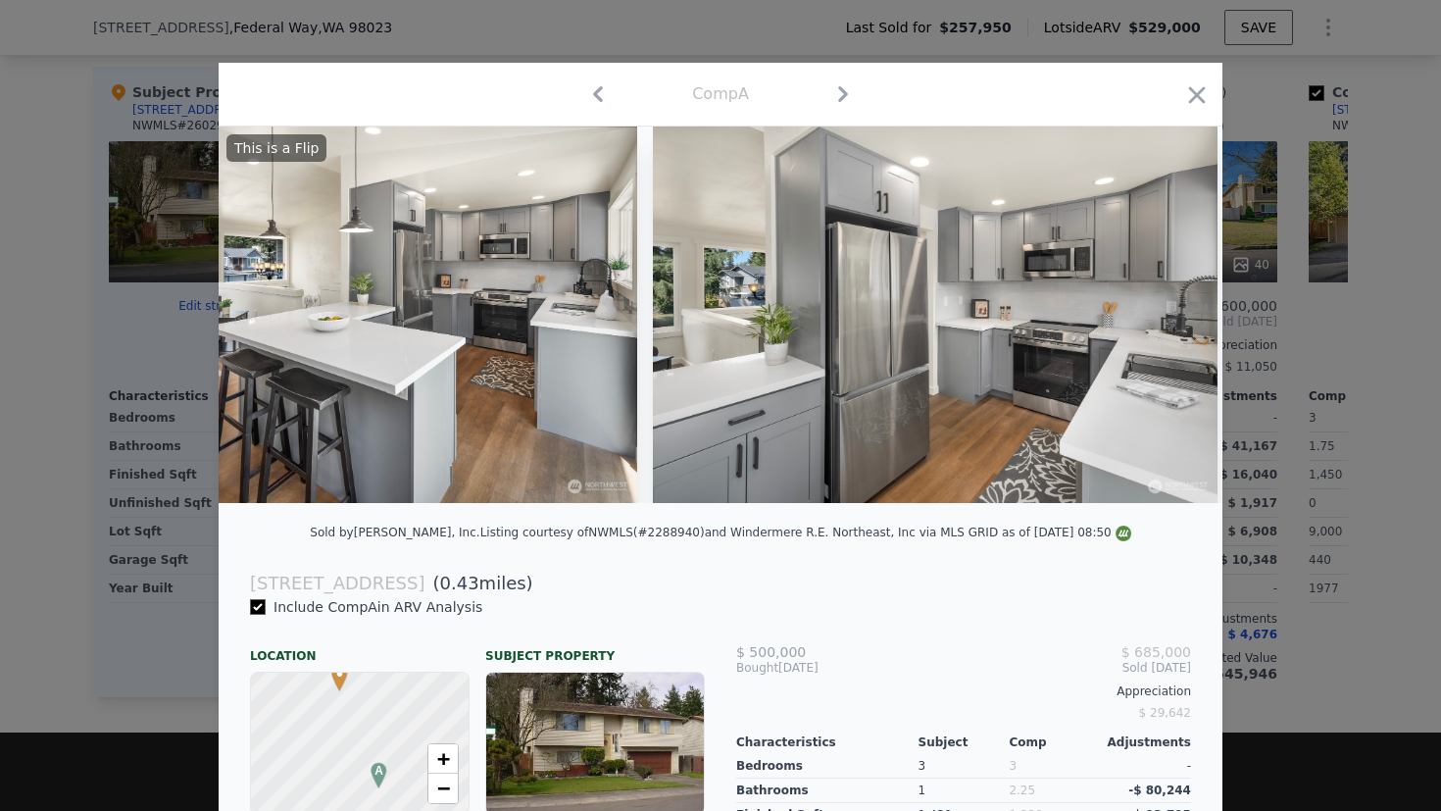
scroll to position [0, 4170]
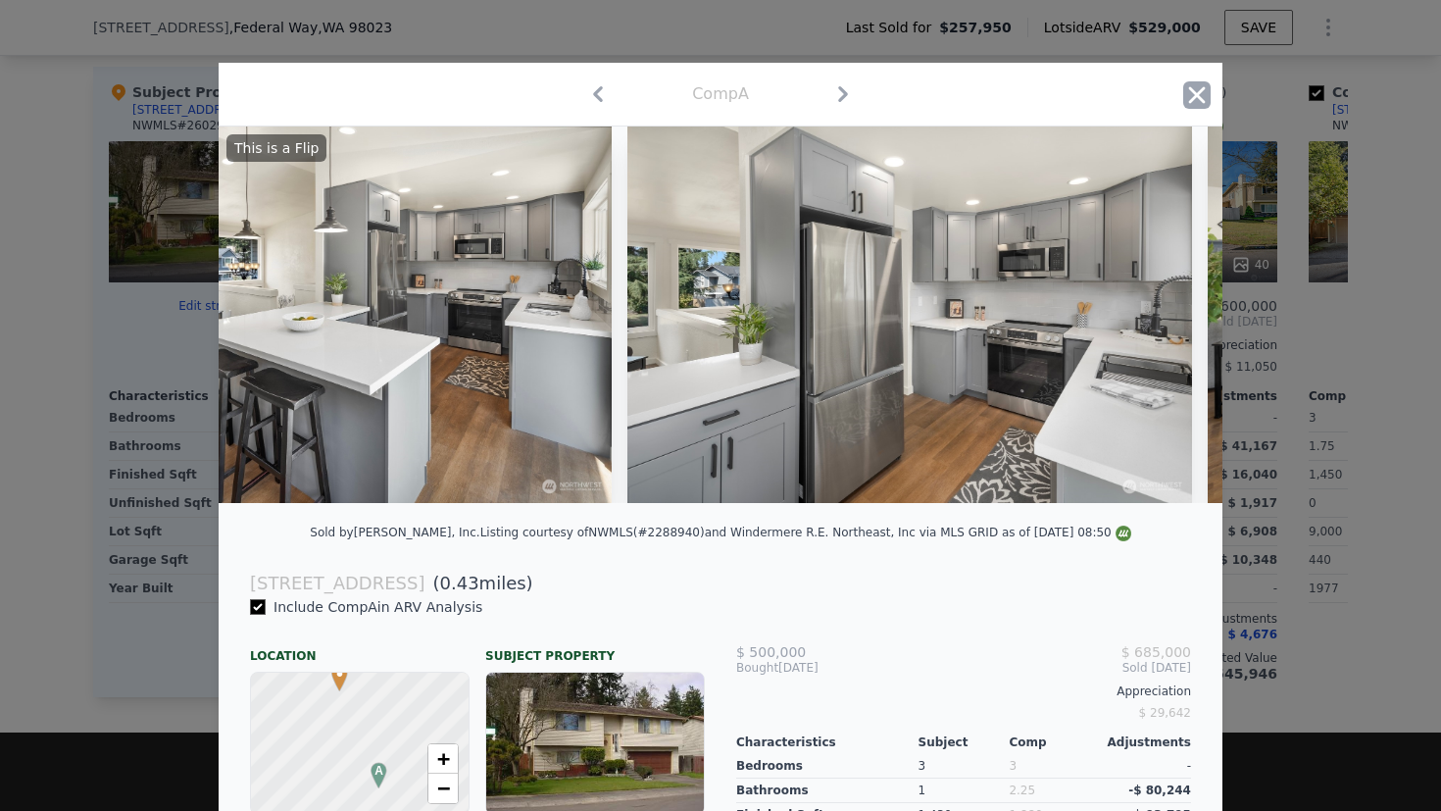
click at [1189, 94] on icon "button" at bounding box center [1197, 94] width 17 height 17
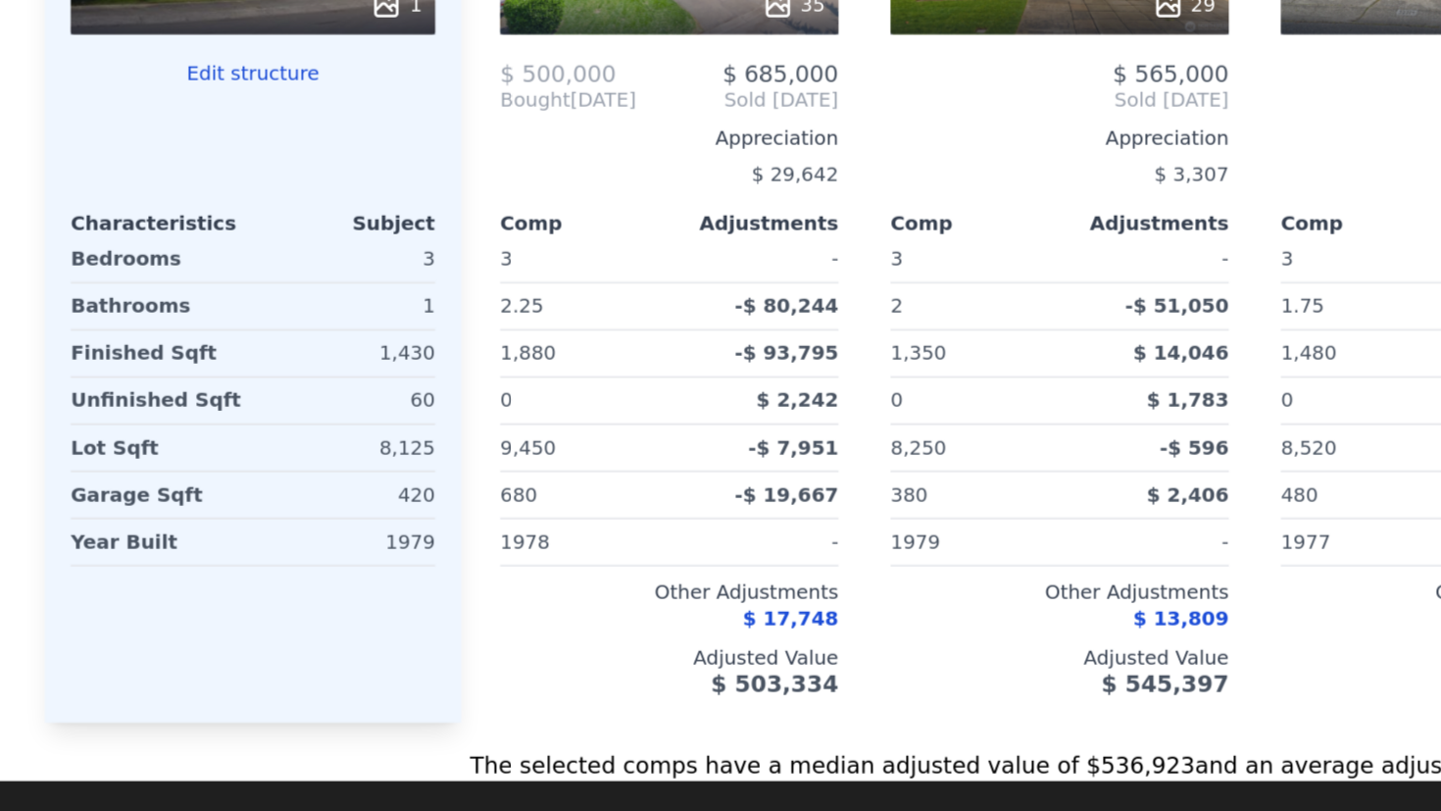
scroll to position [2085, 0]
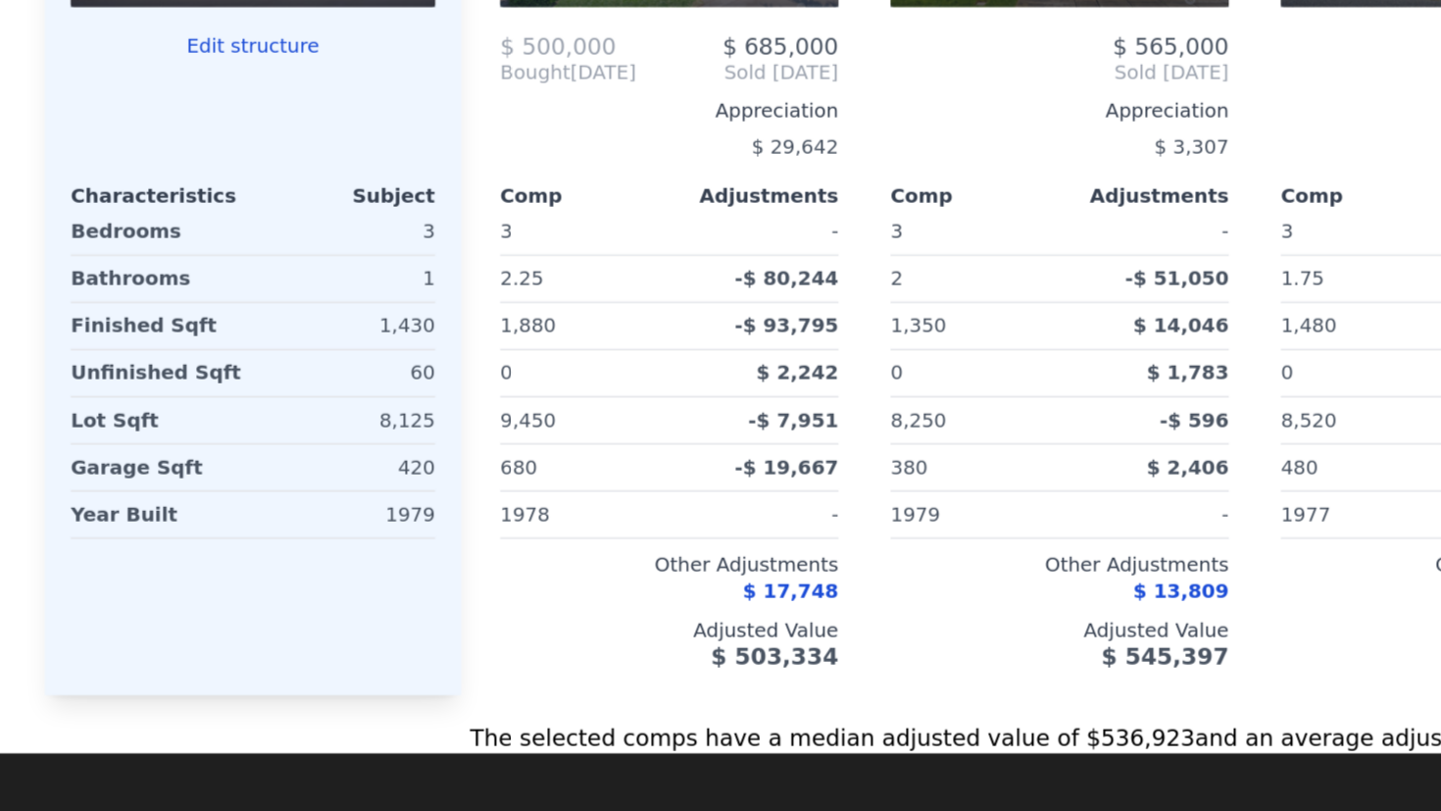
click at [553, 632] on span "$ 17,748" at bounding box center [543, 626] width 58 height 14
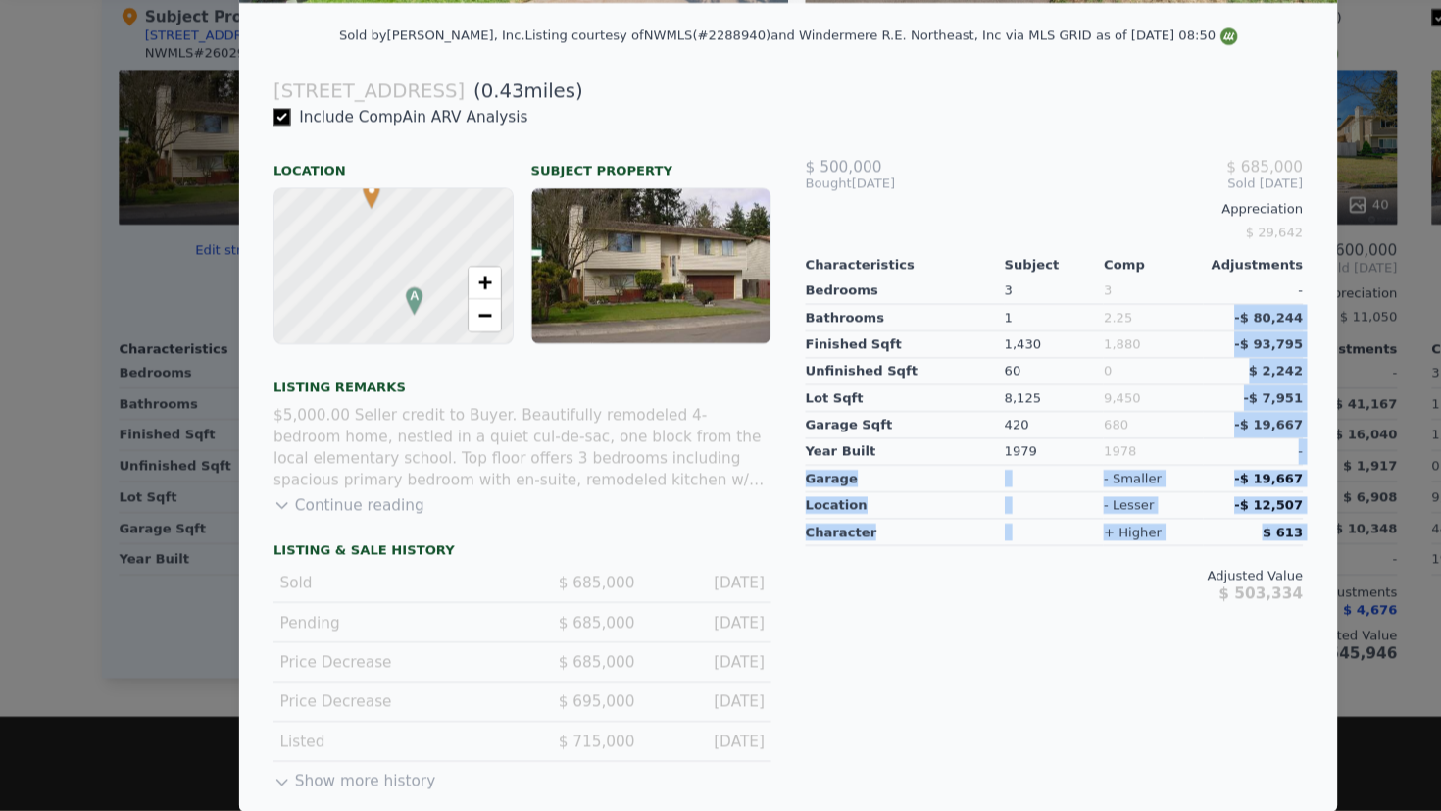
drag, startPoint x: 1126, startPoint y: 360, endPoint x: 1169, endPoint y: 570, distance: 214.0
click at [1169, 570] on div "$ 500,000 $ 685,000 Bought [DATE] Sold [DATE] Appreciation $ 29,642 Characteris…" at bounding box center [964, 480] width 486 height 629
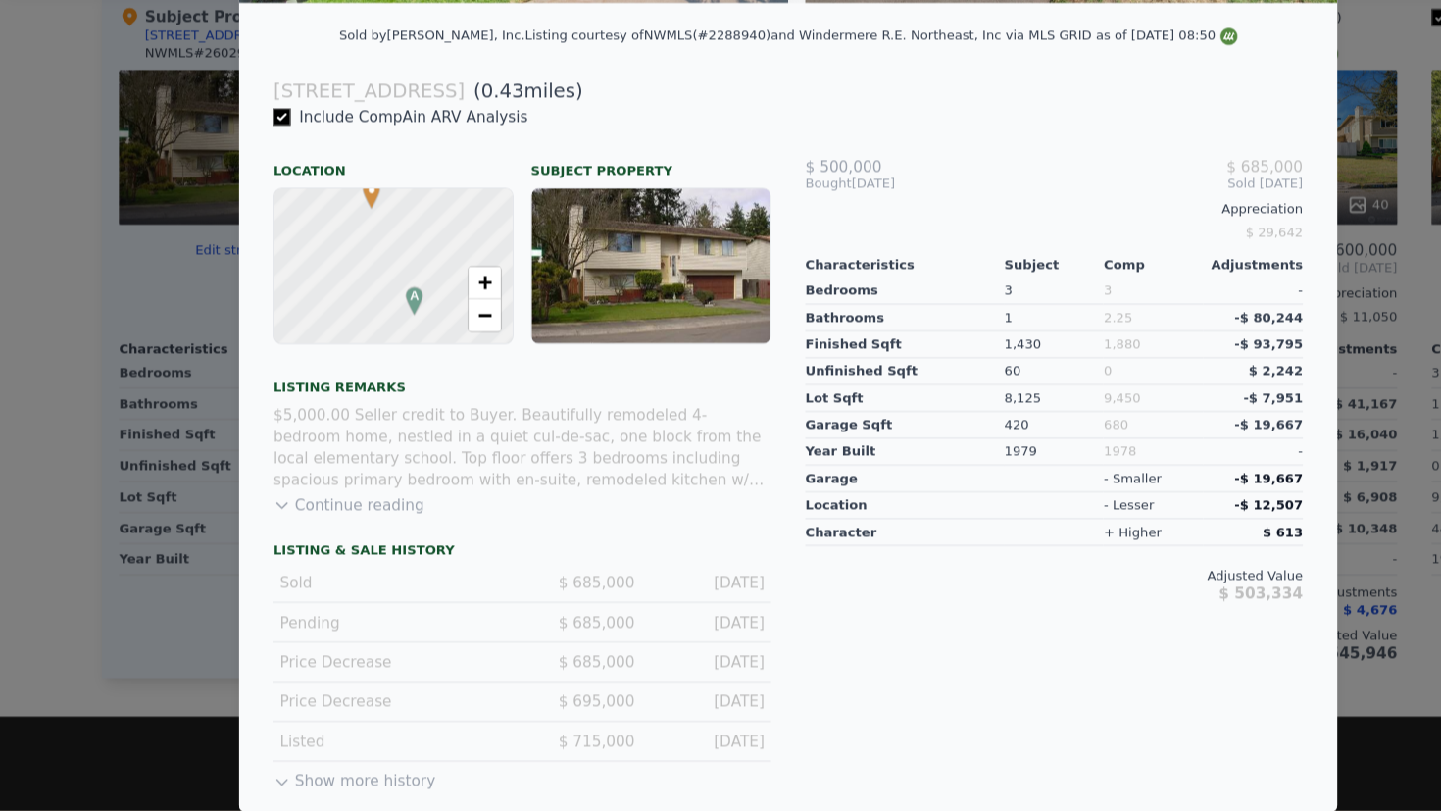
click at [970, 648] on div "$ 500,000 $ 685,000 Bought [DATE] Sold [DATE] Appreciation $ 29,642 Characteris…" at bounding box center [964, 480] width 486 height 629
click at [1014, 606] on div "$ 503,334" at bounding box center [963, 611] width 455 height 16
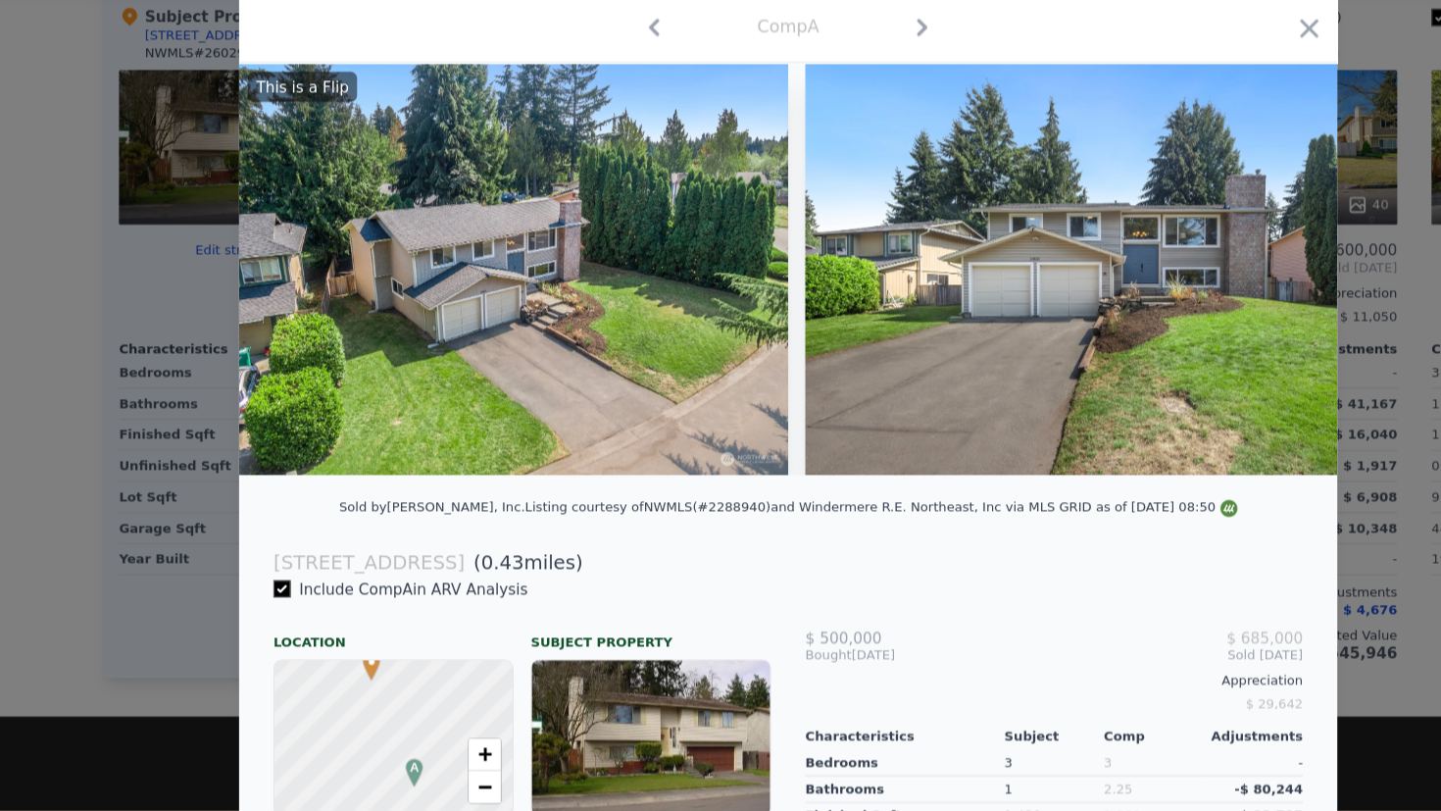
click at [1284, 219] on div at bounding box center [720, 405] width 1441 height 811
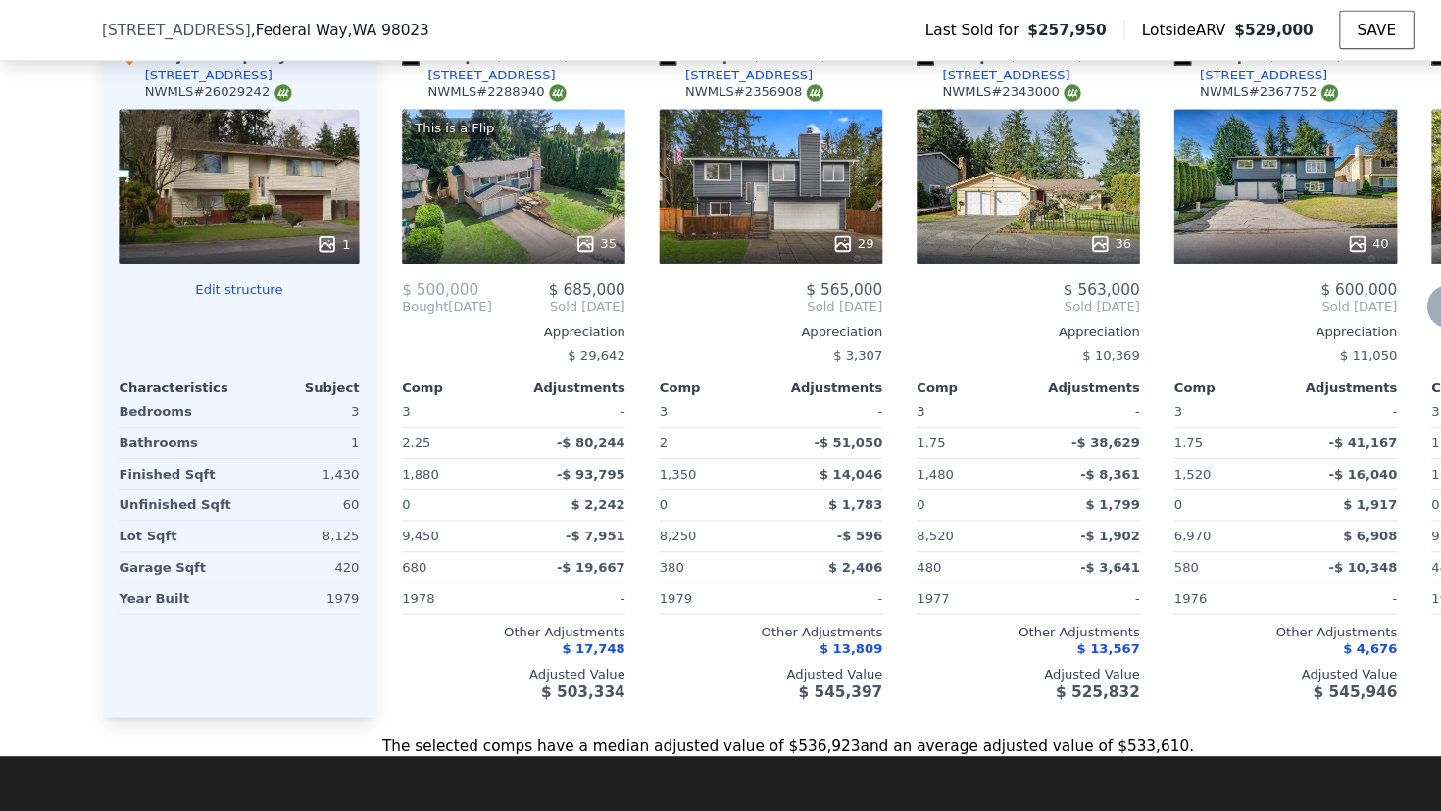
scroll to position [2120, 0]
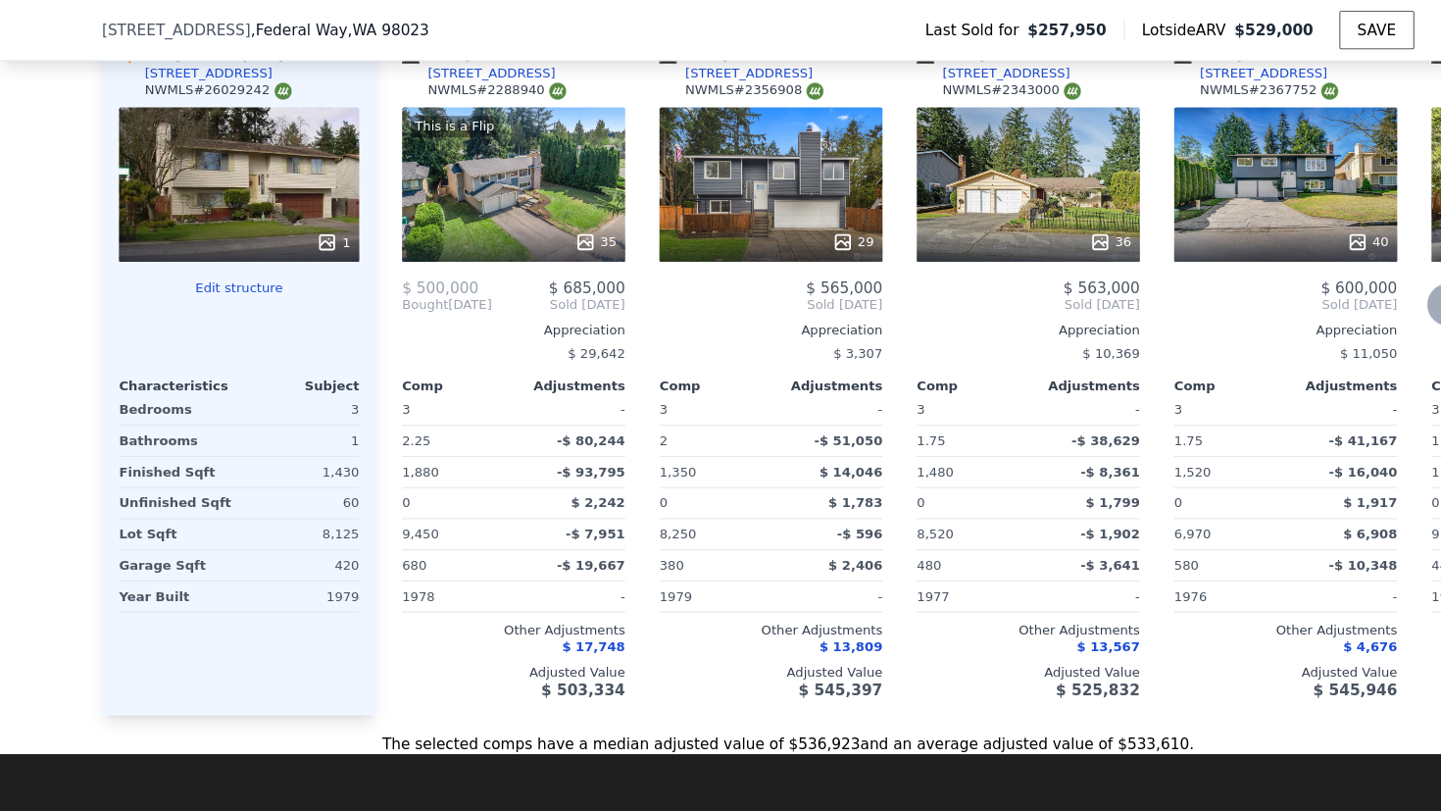
click at [743, 231] on div "29" at bounding box center [705, 222] width 187 height 20
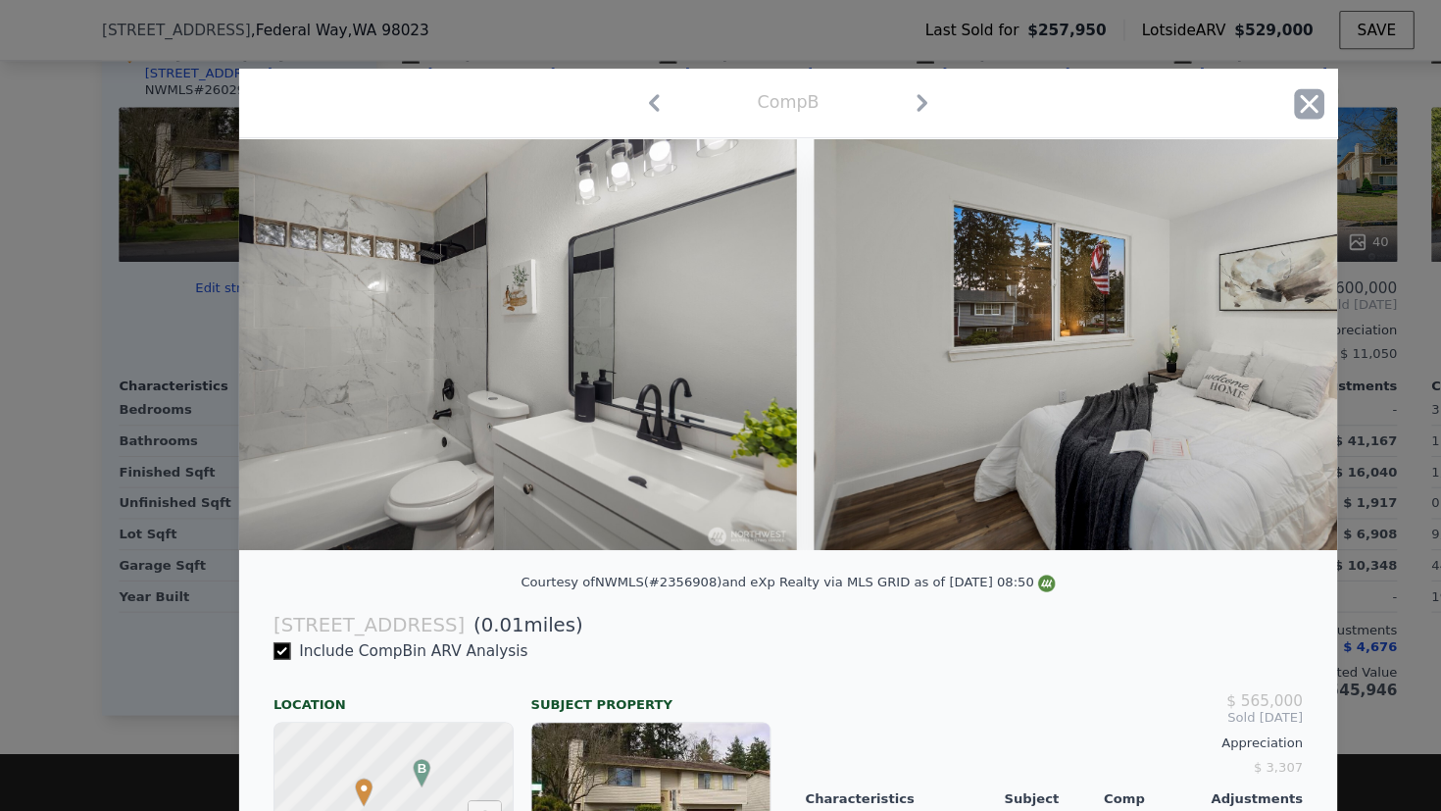
click at [1193, 85] on icon "button" at bounding box center [1196, 94] width 27 height 27
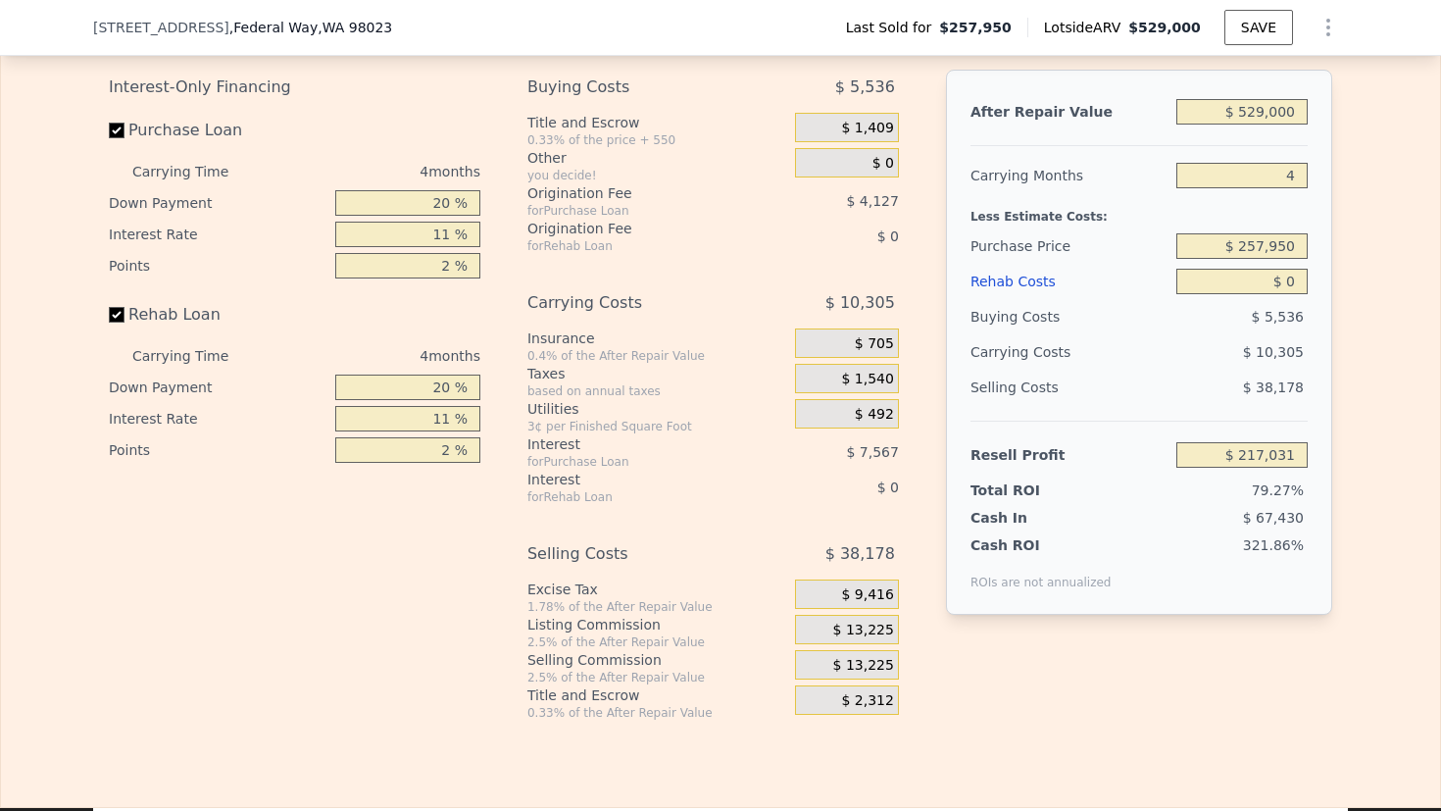
scroll to position [3034, 0]
click at [988, 471] on div "Resell Profit" at bounding box center [1070, 452] width 198 height 35
drag, startPoint x: 988, startPoint y: 482, endPoint x: 1039, endPoint y: 480, distance: 51.0
click at [1039, 471] on div "Resell Profit" at bounding box center [1070, 452] width 198 height 35
click at [1270, 466] on input "$ 217,031" at bounding box center [1241, 452] width 131 height 25
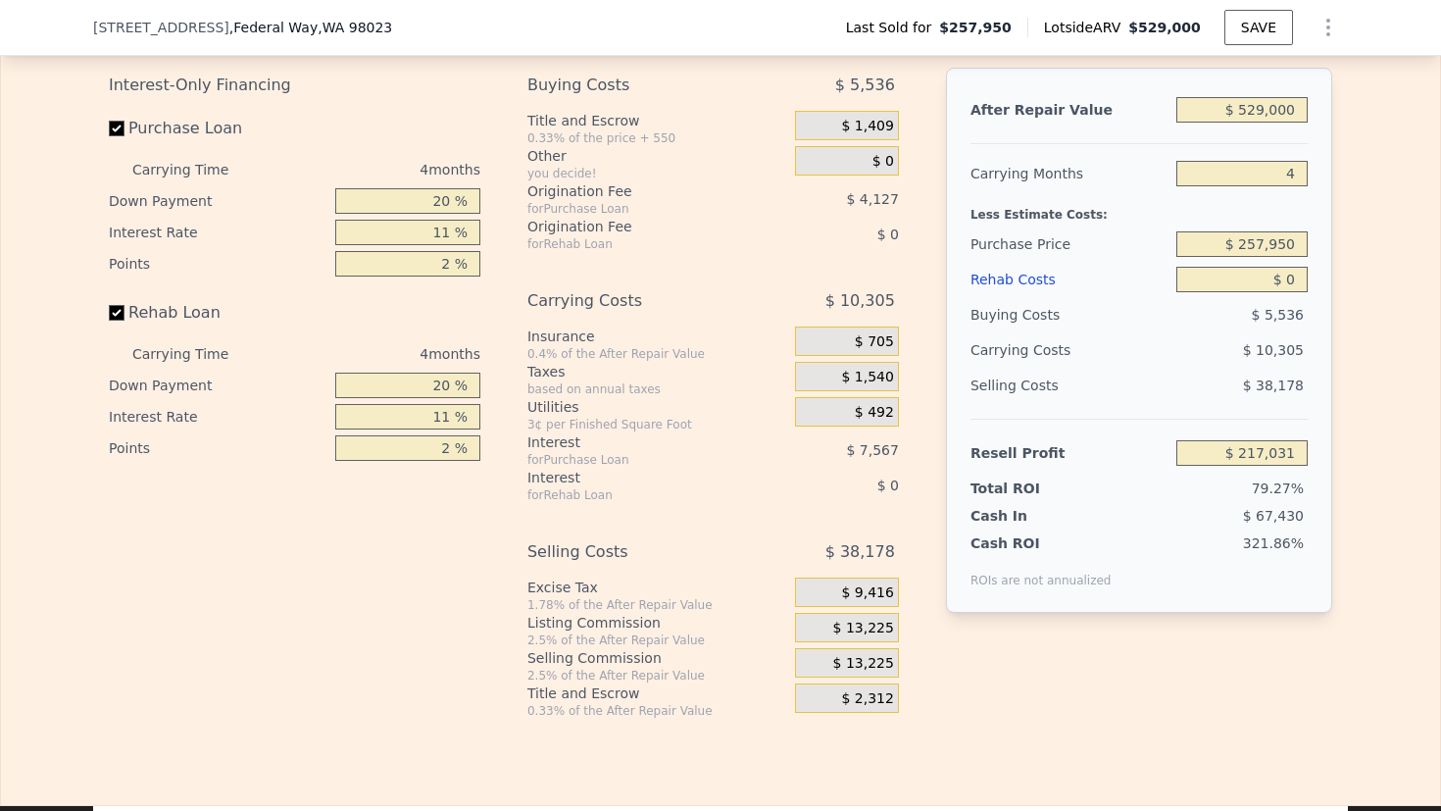
click at [1270, 466] on input "$ 217,031" at bounding box center [1241, 452] width 131 height 25
type input "$ 1"
click at [1384, 378] on div "Edit the assumptions in yellow boxes. Input profit to calculate an offer price.…" at bounding box center [720, 353] width 1439 height 729
click at [1237, 123] on input "$ 529,000" at bounding box center [1241, 109] width 131 height 25
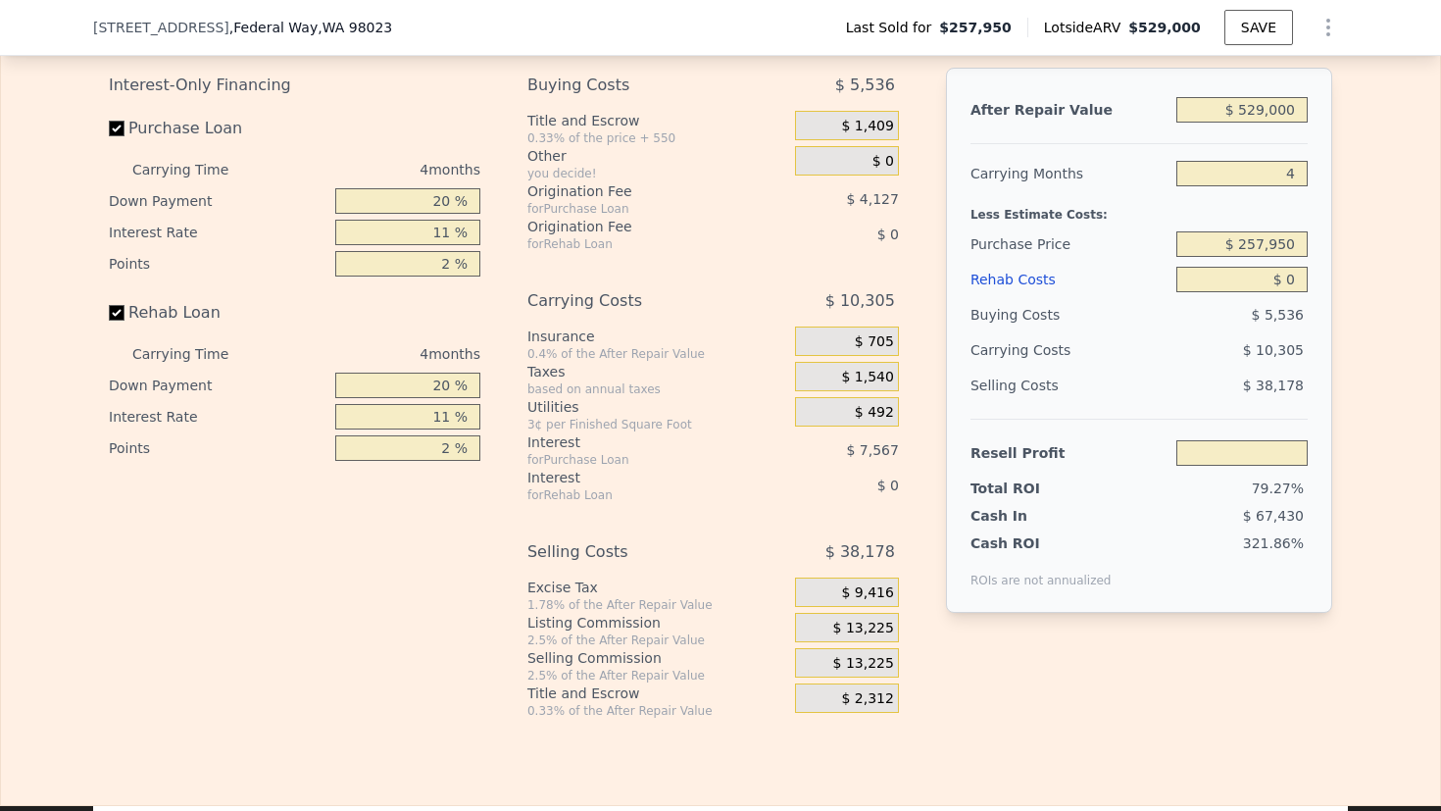
click at [1237, 123] on input "$ 529,000" at bounding box center [1241, 109] width 131 height 25
click at [1251, 123] on input "$ 529,000" at bounding box center [1241, 109] width 131 height 25
type input "$ 39,000"
type input "-$ 237,462"
type input "$ 9,000"
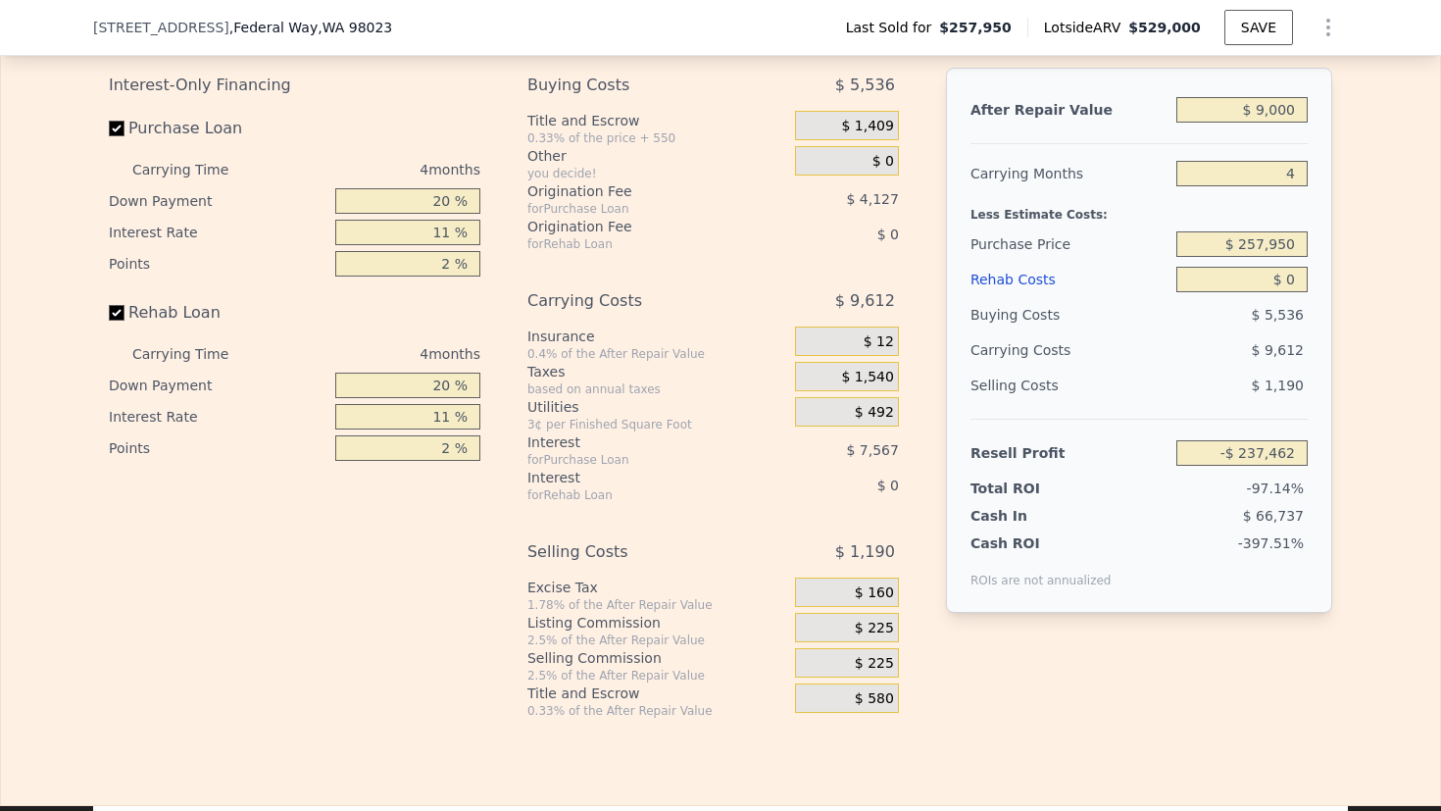
type input "-$ 265,288"
type input "$ 59,000"
type input "-$ 218,911"
type input "$ 5,000"
type input "-$ 268,999"
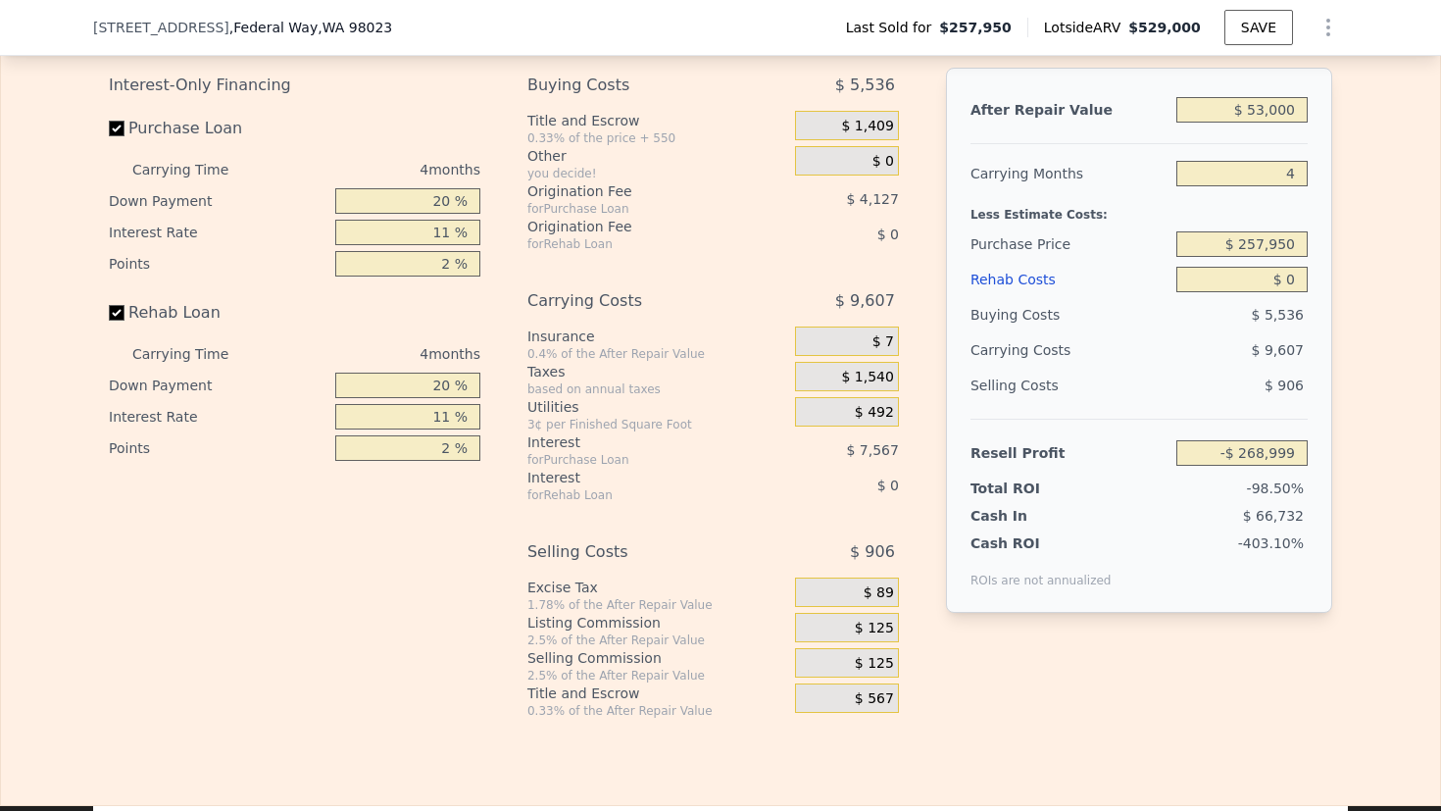
type input "$ 530,000"
type input "$ 217,958"
type input "$ 530,000"
click at [1377, 196] on div "Edit the assumptions in yellow boxes. Input profit to calculate an offer price.…" at bounding box center [720, 353] width 1439 height 729
click at [1286, 186] on input "4" at bounding box center [1241, 173] width 131 height 25
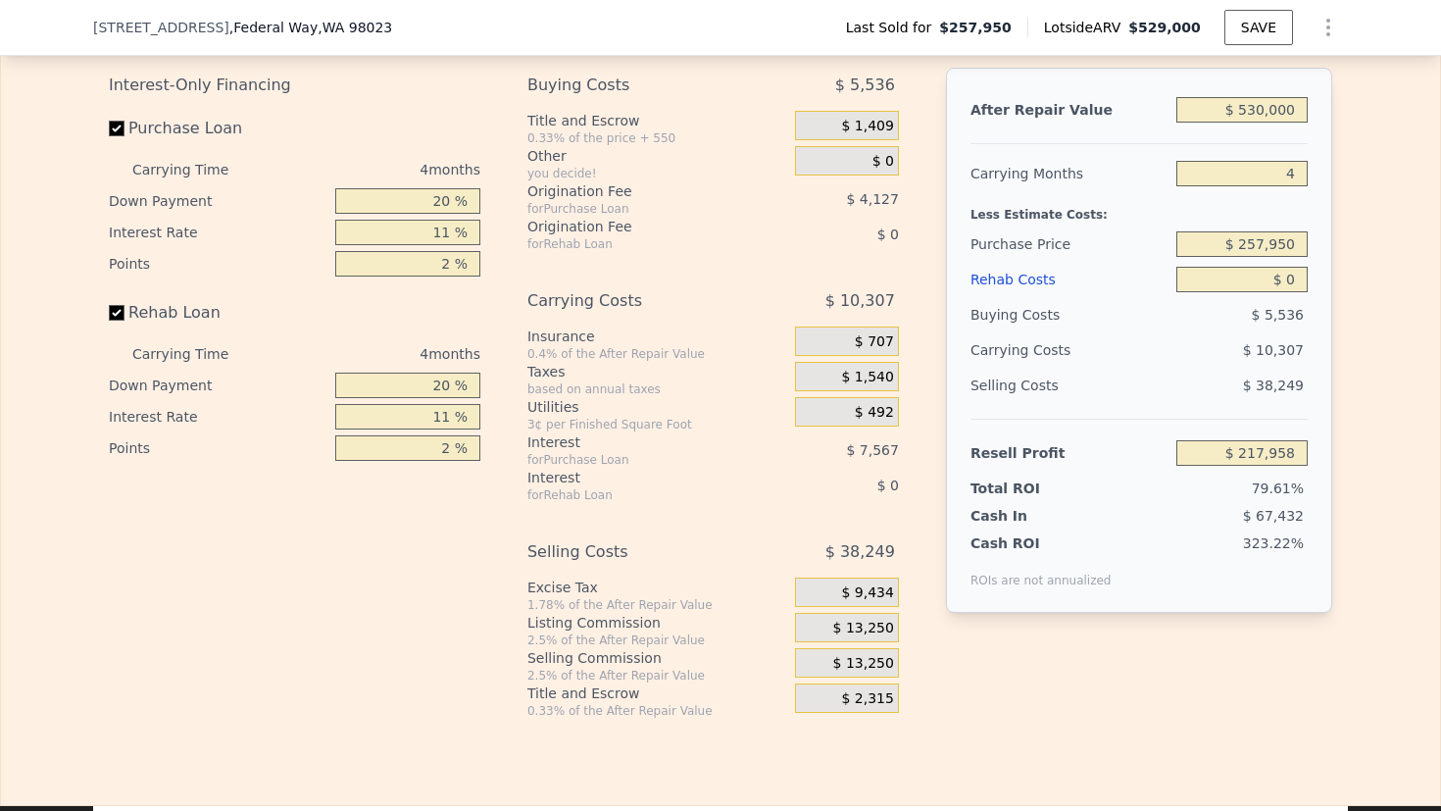
click at [1286, 186] on input "4" at bounding box center [1241, 173] width 131 height 25
click at [1320, 218] on div "After Repair Value $ 530,000 Carrying Months 4 Less Estimate Costs: Purchase Pr…" at bounding box center [1139, 340] width 386 height 545
click at [1266, 257] on input "$ 257,950" at bounding box center [1241, 243] width 131 height 25
type input "$ 300,000"
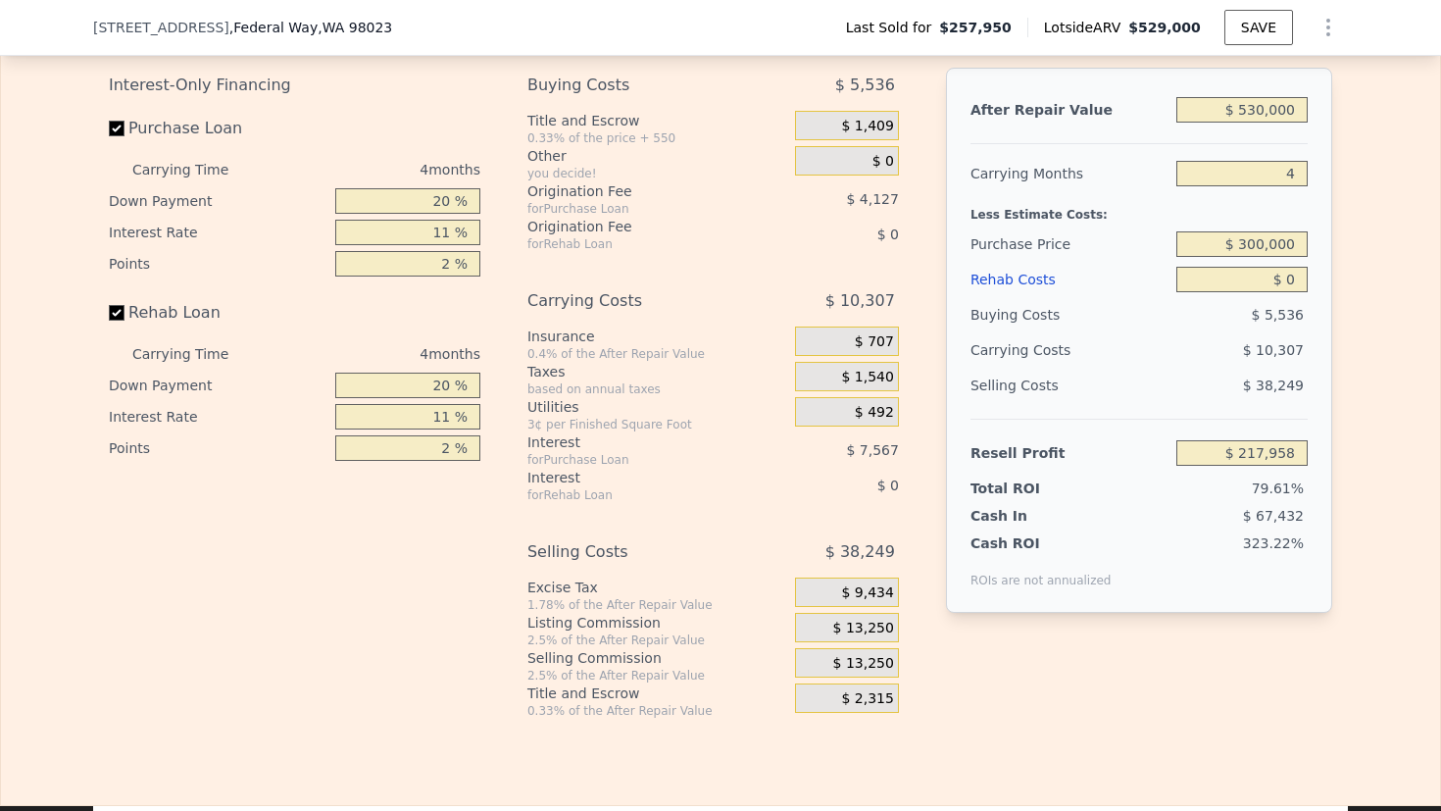
click at [1385, 314] on div "Edit the assumptions in yellow boxes. Input profit to calculate an offer price.…" at bounding box center [720, 353] width 1439 height 729
type input "$ 173,863"
click at [1283, 292] on input "$ 0" at bounding box center [1241, 279] width 131 height 25
type input "$ 8,000"
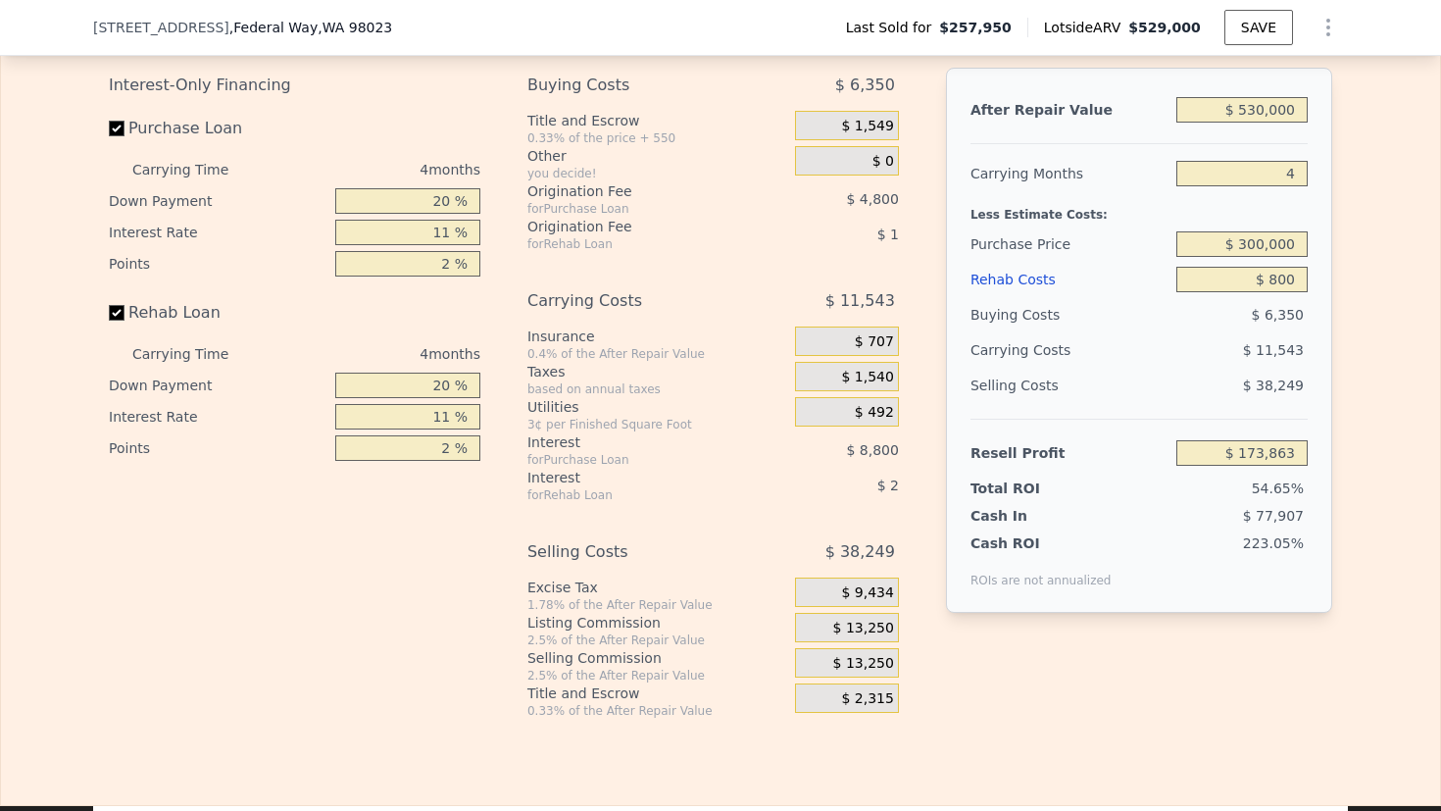
type input "$ 173,778"
type input "$ 80,000"
type input "$ 90,235"
type input "$ 80,000"
click at [1352, 291] on div "Edit the assumptions in yellow boxes. Input profit to calculate an offer price.…" at bounding box center [720, 353] width 1439 height 729
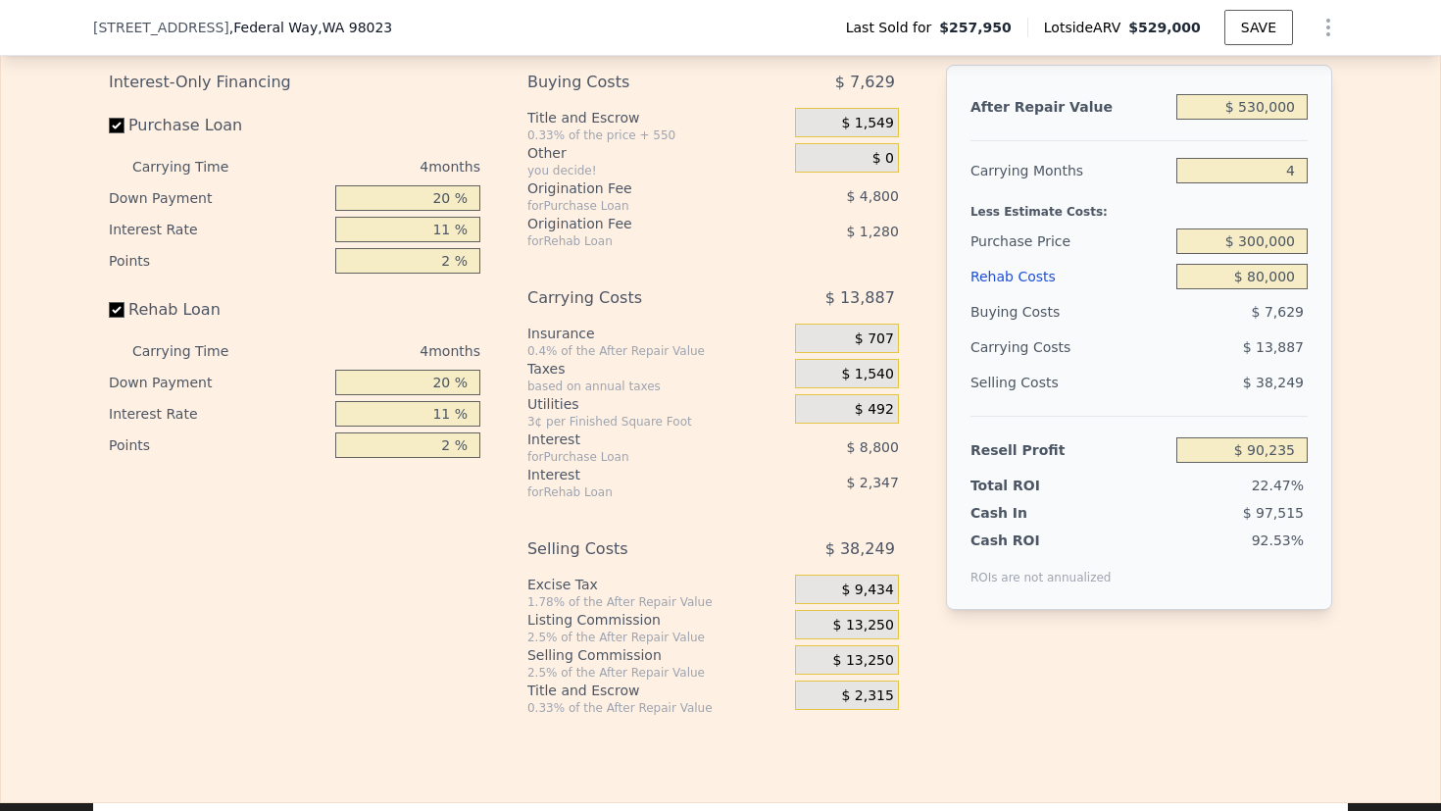
scroll to position [3031, 0]
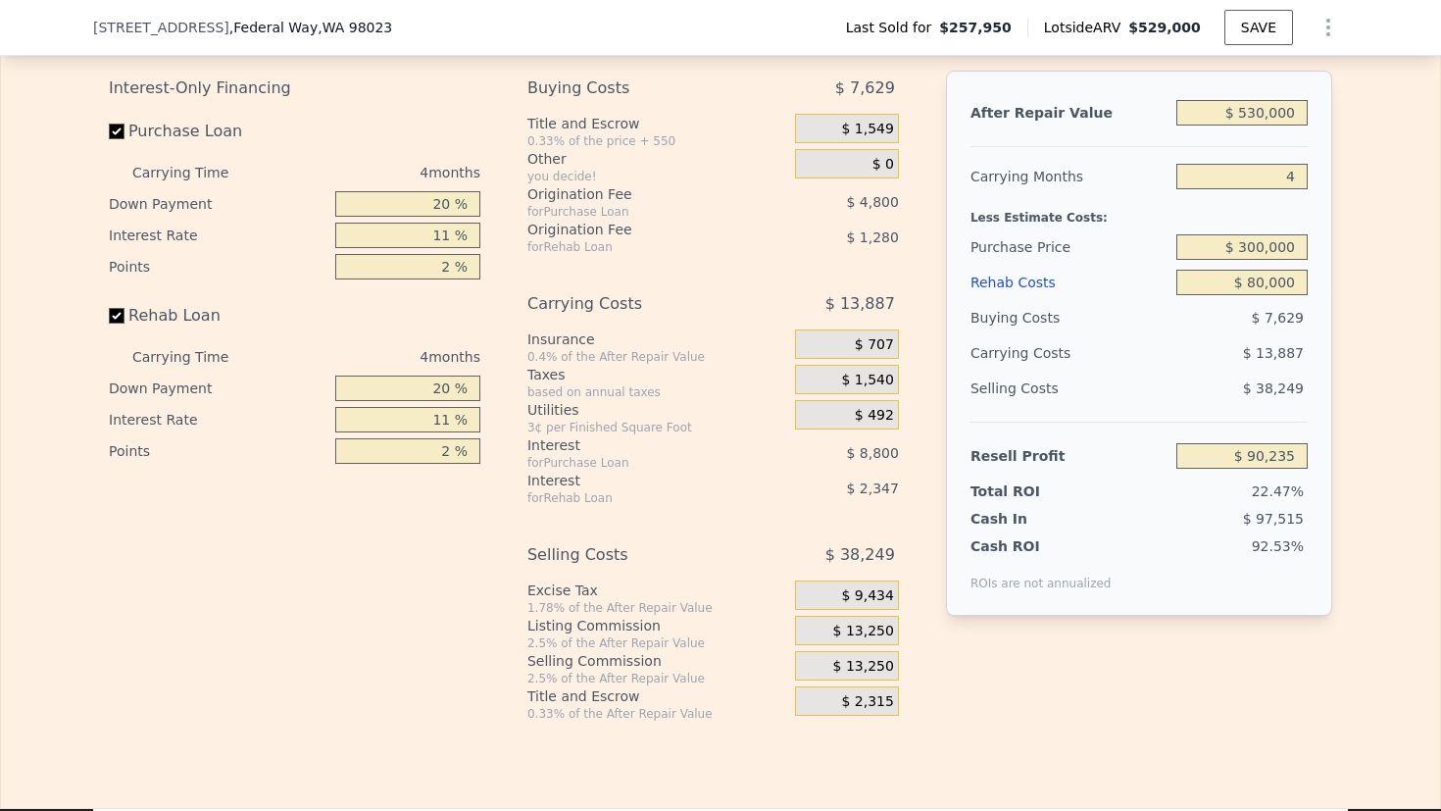
click at [1262, 499] on span "22.47%" at bounding box center [1278, 491] width 52 height 16
click at [865, 640] on span "$ 13,250" at bounding box center [863, 632] width 61 height 18
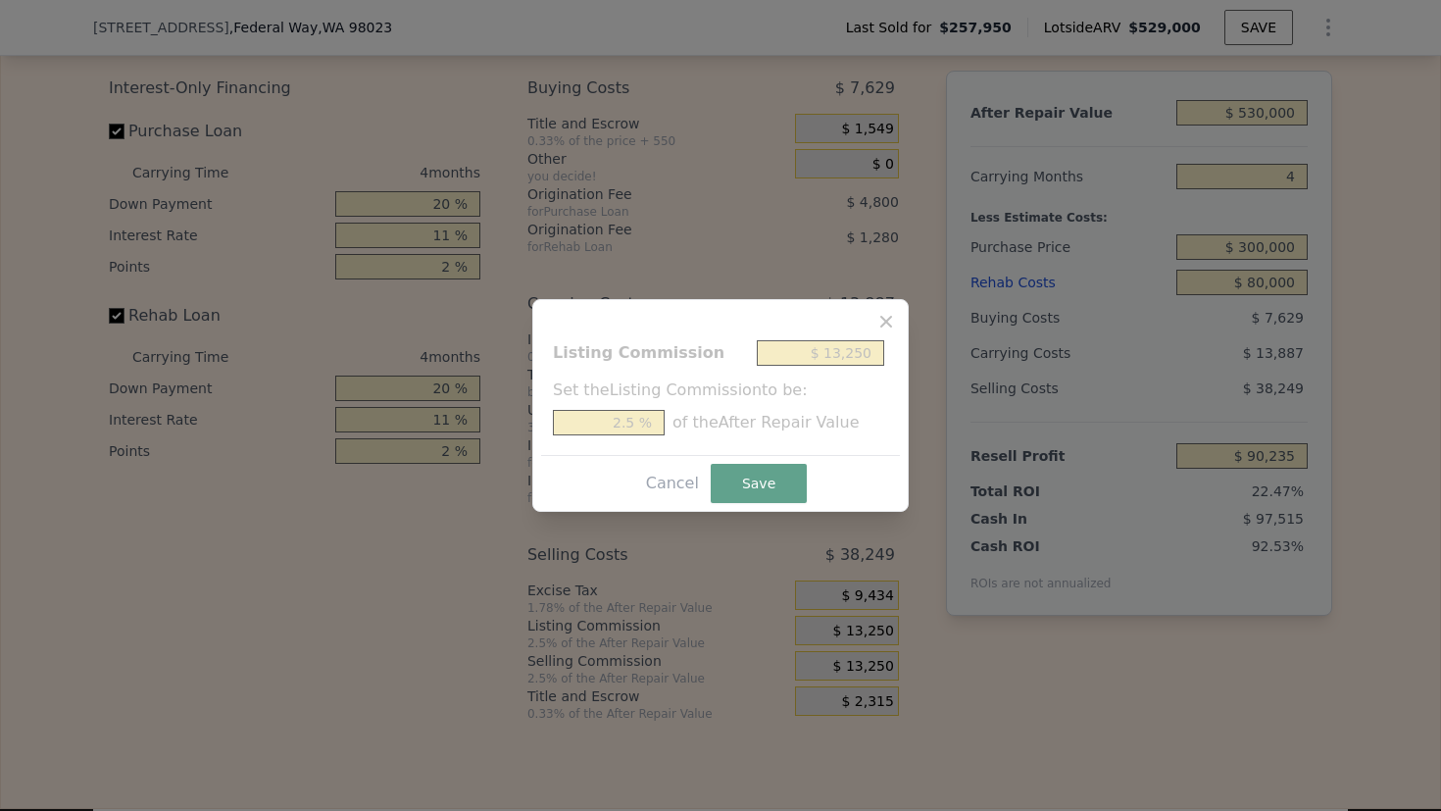
click at [822, 359] on input "$ 13,250" at bounding box center [820, 352] width 127 height 25
type input "$ 1"
type input "0.000 %"
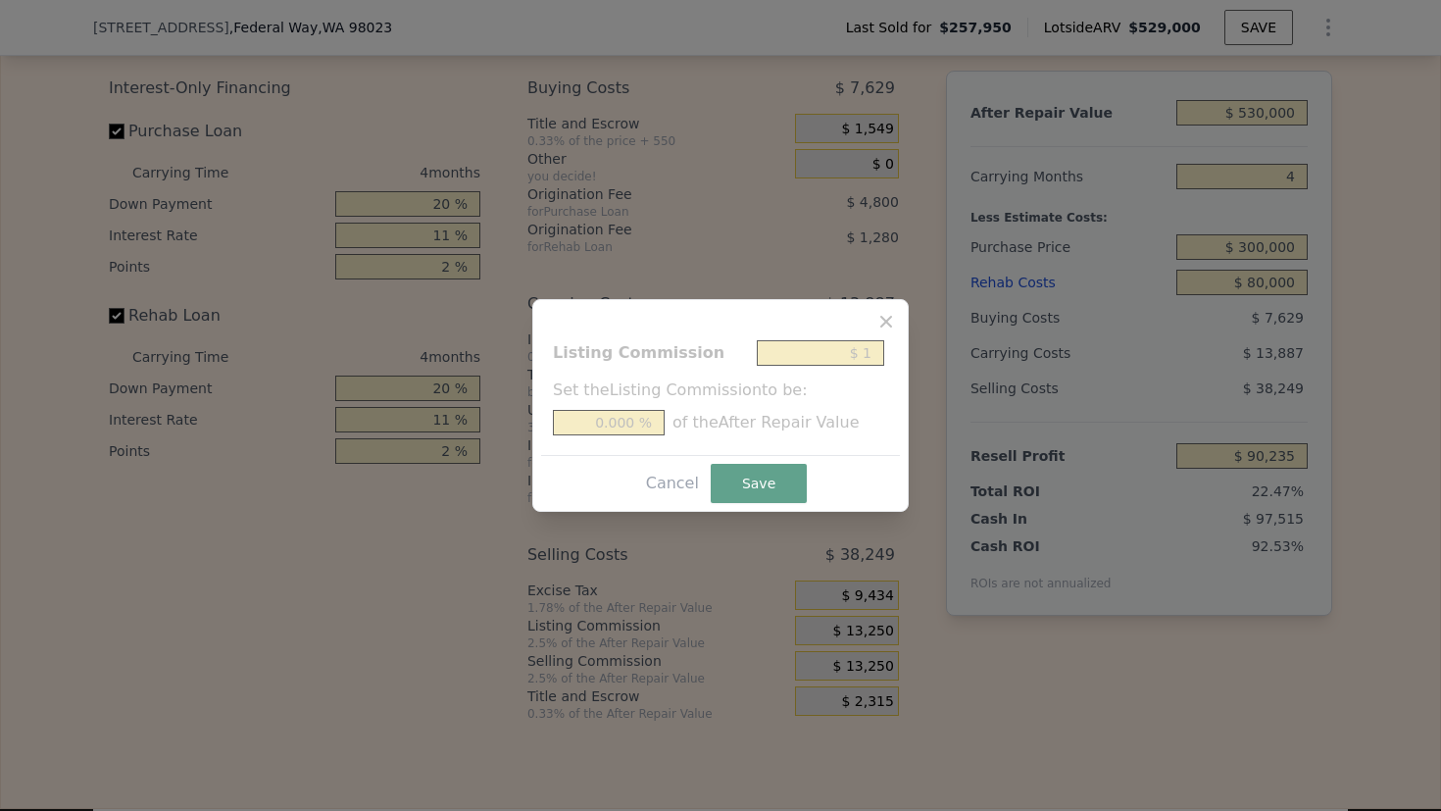
type input "$ 10"
type input "0.002 %"
type input "$ 100"
type input "0.019 %"
type input "$ 1,000"
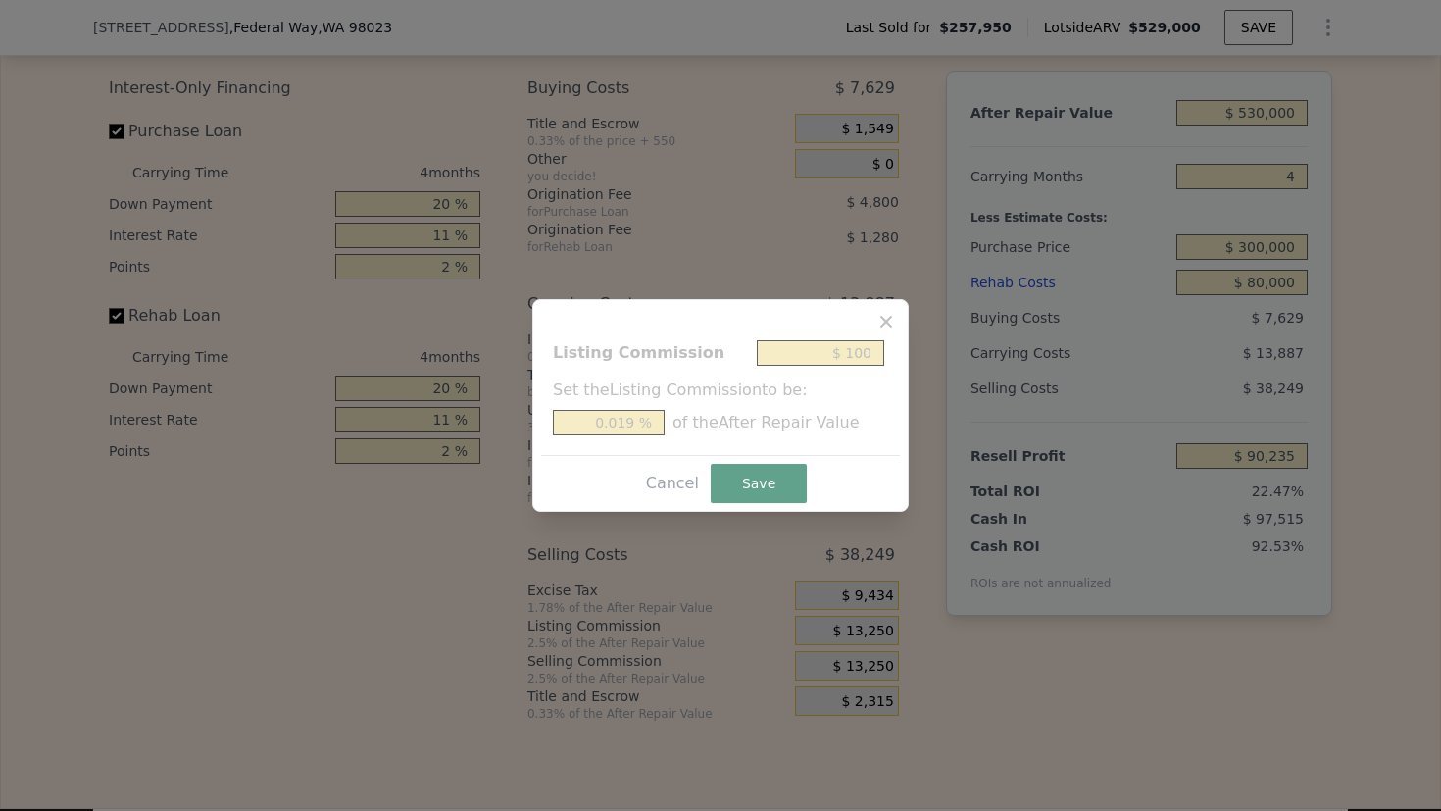
type input "0.189 %"
type input "$ 1,000"
click at [792, 484] on button "Save" at bounding box center [759, 483] width 96 height 39
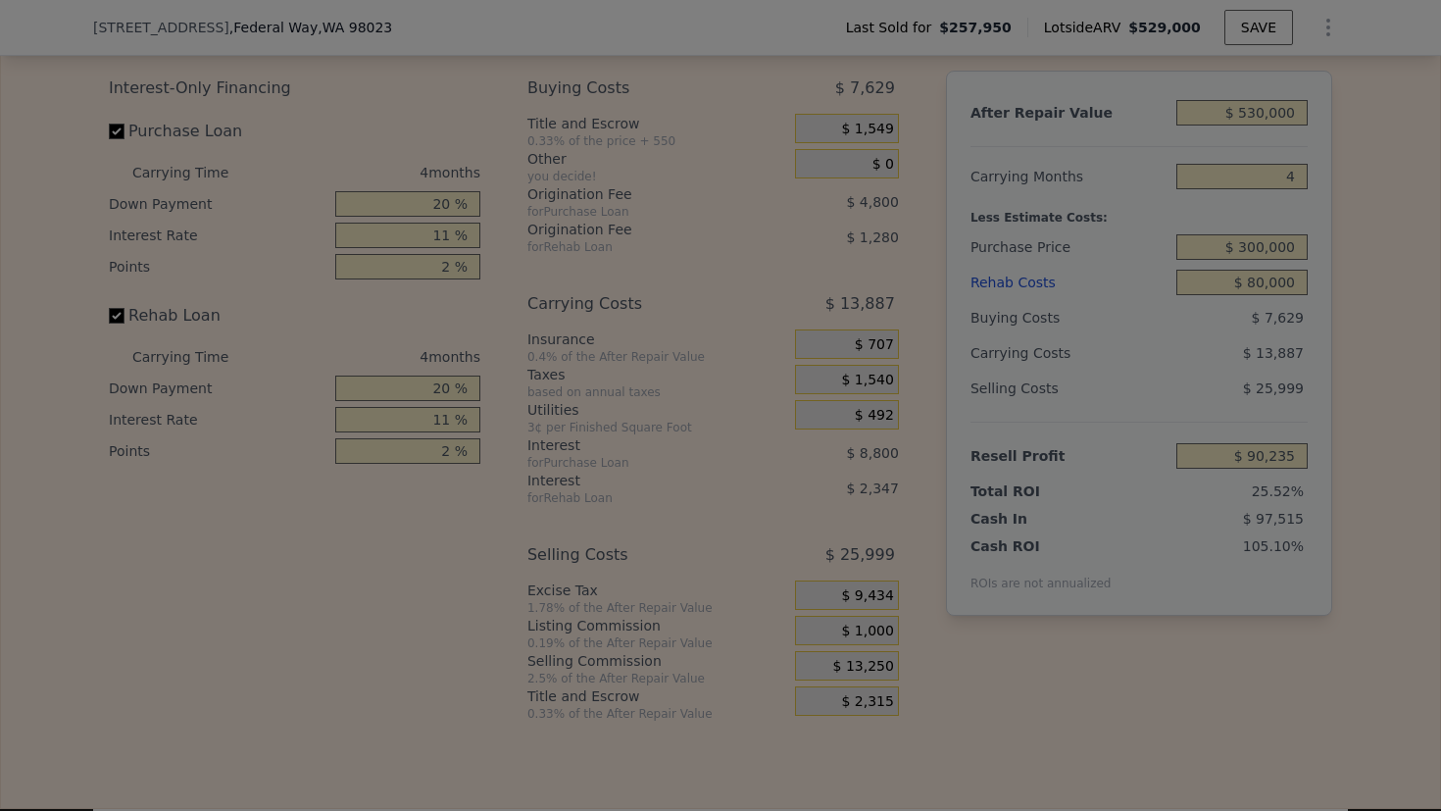
type input "$ 102,485"
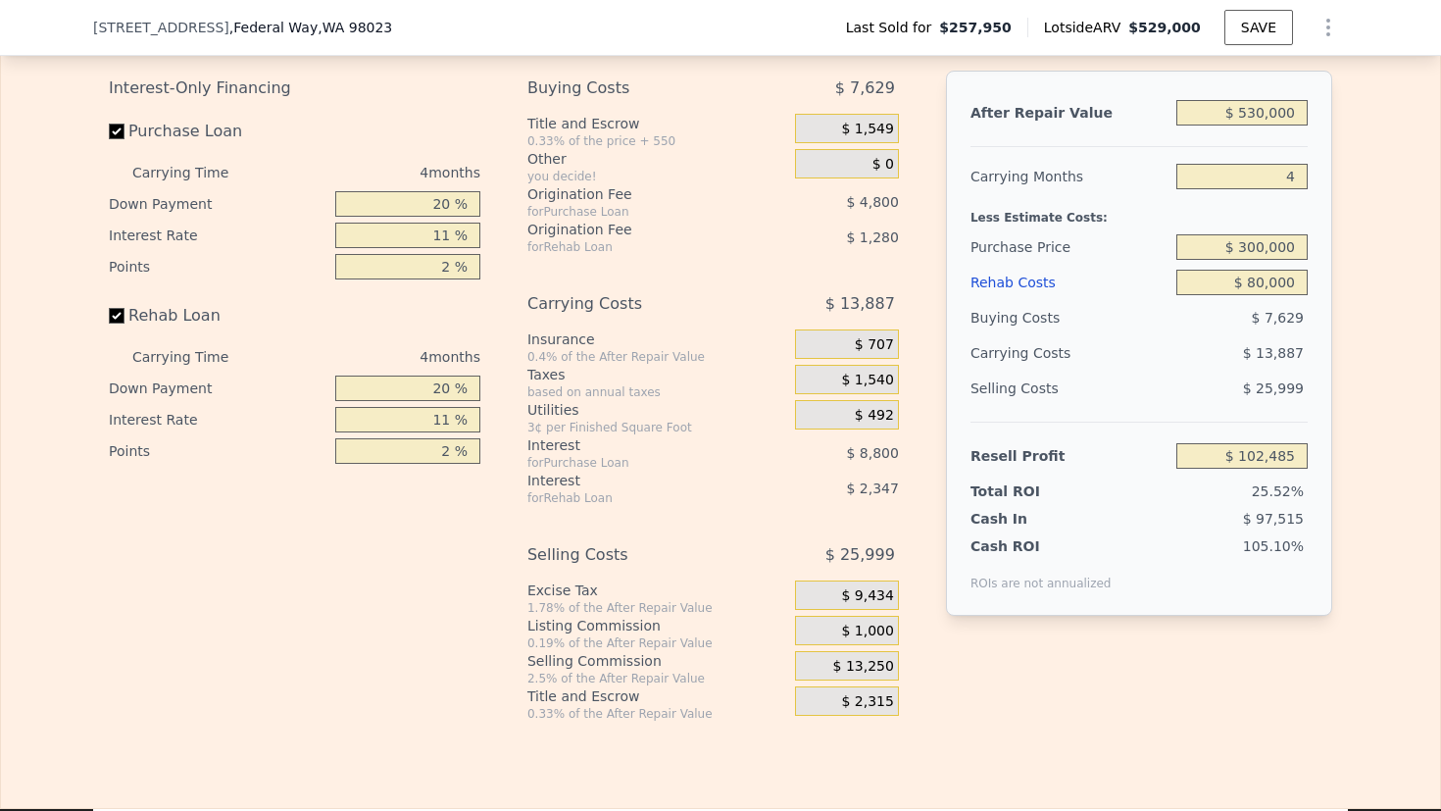
click at [1154, 682] on div "After Repair Value $ 530,000 Carrying Months 4 Less Estimate Costs: Purchase Pr…" at bounding box center [1139, 381] width 386 height 620
click at [381, 217] on input "20 %" at bounding box center [407, 203] width 145 height 25
type input "10 %"
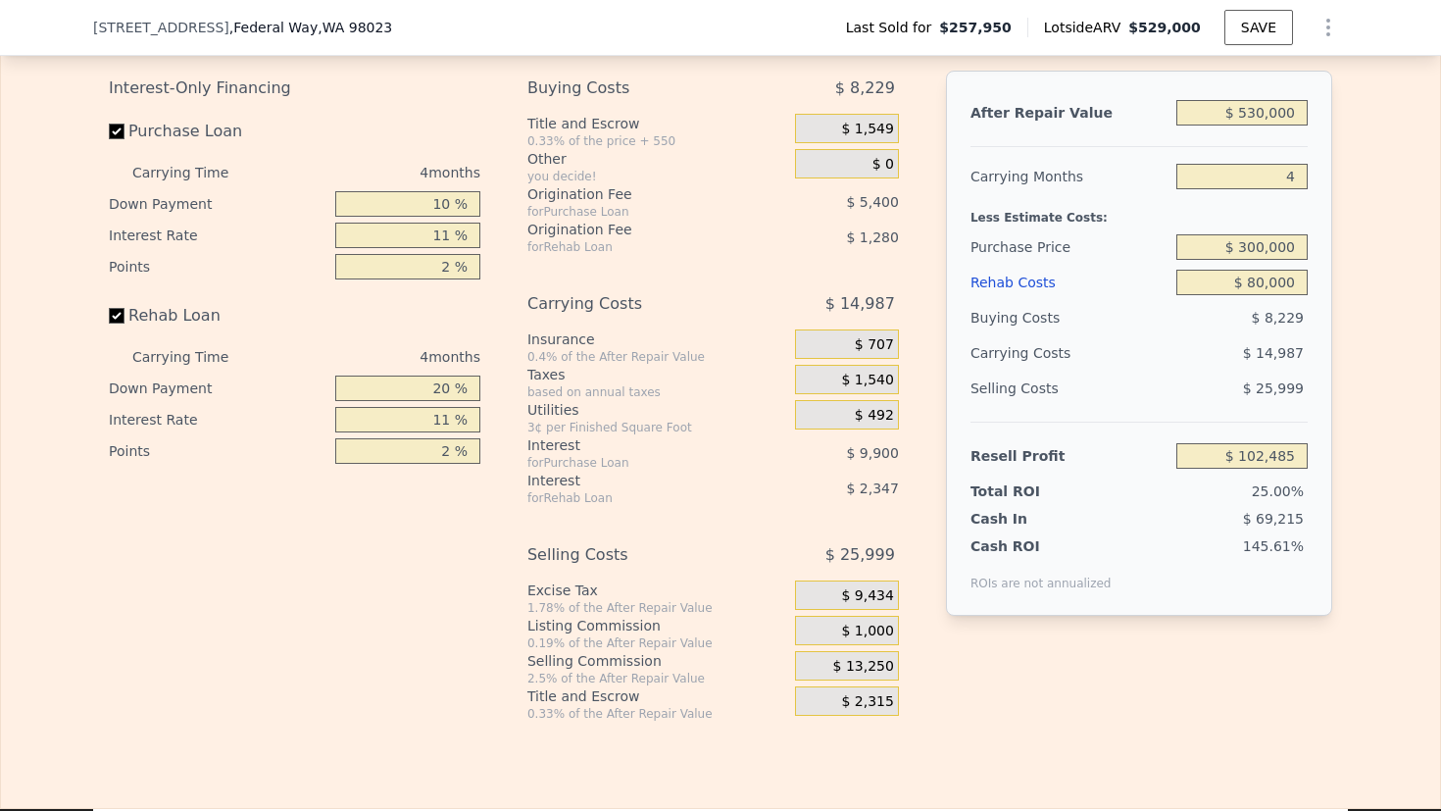
type input "$ 100,785"
type input "10 %"
click at [329, 368] on div "4 months" at bounding box center [374, 356] width 213 height 31
click at [415, 248] on input "11 %" at bounding box center [407, 235] width 145 height 25
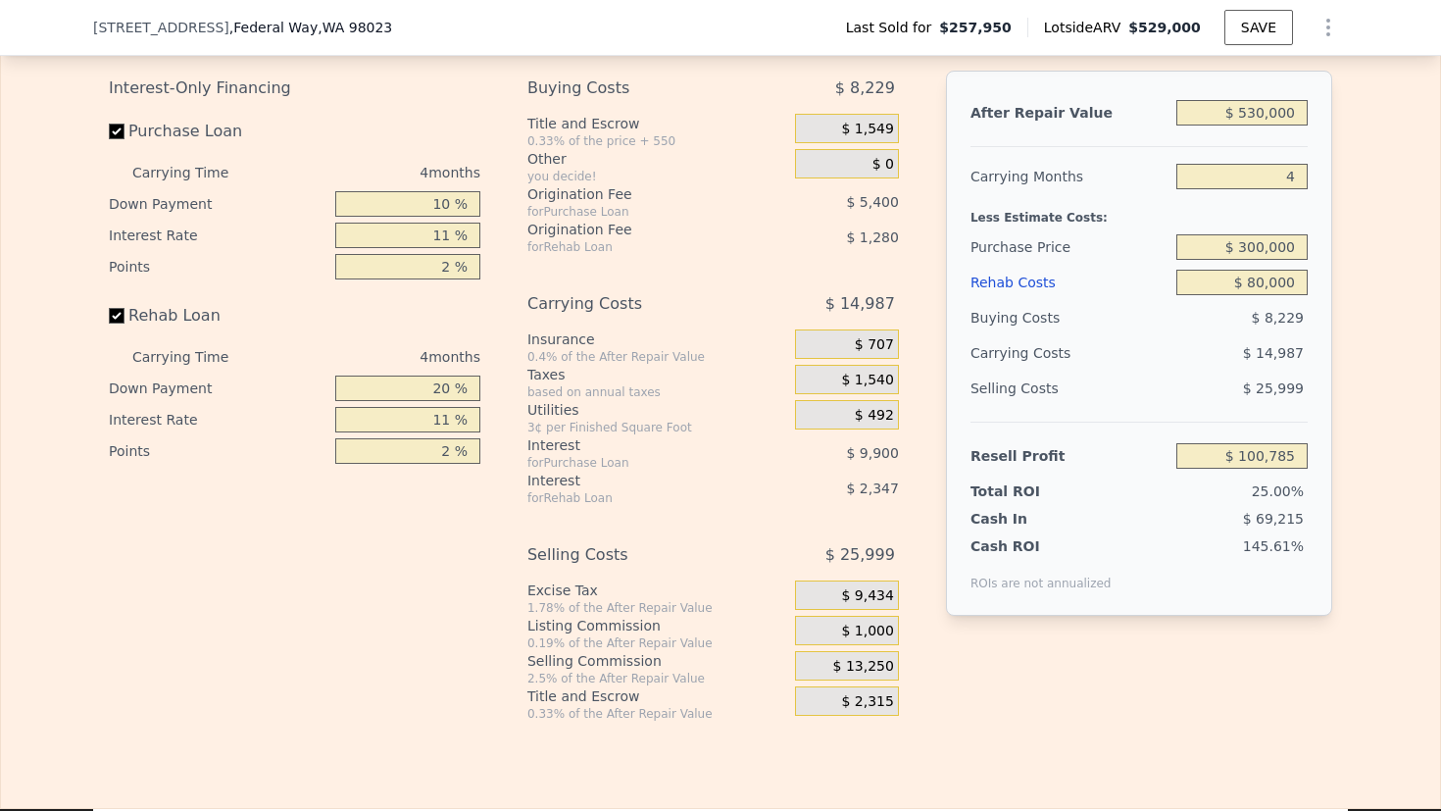
click at [365, 341] on div "Rehab Loan" at bounding box center [295, 319] width 372 height 43
click at [399, 401] on input "20 %" at bounding box center [407, 387] width 145 height 25
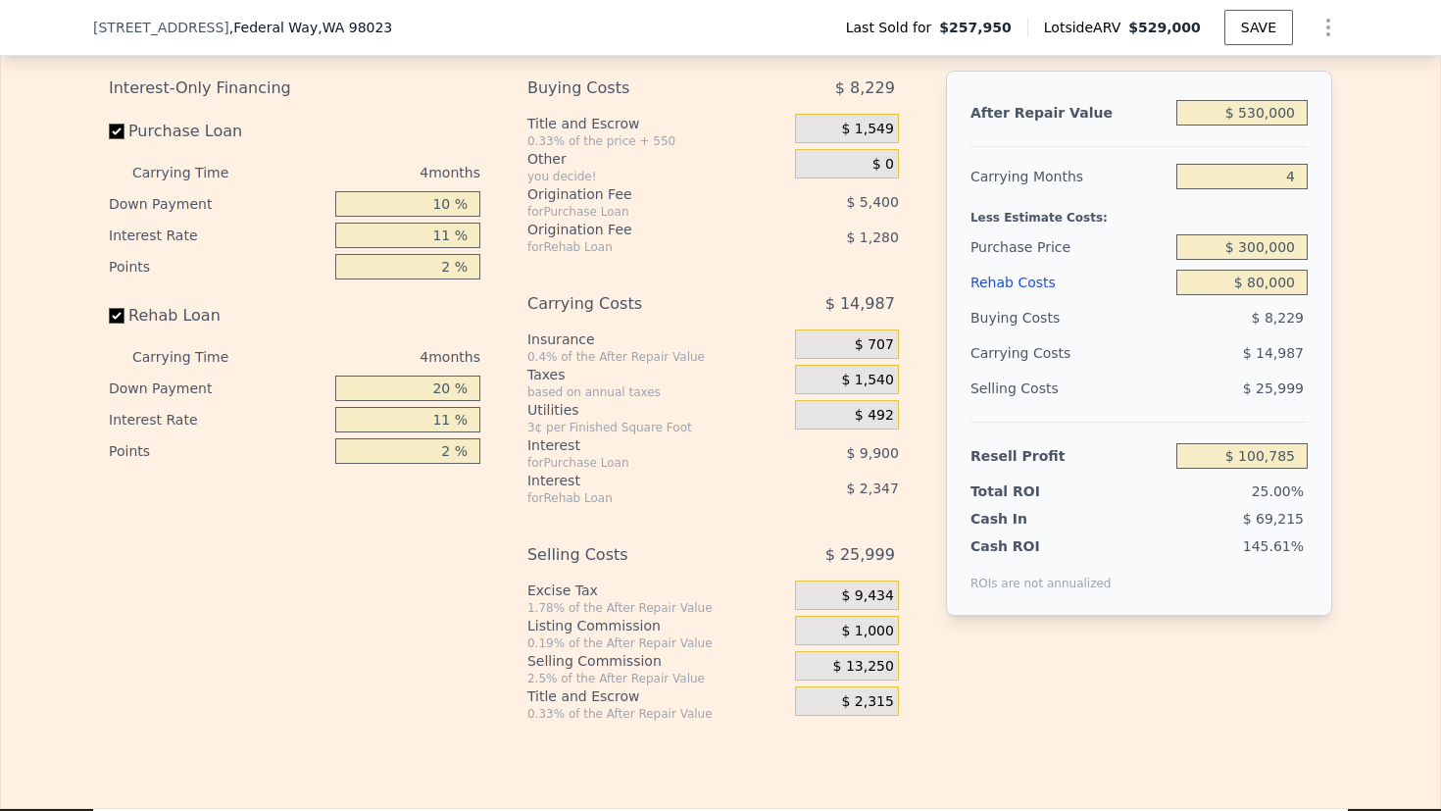
click at [414, 401] on input "20 %" at bounding box center [407, 387] width 145 height 25
type input "10 %"
type input "$ 100,333"
type input "10 %"
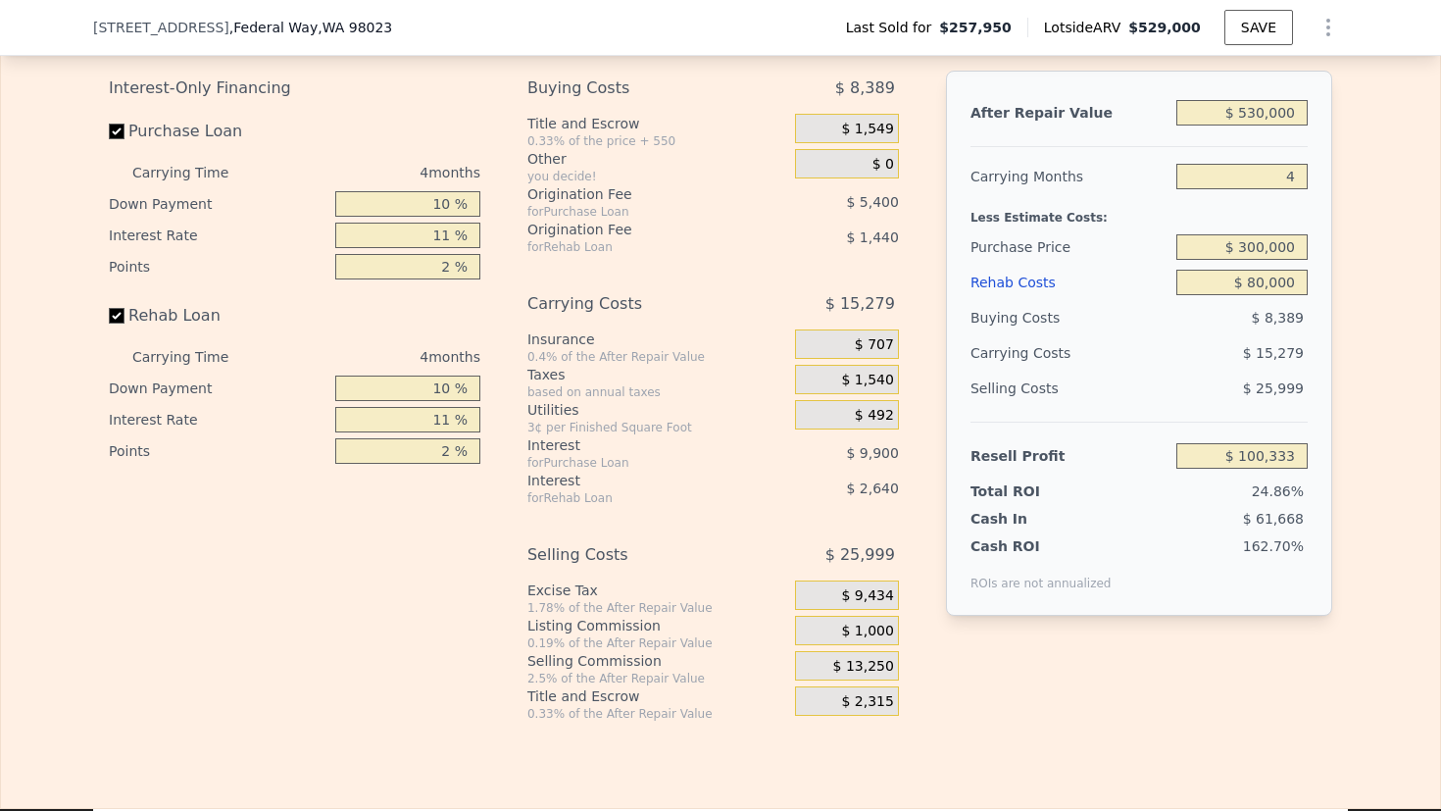
click at [410, 248] on input "11 %" at bounding box center [407, 235] width 145 height 25
type input "10 %"
type input "$ 101,233"
type input "10 %"
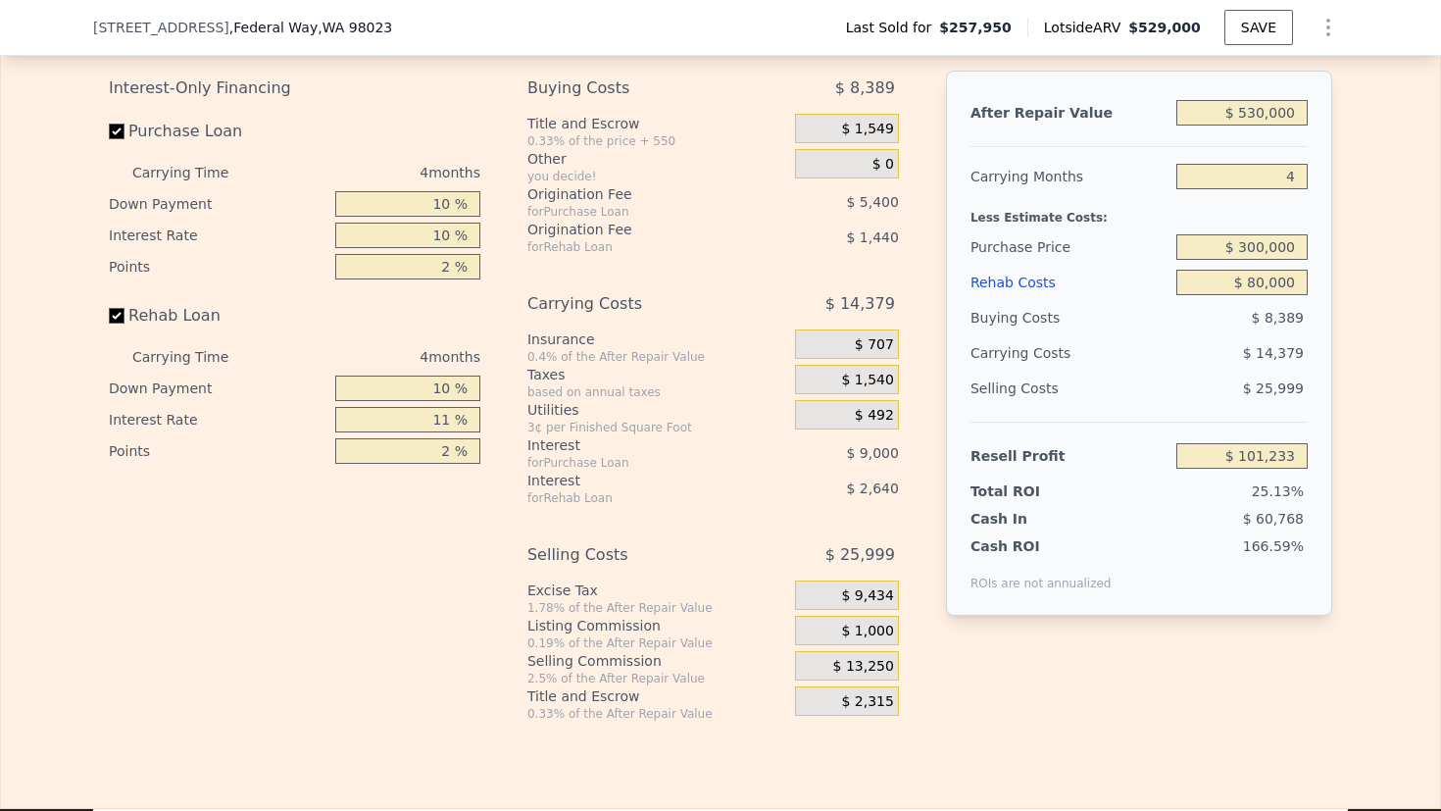
click at [408, 432] on input "11 %" at bounding box center [407, 419] width 145 height 25
type input "10 %"
type input "$ 101,473"
type input "10 %"
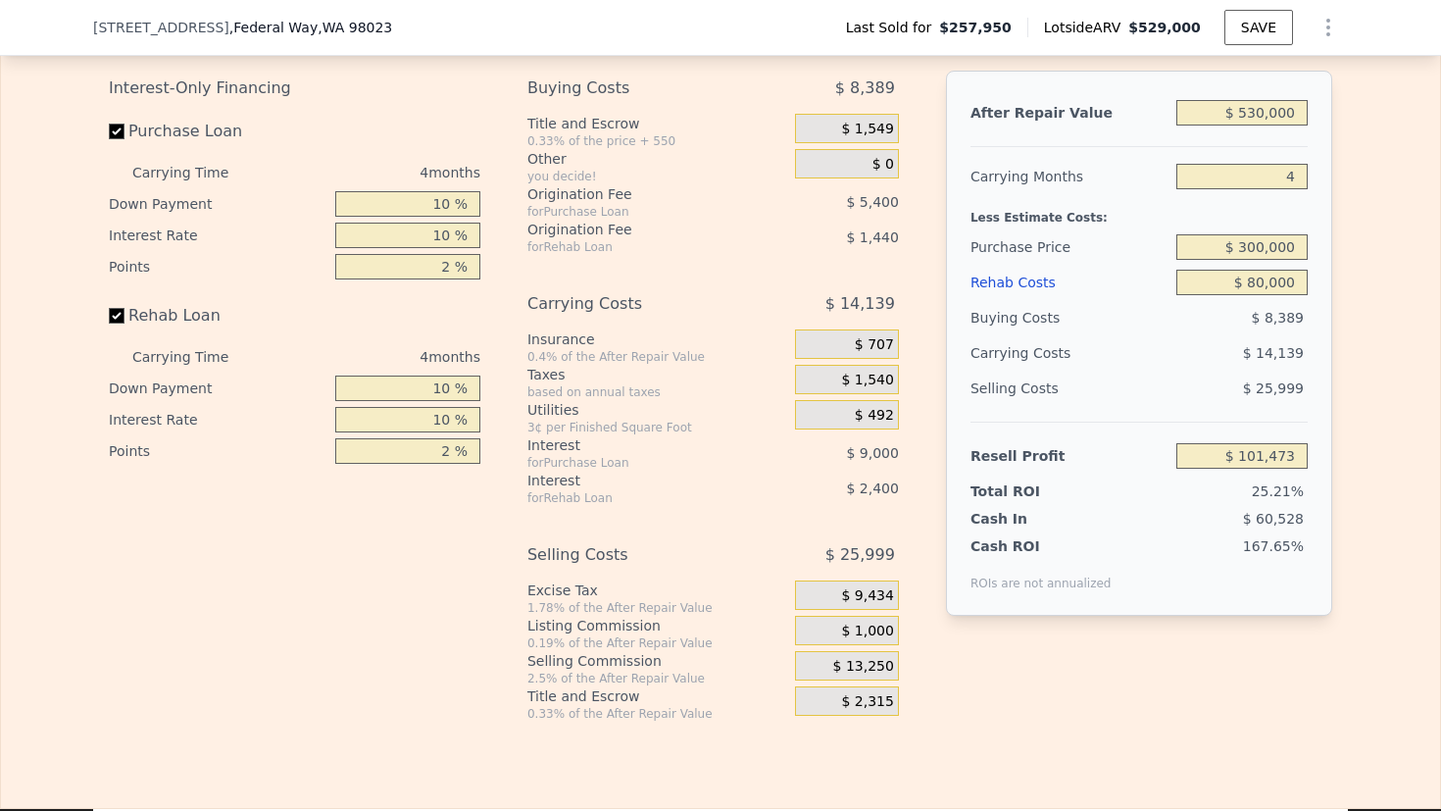
click at [424, 464] on input "2 %" at bounding box center [407, 450] width 145 height 25
type input "1 %"
type input "$ 102,193"
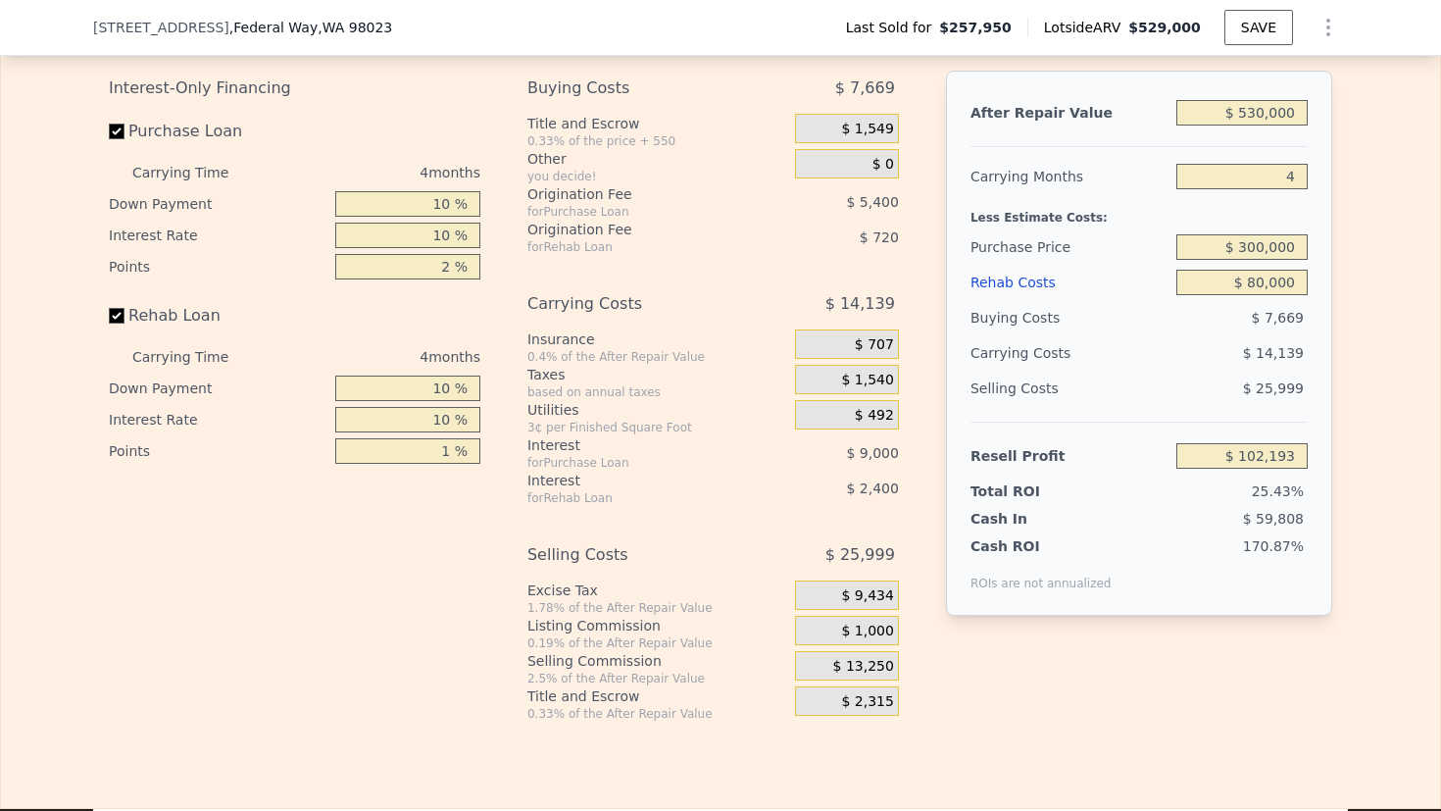
type input "1 %"
click at [417, 279] on input "2 %" at bounding box center [407, 266] width 145 height 25
type input "1 %"
type input "$ 104,893"
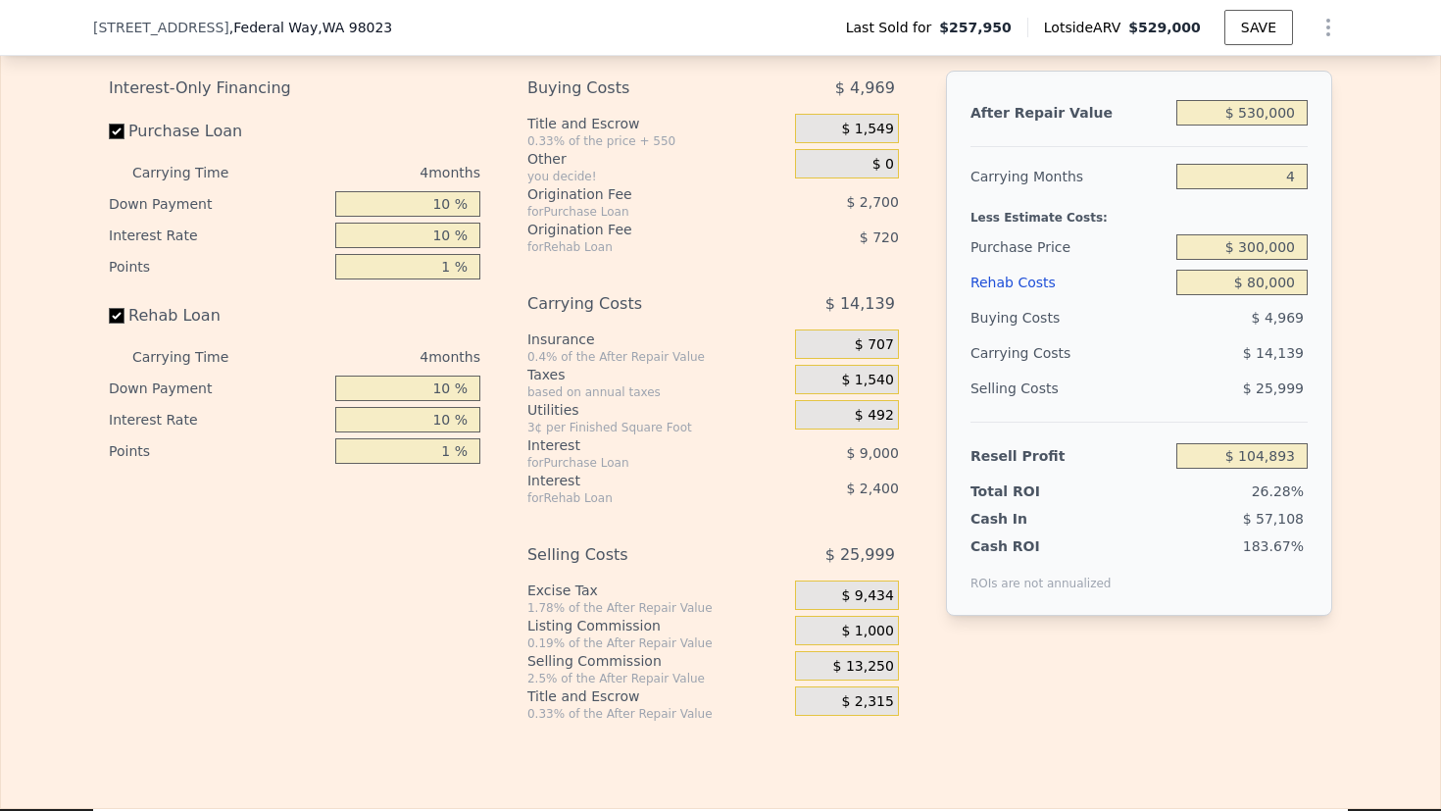
type input "1 %"
click at [361, 531] on div "Interest-Only Financing Purchase Loan Carrying Time 4 months Down Payment 10 % …" at bounding box center [302, 396] width 387 height 651
click at [1249, 260] on input "$ 300,000" at bounding box center [1241, 246] width 131 height 25
type input "$ 330,000"
click at [1360, 320] on div "Edit the assumptions in yellow boxes. Input profit to calculate an offer price.…" at bounding box center [720, 356] width 1439 height 729
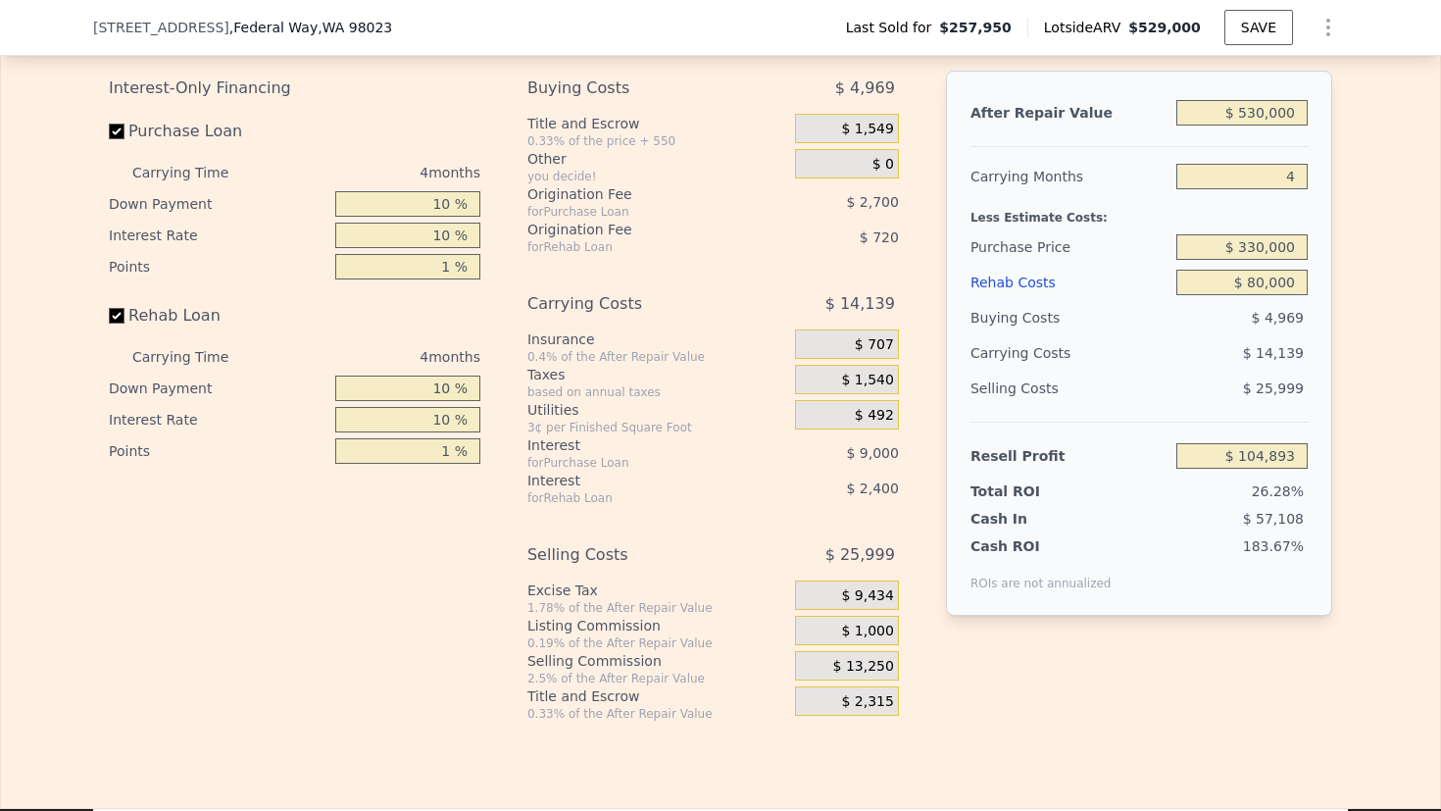
type input "$ 73,623"
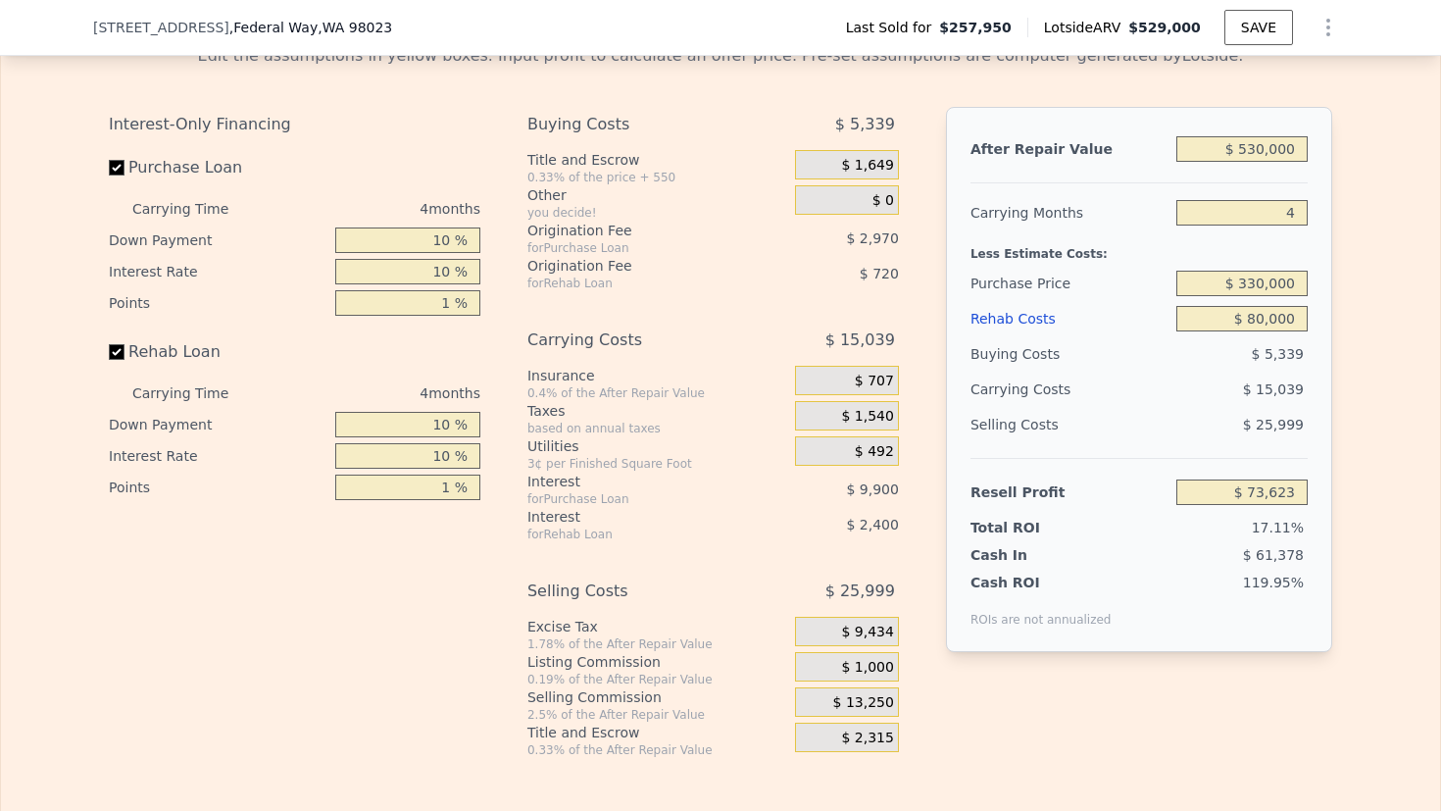
scroll to position [3018, 0]
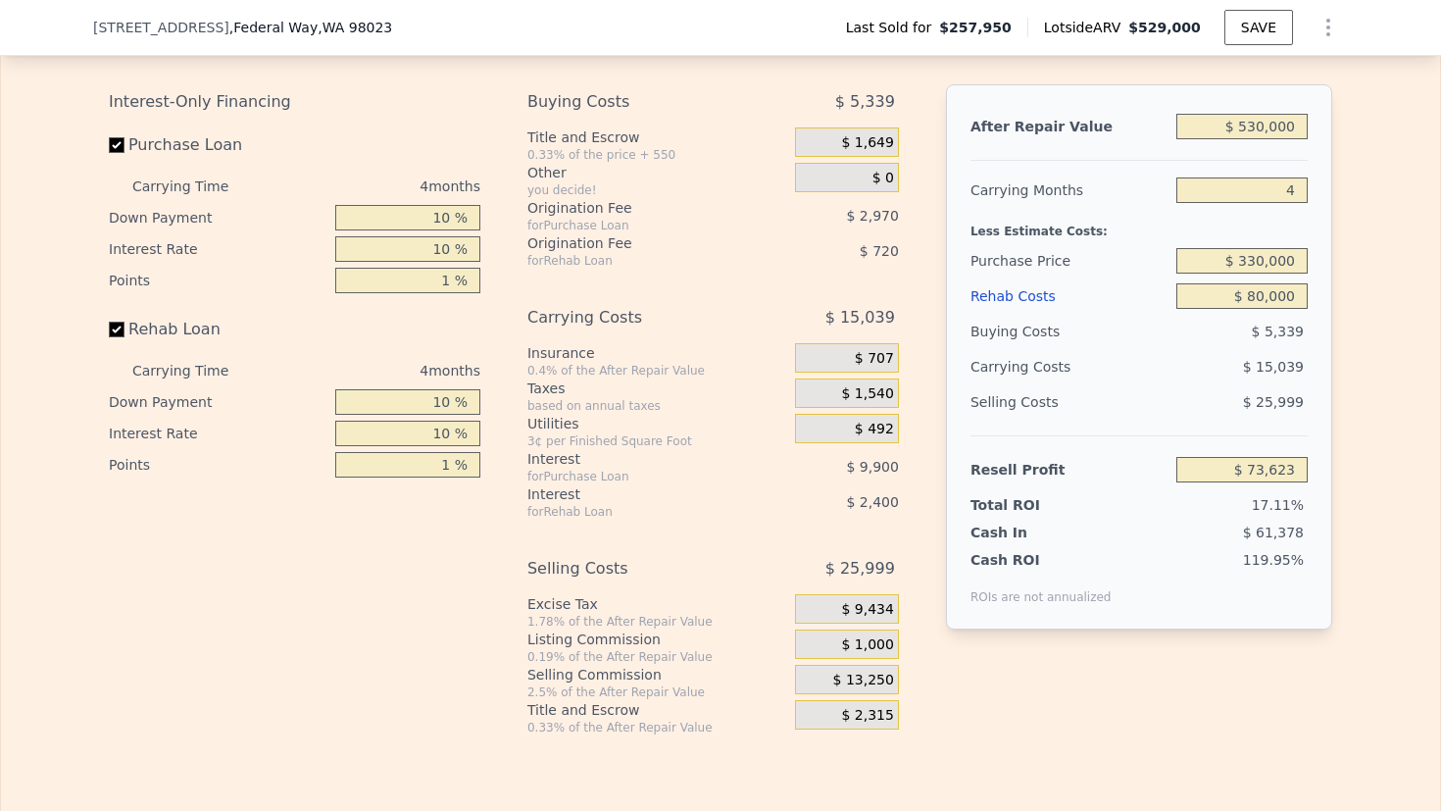
click at [1292, 309] on input "$ 80,000" at bounding box center [1241, 295] width 131 height 25
type input "$ 1,000"
type input "$ 155,702"
type input "$ 10,000"
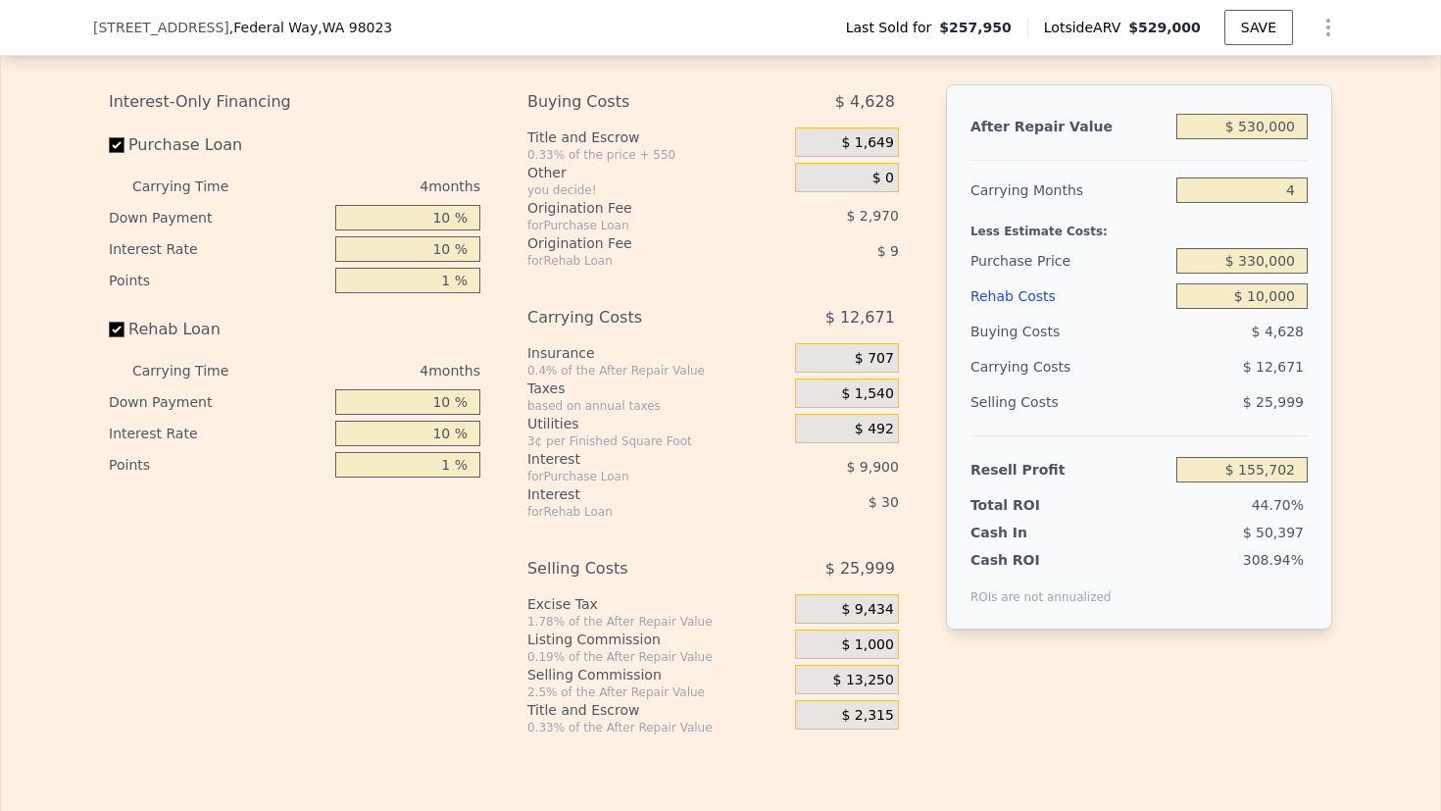
type input "$ 146,353"
type input "$ 100,000"
type input "$ 52,843"
type input "$ 100,000"
click at [1373, 316] on div "Edit the assumptions in yellow boxes. Input profit to calculate an offer price.…" at bounding box center [720, 370] width 1439 height 729
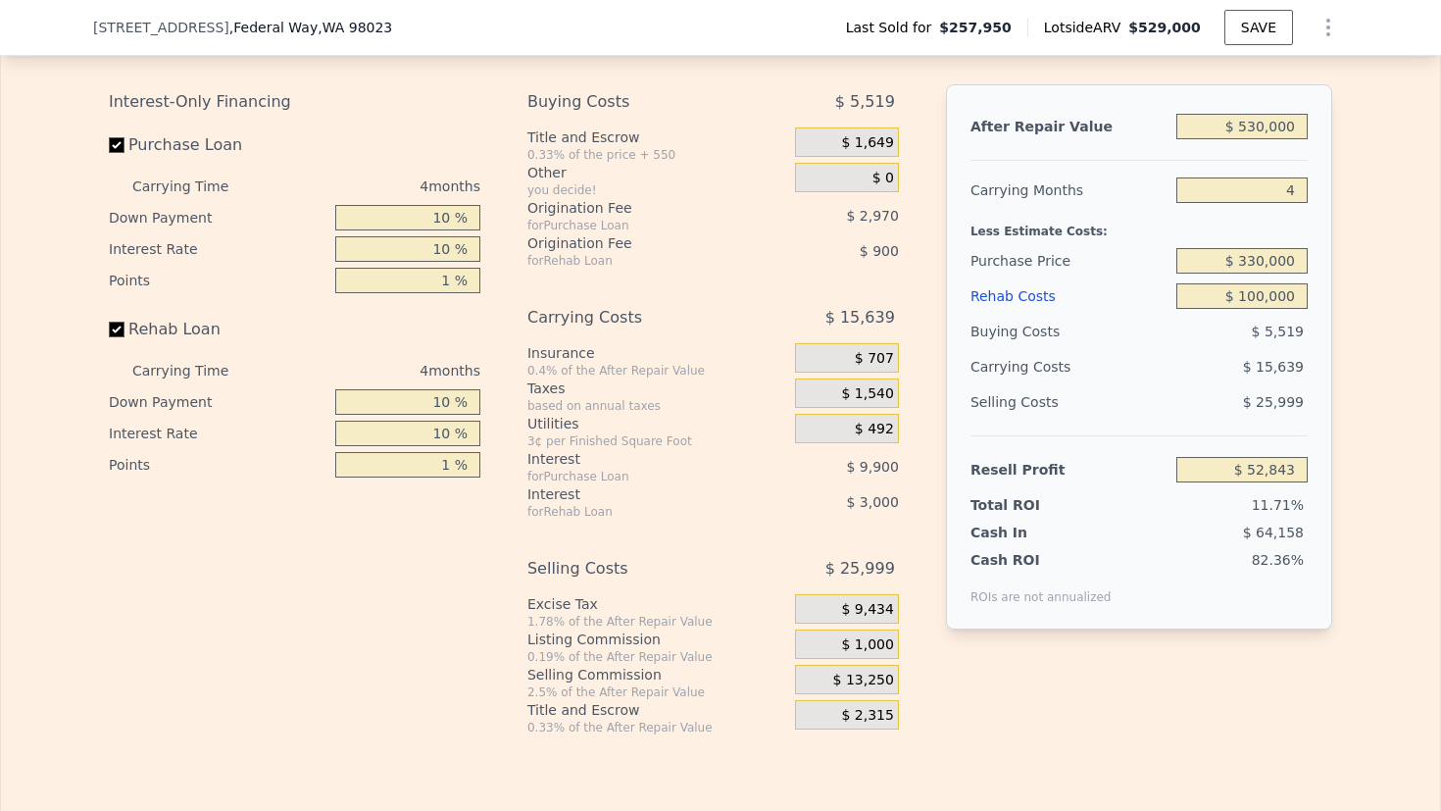
click at [915, 387] on div "Interest-Only Financing Purchase Loan Carrying Time 4 months Down Payment 10 % …" at bounding box center [720, 409] width 1223 height 651
click at [1287, 482] on input "$ 52,843" at bounding box center [1241, 469] width 131 height 25
click at [1260, 274] on input "$ 330,000" at bounding box center [1241, 260] width 131 height 25
click at [1377, 316] on div "Edit the assumptions in yellow boxes. Input profit to calculate an offer price.…" at bounding box center [720, 370] width 1439 height 729
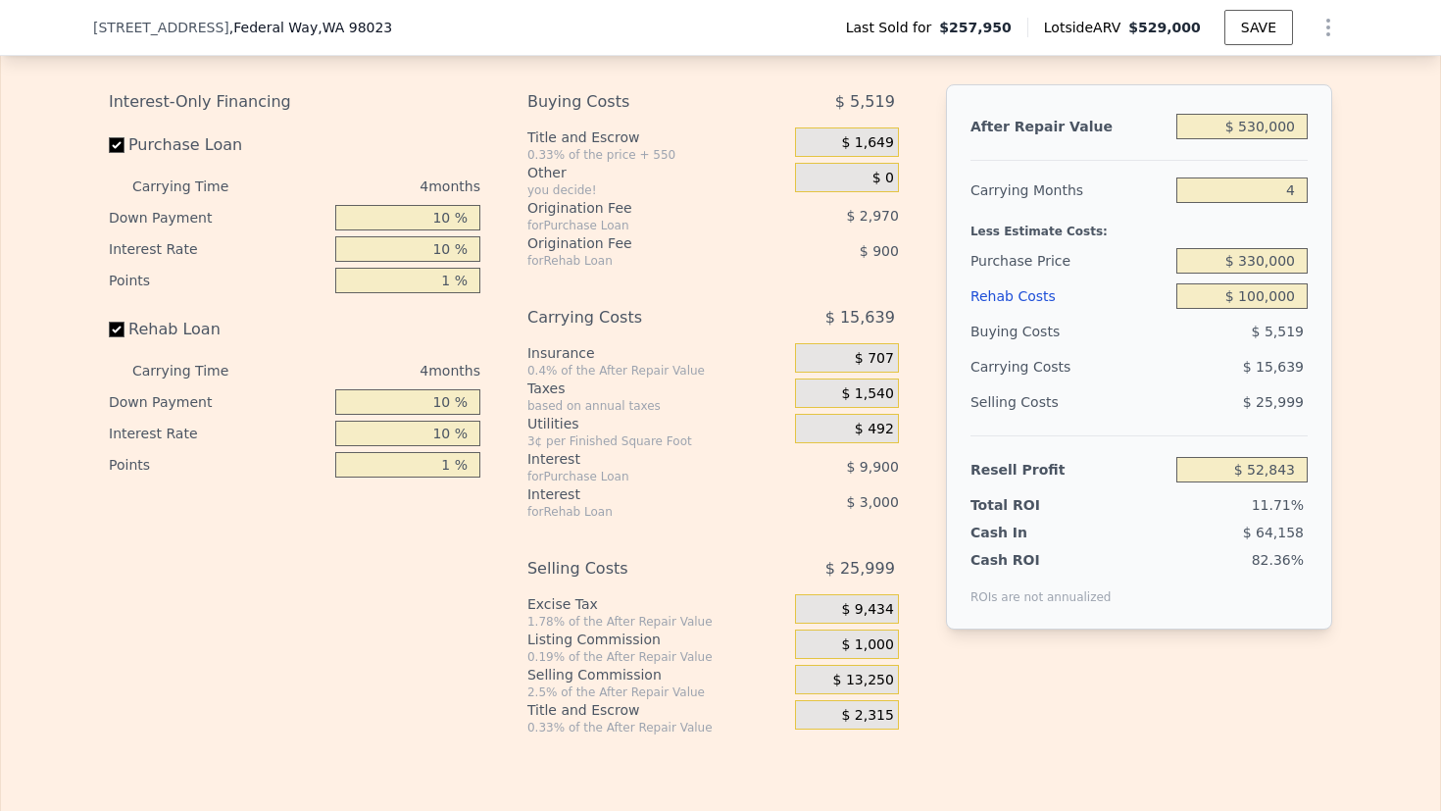
click at [1270, 274] on input "$ 330,000" at bounding box center [1241, 260] width 131 height 25
click at [1350, 293] on div "Edit the assumptions in yellow boxes. Input profit to calculate an offer price.…" at bounding box center [720, 370] width 1439 height 729
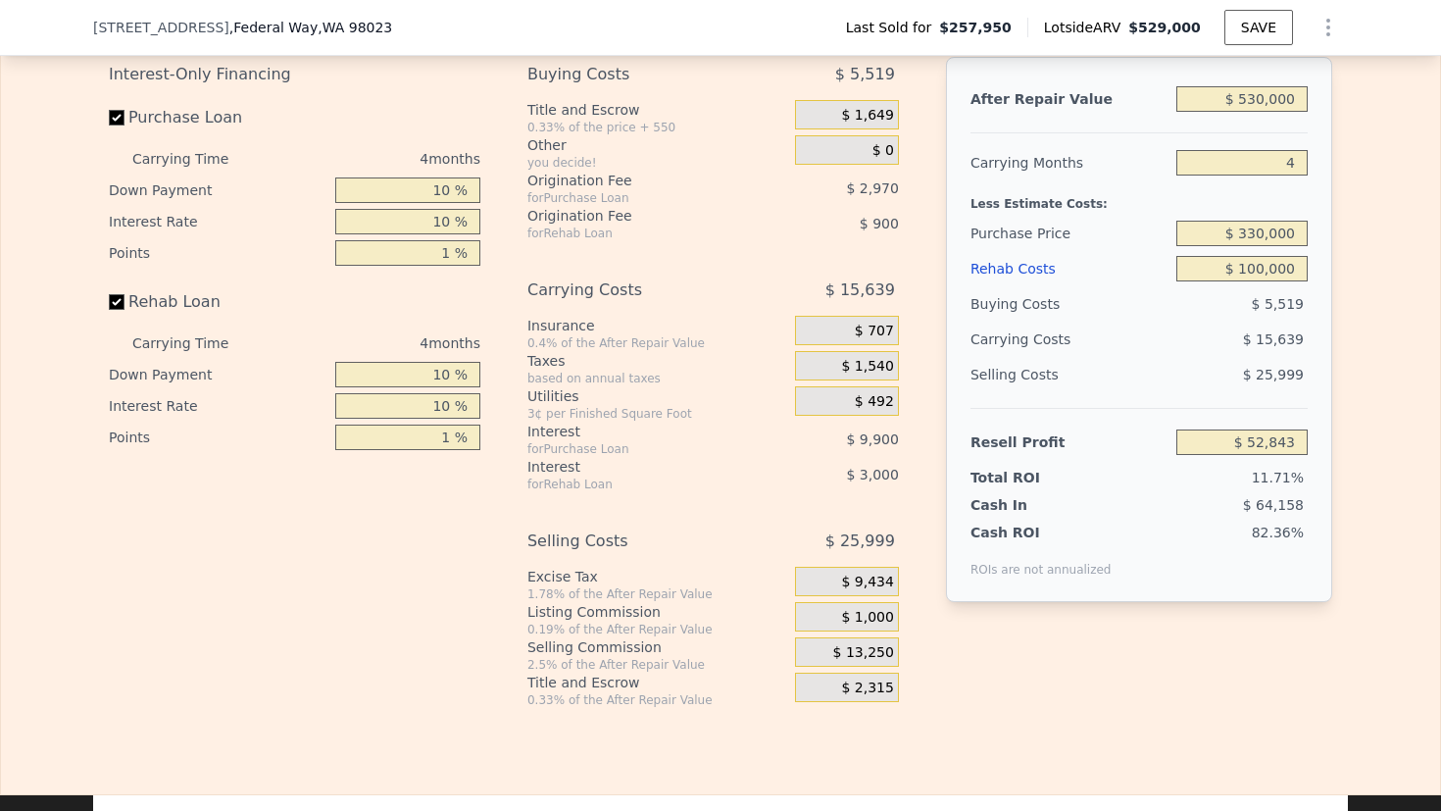
scroll to position [3044, 0]
click at [1164, 659] on div "After Repair Value $ 530,000 Carrying Months 4 Less Estimate Costs: Purchase Pr…" at bounding box center [1139, 368] width 386 height 620
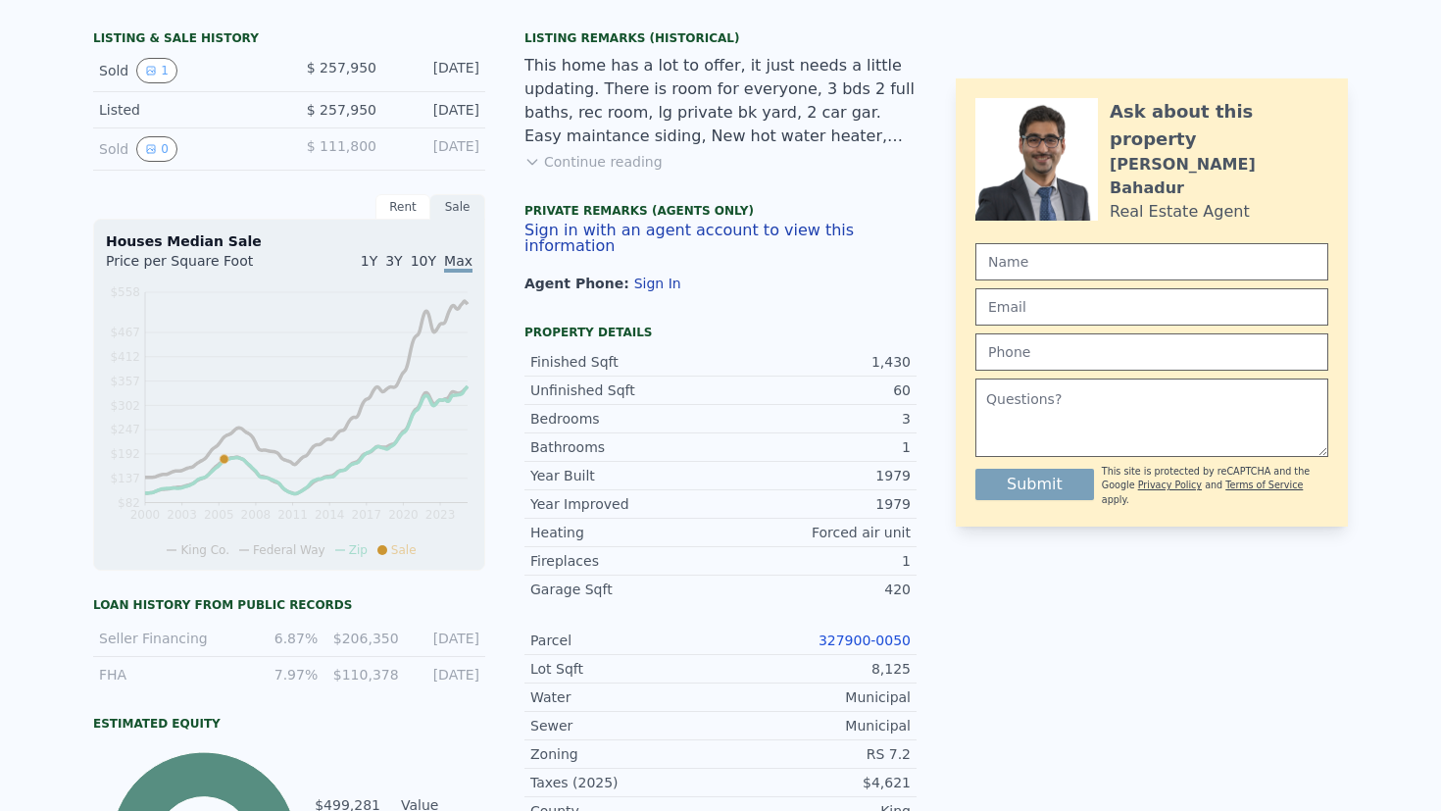
scroll to position [7, 0]
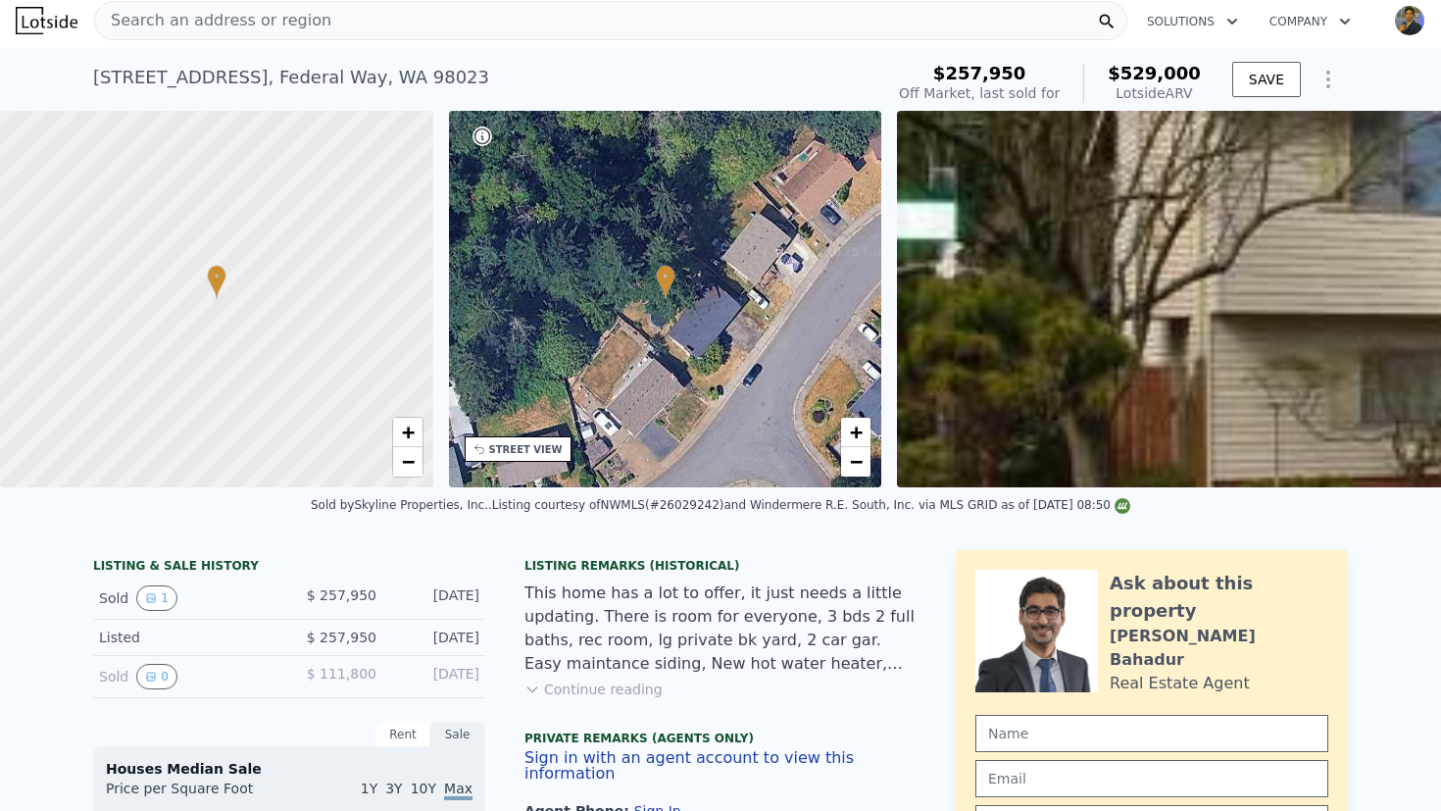
click at [545, 63] on div "[STREET_ADDRESS] Sold [DATE] for $257,950 (~ARV $529k )" at bounding box center [484, 83] width 782 height 55
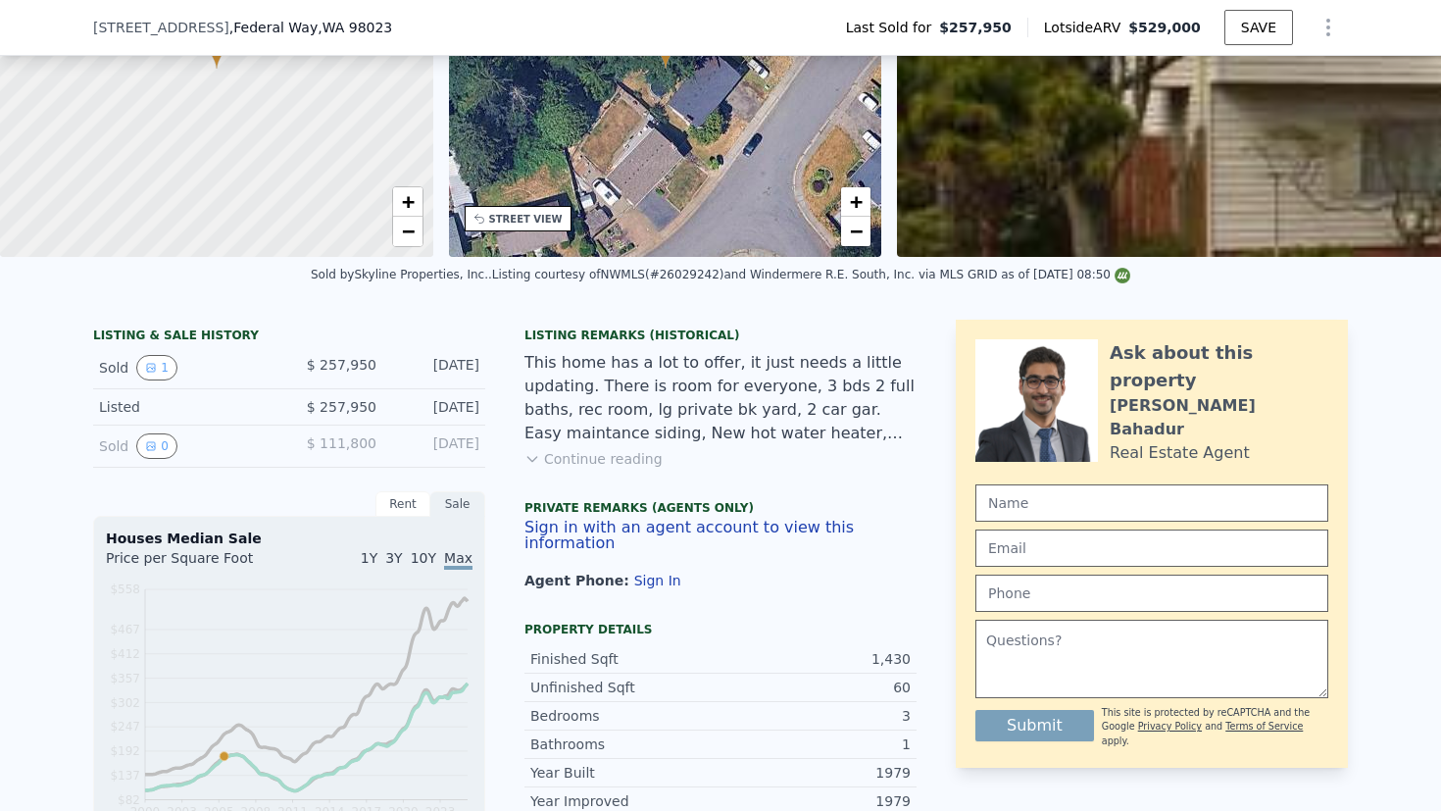
scroll to position [246, 0]
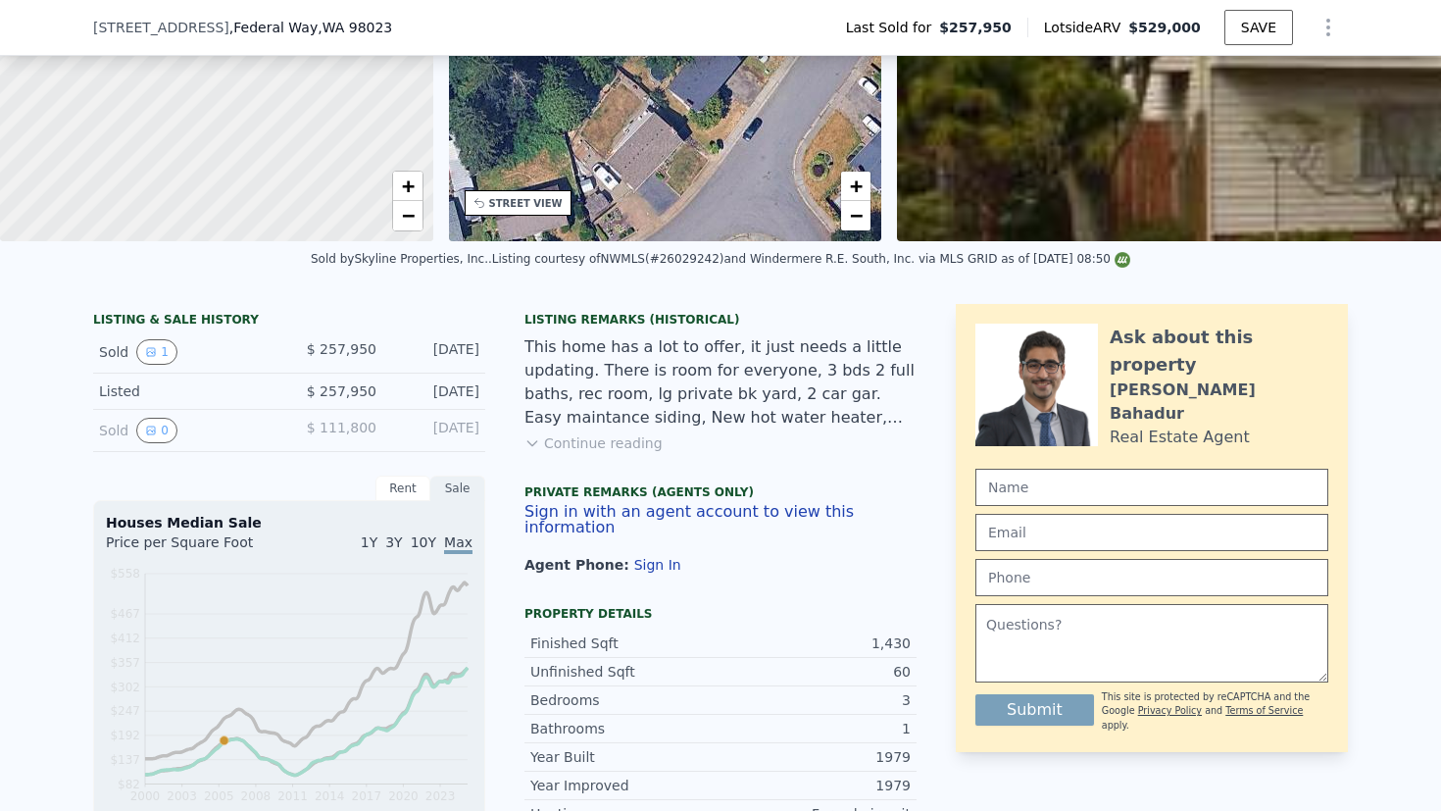
click at [1123, 425] on div "Real Estate Agent" at bounding box center [1180, 437] width 140 height 24
drag, startPoint x: 1123, startPoint y: 402, endPoint x: 1223, endPoint y: 402, distance: 100.0
click at [1223, 425] on div "Real Estate Agent" at bounding box center [1180, 437] width 140 height 24
click at [884, 350] on div "This home has a lot to offer, it just needs a little updating. There is room fo…" at bounding box center [720, 382] width 392 height 94
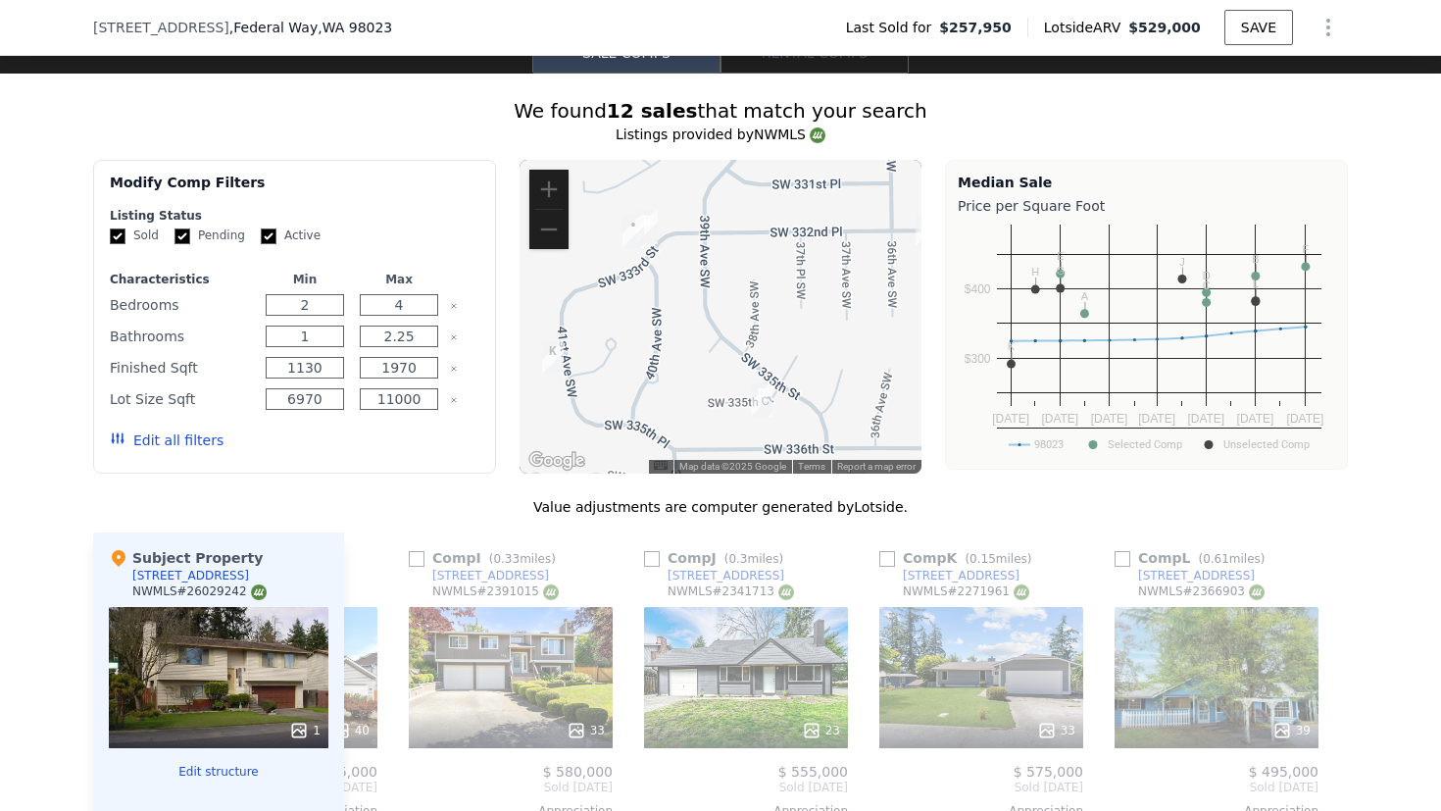
scroll to position [0, 1829]
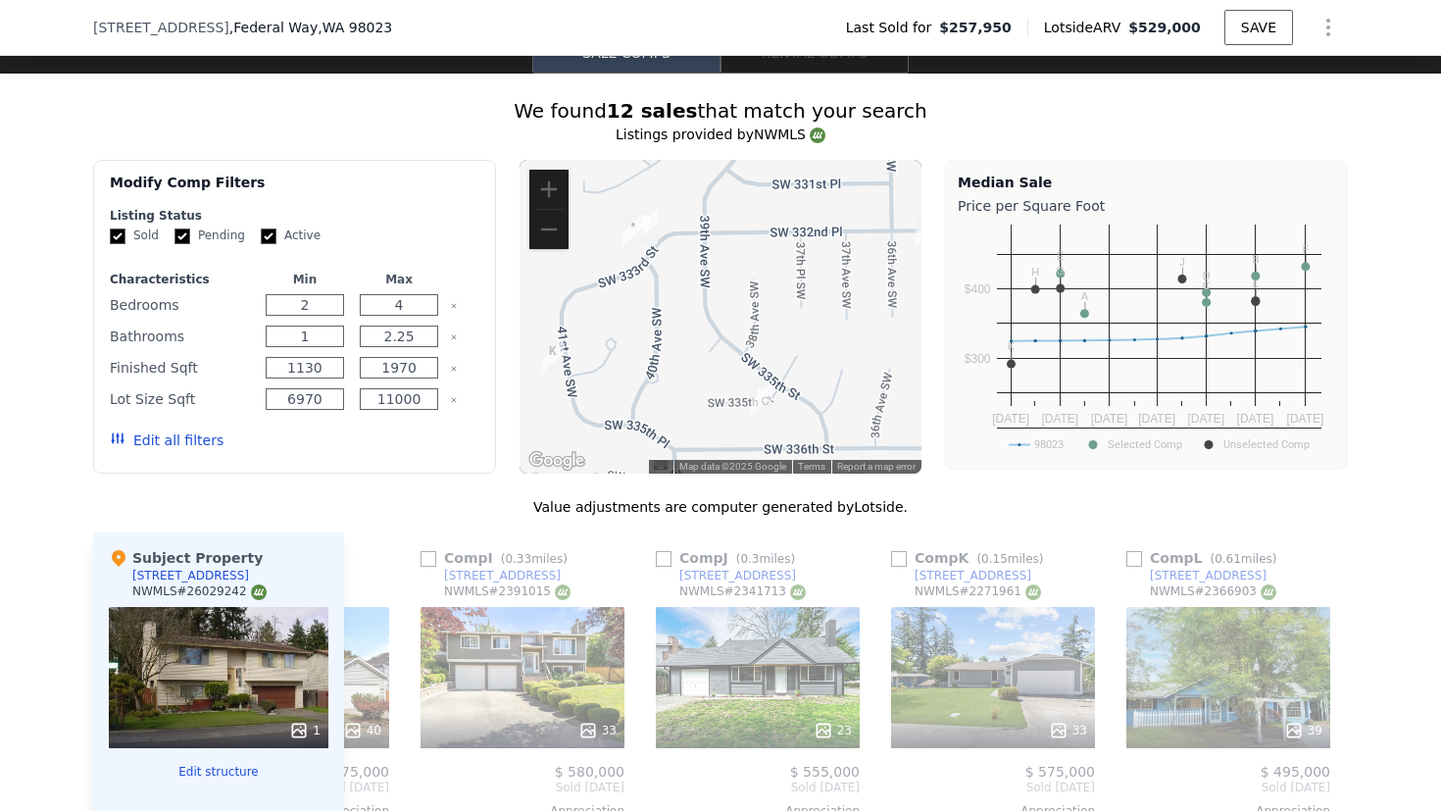
type input "$ 529,000"
type input "$ 0"
type input "$ 217,031"
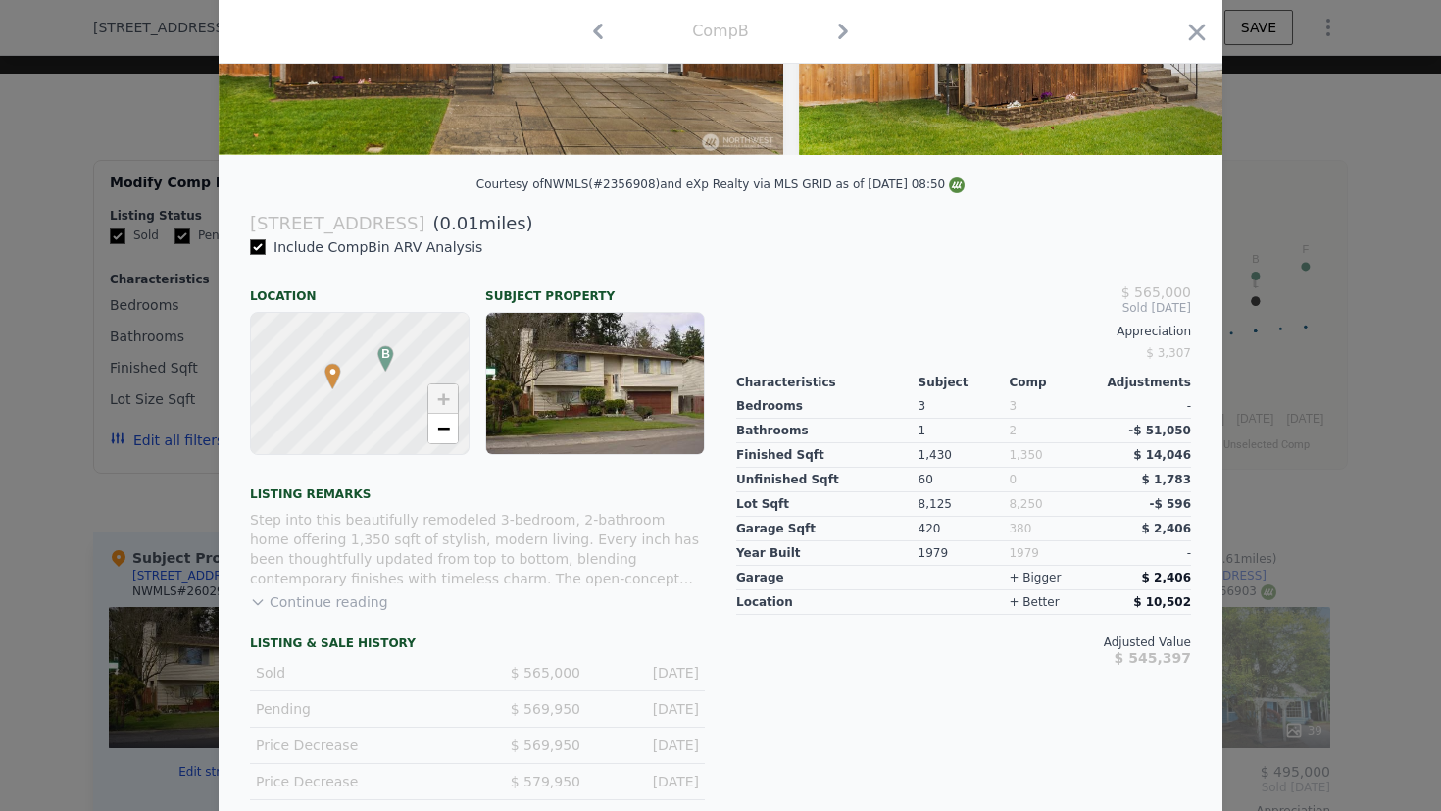
scroll to position [432, 0]
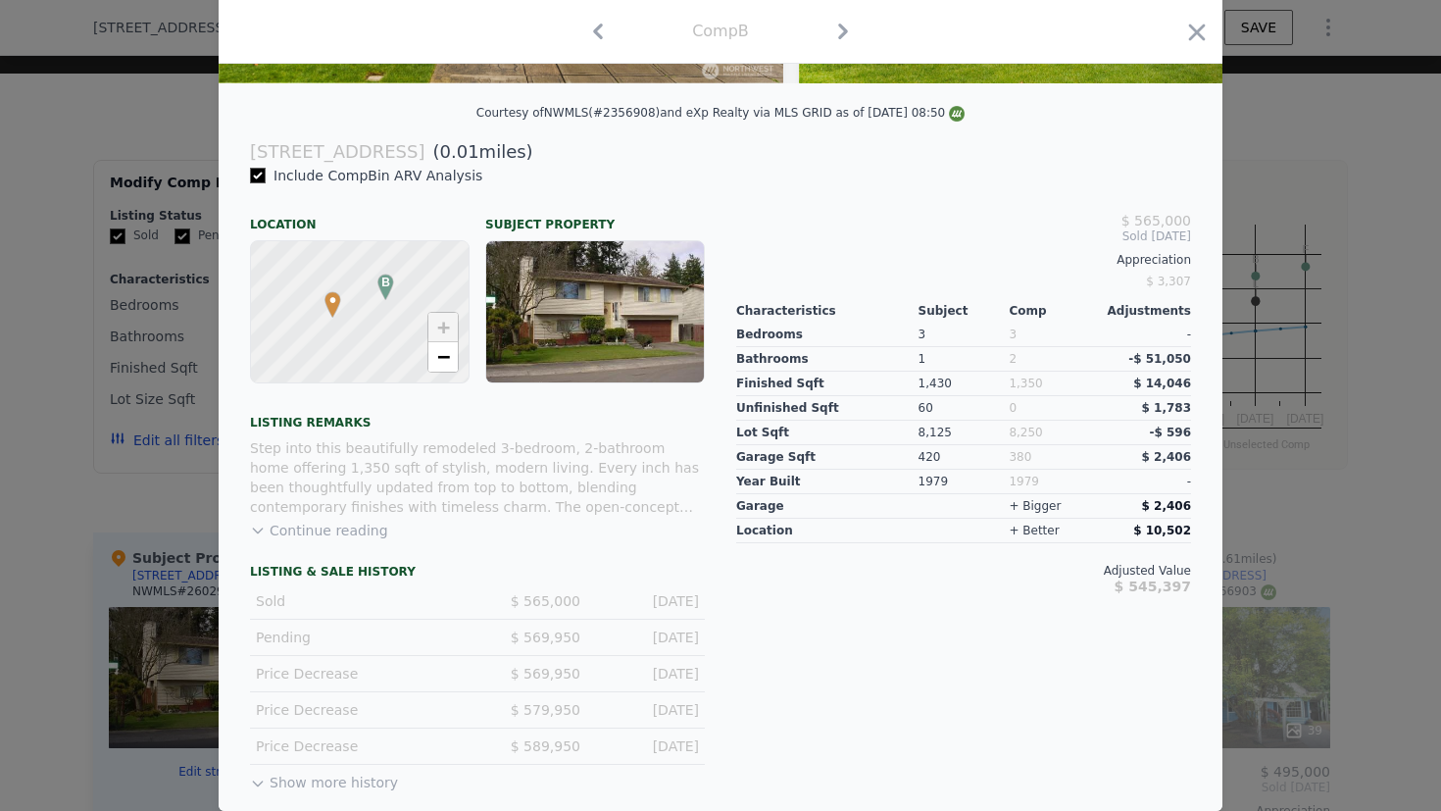
click at [219, 349] on div "Include Comp B in ARV Analysis Location Subject Property B • + − Listing remark…" at bounding box center [721, 488] width 1004 height 645
click at [176, 337] on div at bounding box center [720, 405] width 1441 height 811
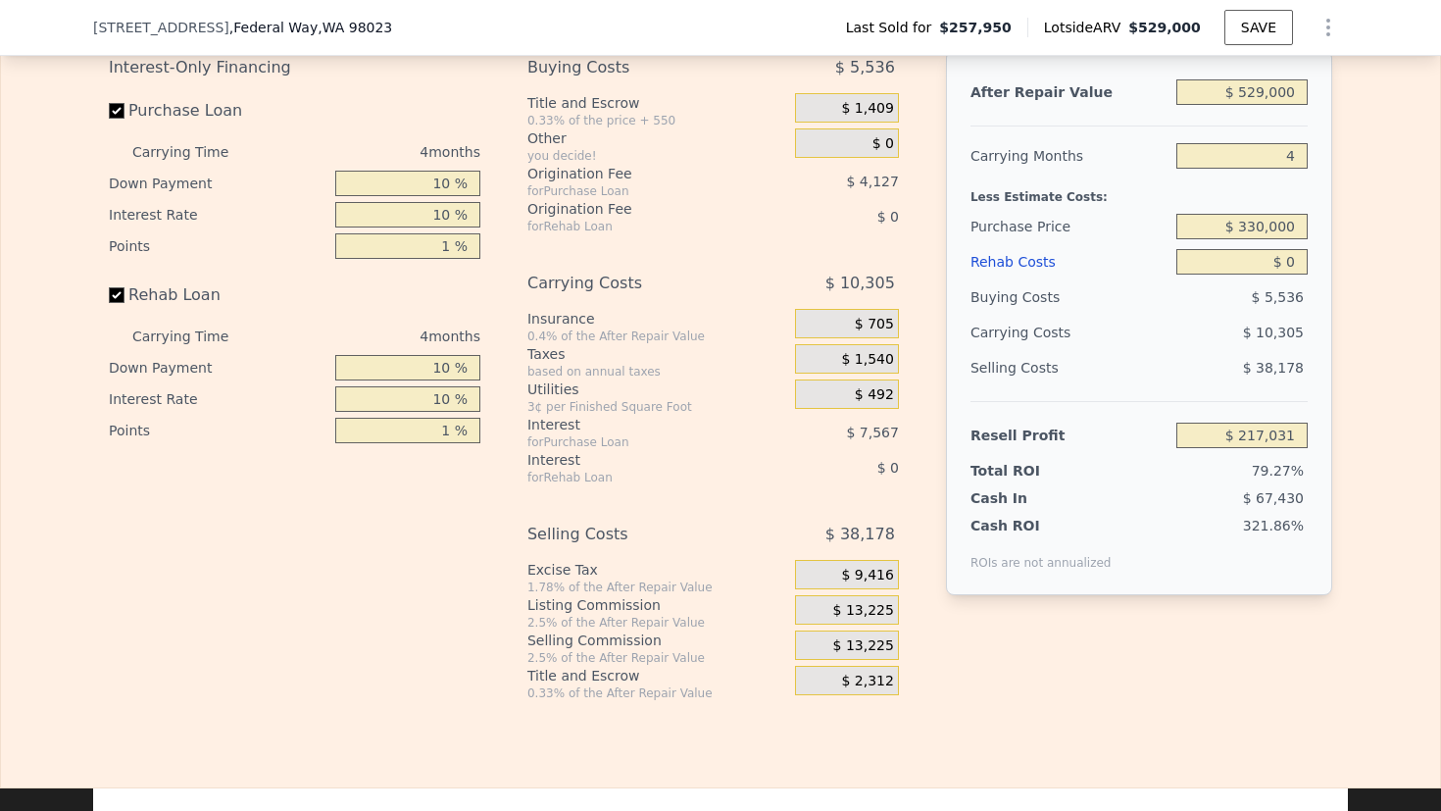
scroll to position [3048, 0]
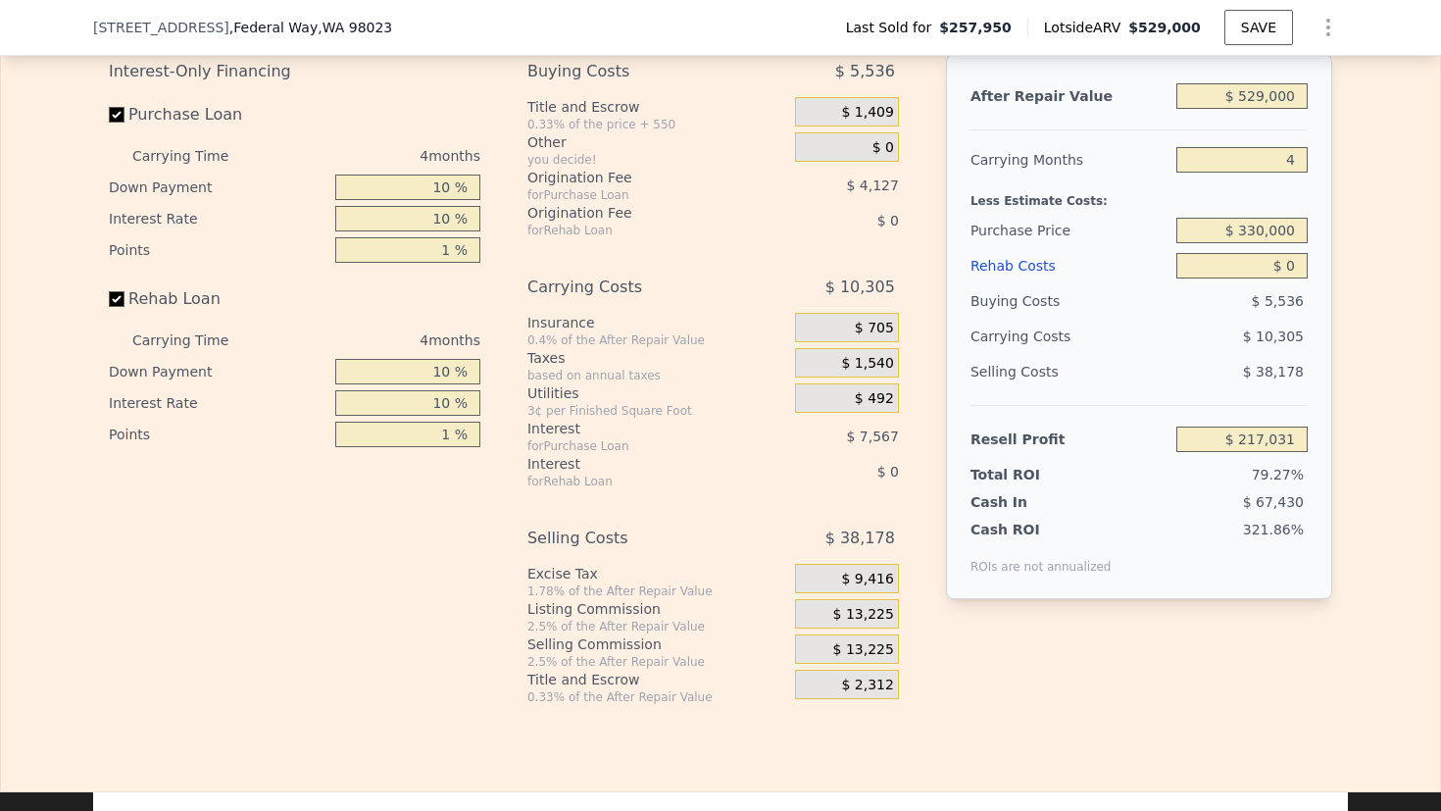
click at [1268, 482] on span "79.27%" at bounding box center [1278, 475] width 52 height 16
click at [910, 469] on div "Interest-Only Financing Purchase Loan Carrying Time 4 months Down Payment 10 % …" at bounding box center [720, 379] width 1223 height 651
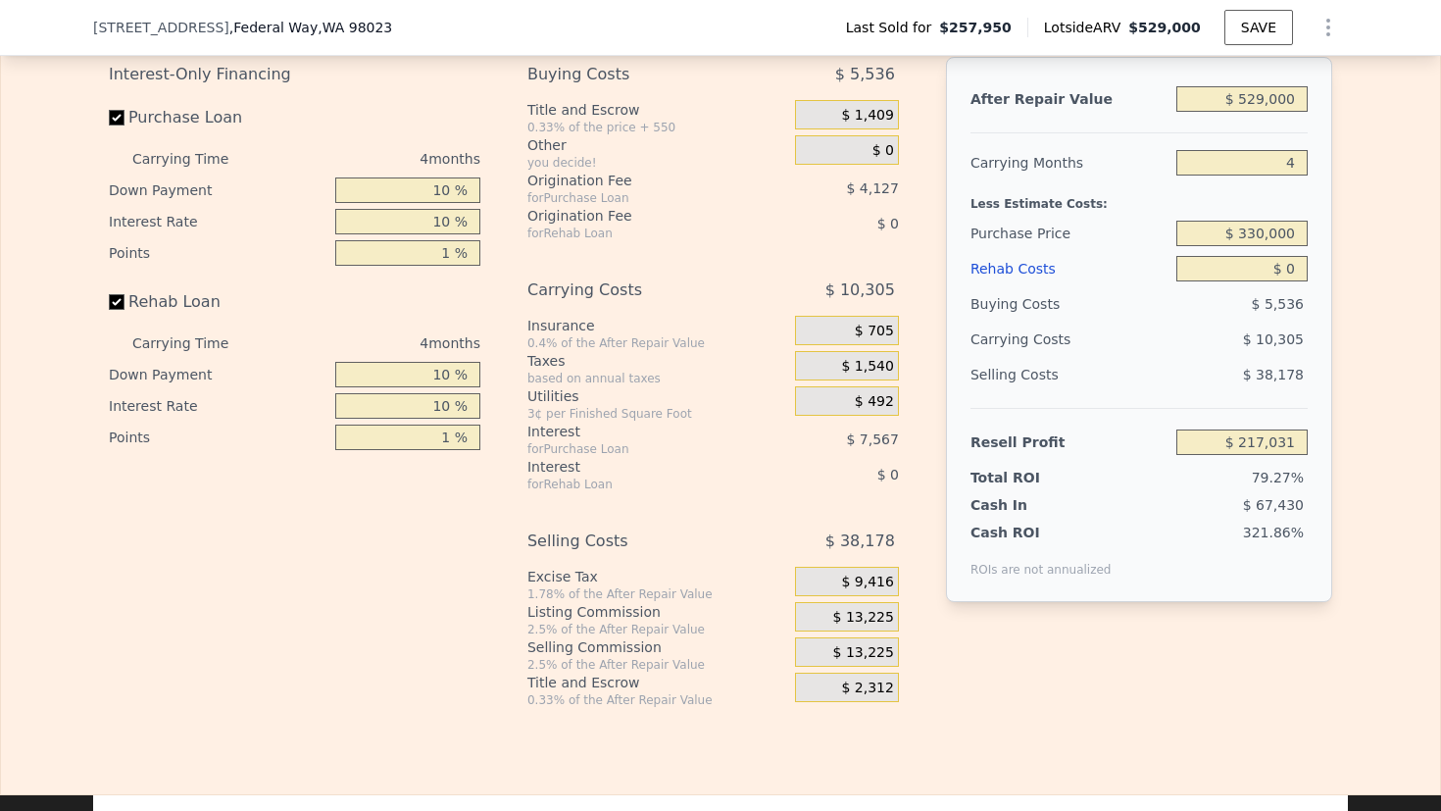
scroll to position [3047, 0]
